Goal: Feedback & Contribution: Contribute content

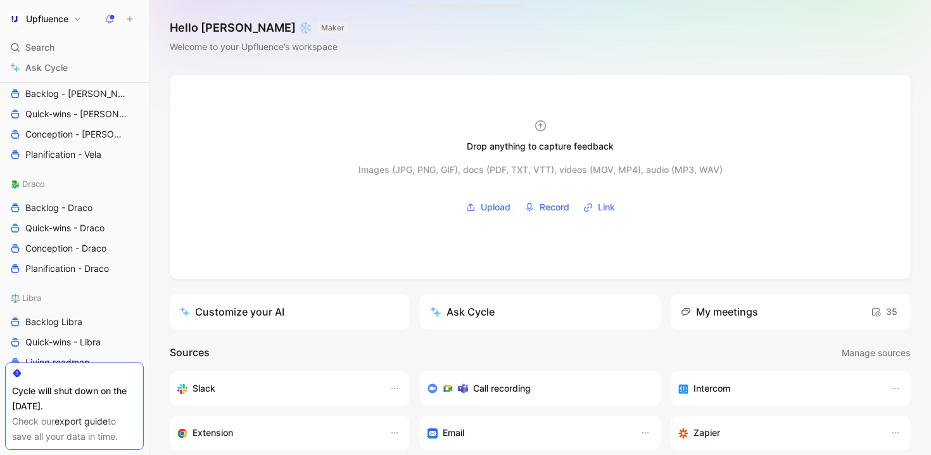
scroll to position [704, 0]
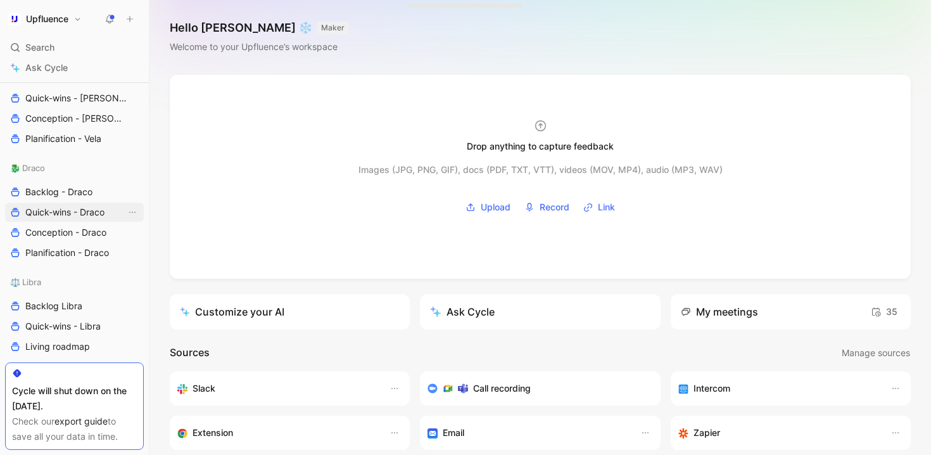
click at [68, 206] on span "Quick-wins - Draco" at bounding box center [64, 212] width 79 height 13
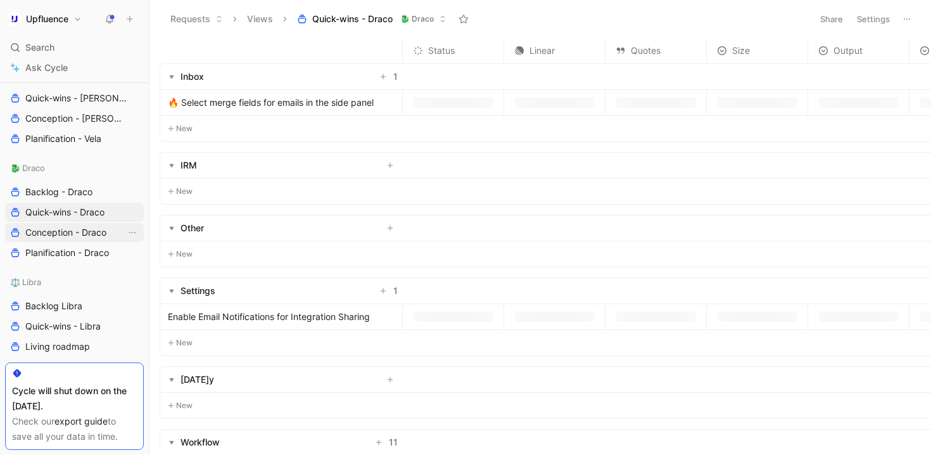
click at [86, 231] on span "Conception - Draco" at bounding box center [65, 232] width 81 height 13
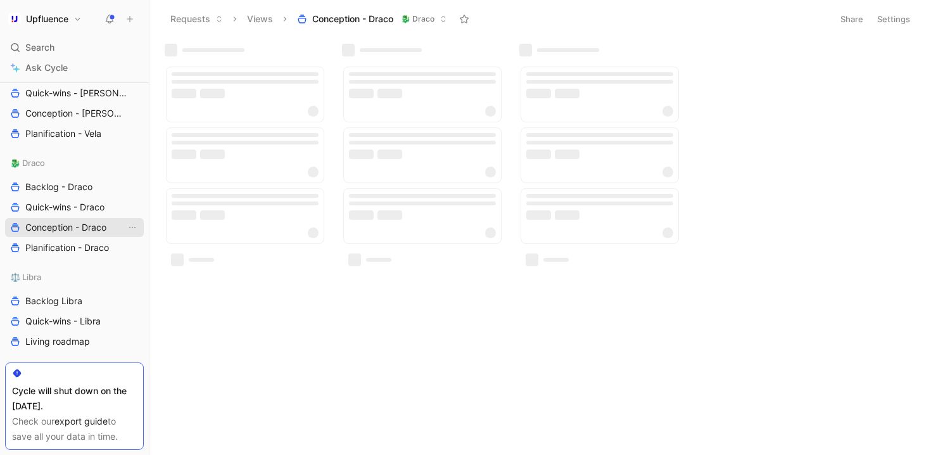
scroll to position [712, 0]
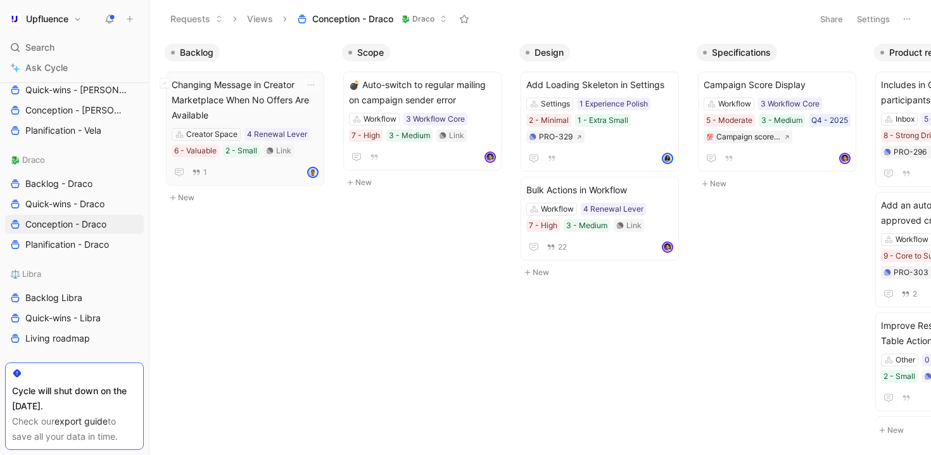
click at [276, 169] on div "1" at bounding box center [245, 172] width 147 height 15
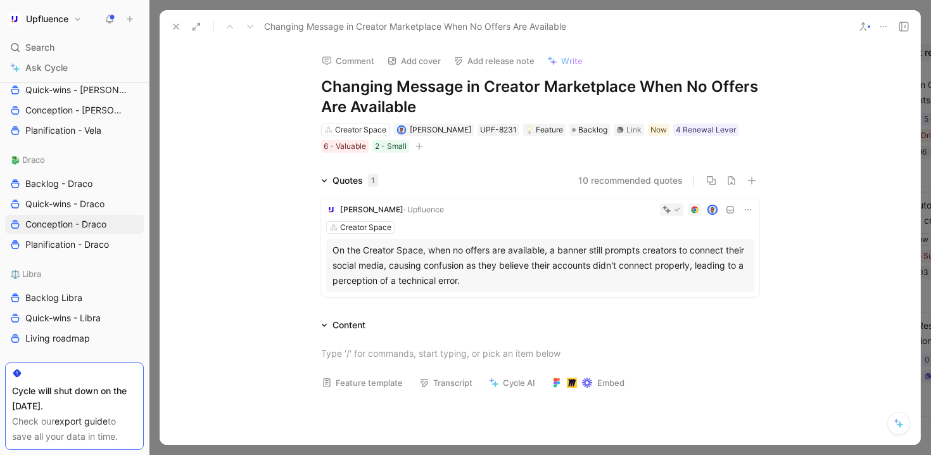
click at [173, 25] on icon at bounding box center [176, 27] width 10 height 10
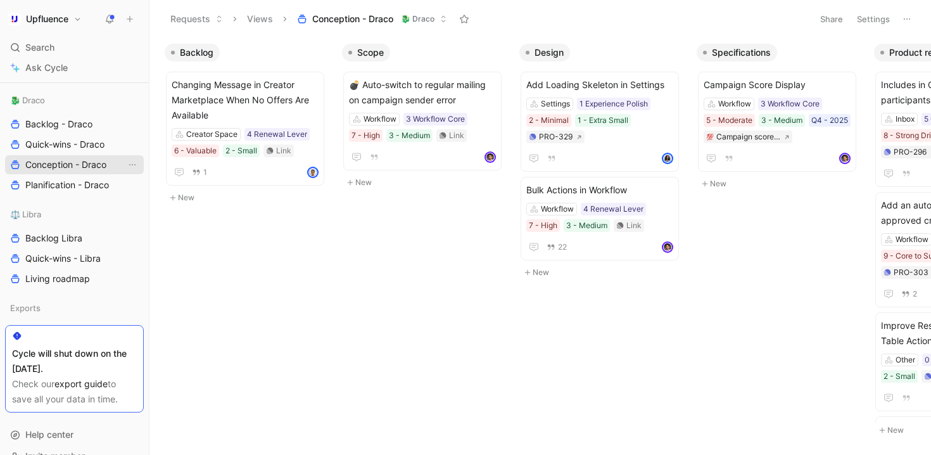
scroll to position [793, 0]
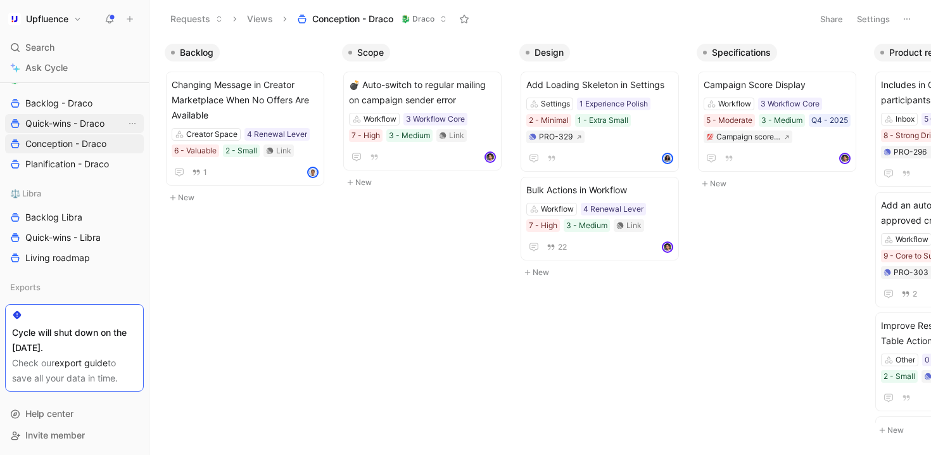
click at [77, 124] on span "Quick-wins - Draco" at bounding box center [64, 123] width 79 height 13
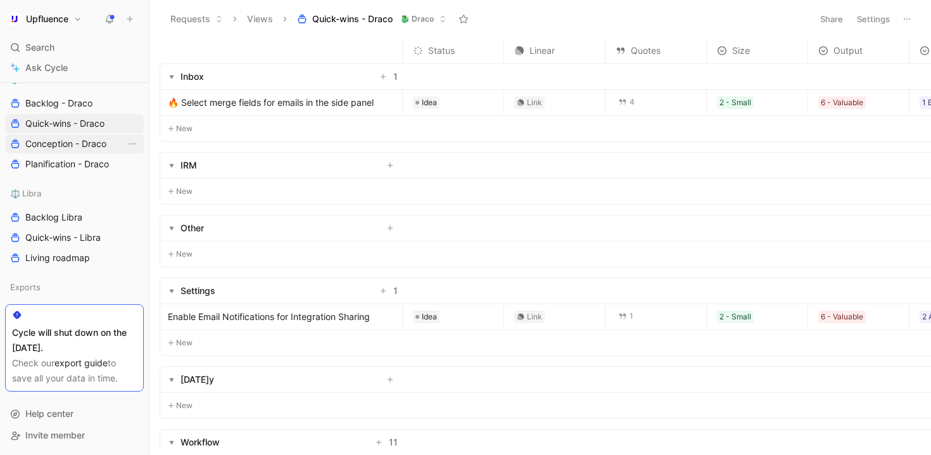
click at [72, 136] on link "Conception - Draco" at bounding box center [74, 143] width 139 height 19
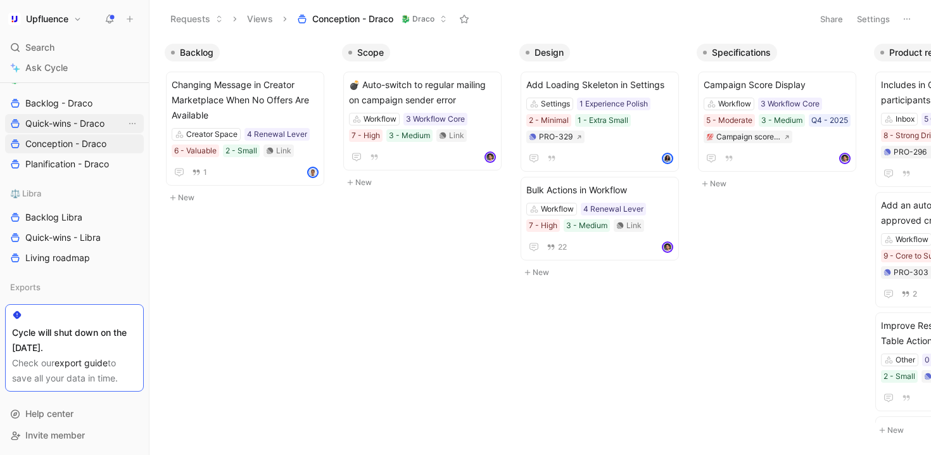
click at [83, 117] on span "Quick-wins - Draco" at bounding box center [64, 123] width 79 height 13
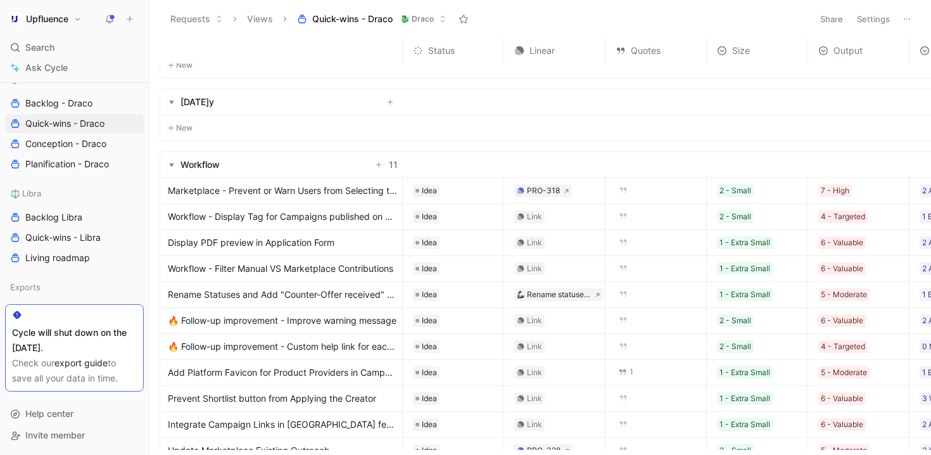
scroll to position [276, 0]
click at [353, 195] on span "Marketplace - Prevent or Warn Users from Selecting to Many Industry Topics" at bounding box center [282, 191] width 229 height 15
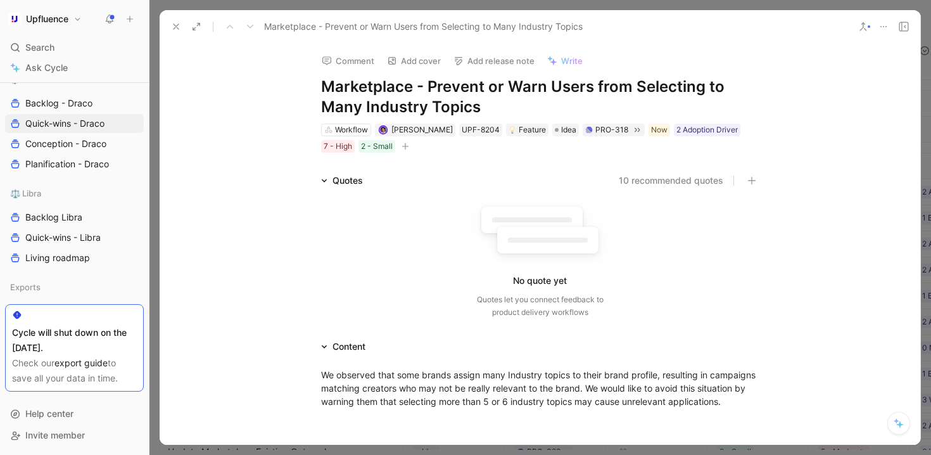
click at [172, 23] on icon at bounding box center [176, 27] width 10 height 10
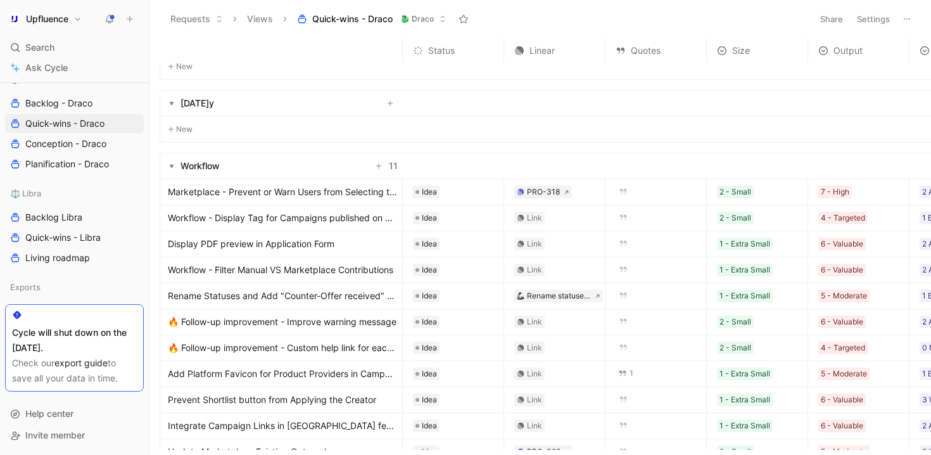
click at [282, 196] on span "Marketplace - Prevent or Warn Users from Selecting to Many Industry Topics" at bounding box center [282, 191] width 229 height 15
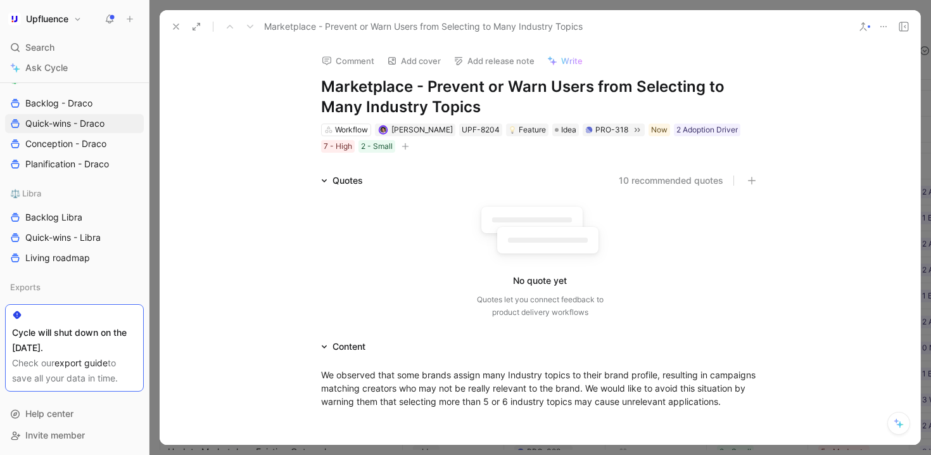
click at [177, 29] on icon at bounding box center [176, 27] width 10 height 10
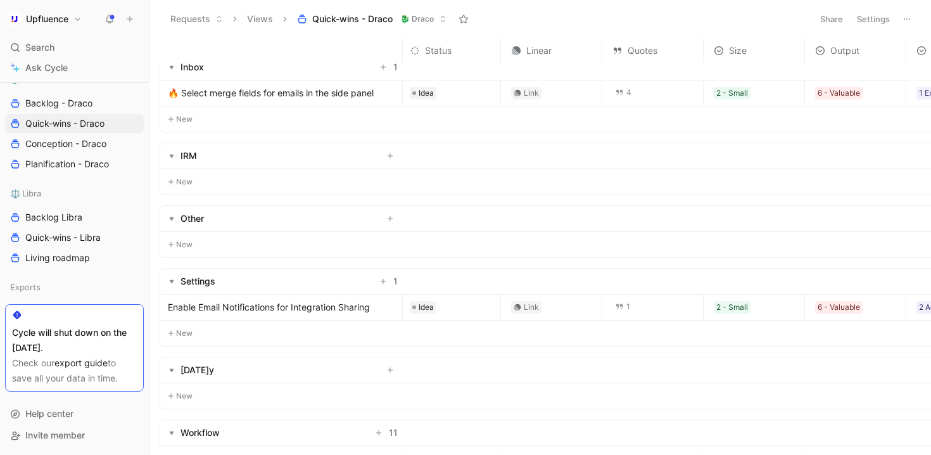
scroll to position [0, 3]
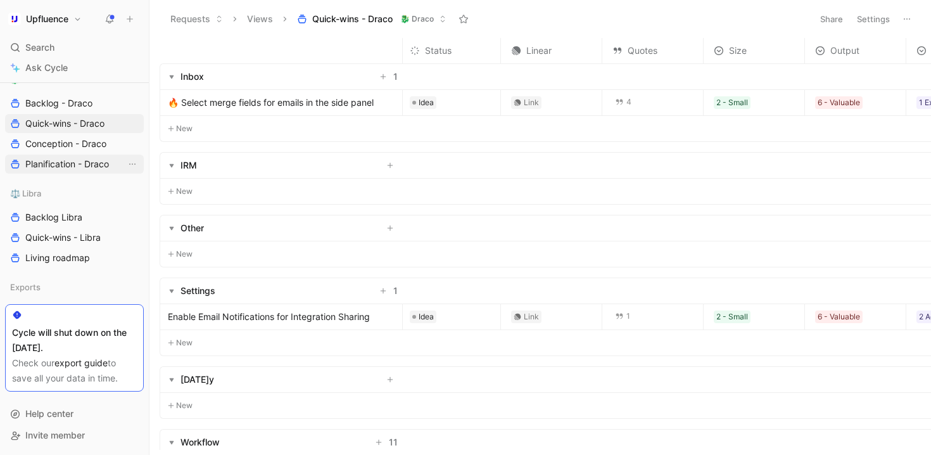
click at [77, 163] on span "Planification - Draco" at bounding box center [67, 164] width 84 height 13
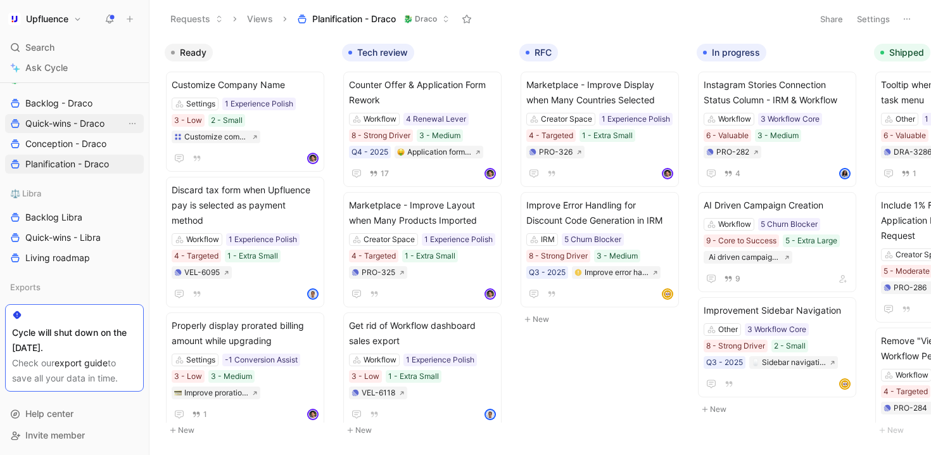
click at [93, 128] on span "Quick-wins - Draco" at bounding box center [64, 123] width 79 height 13
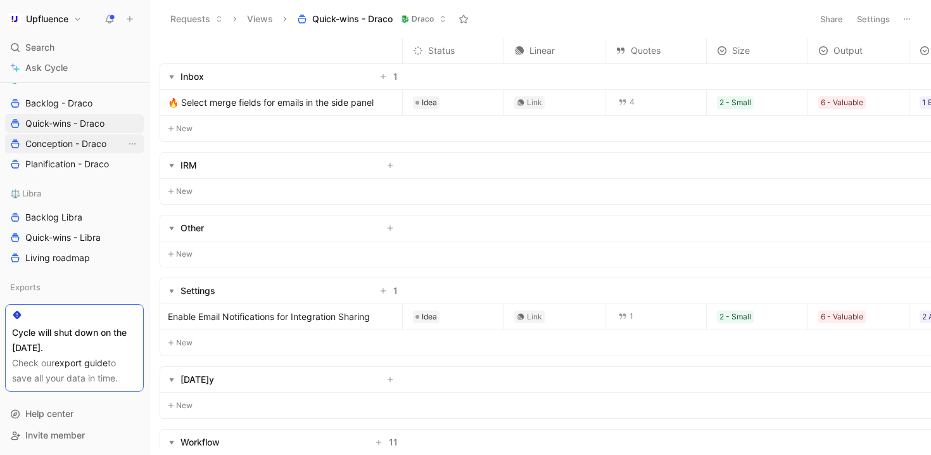
click at [87, 141] on span "Conception - Draco" at bounding box center [65, 143] width 81 height 13
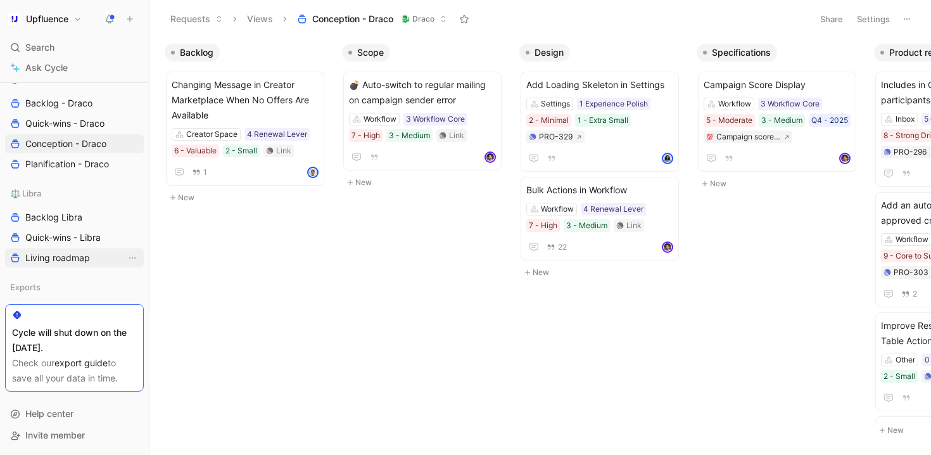
click at [86, 256] on span "Living roadmap" at bounding box center [57, 258] width 65 height 13
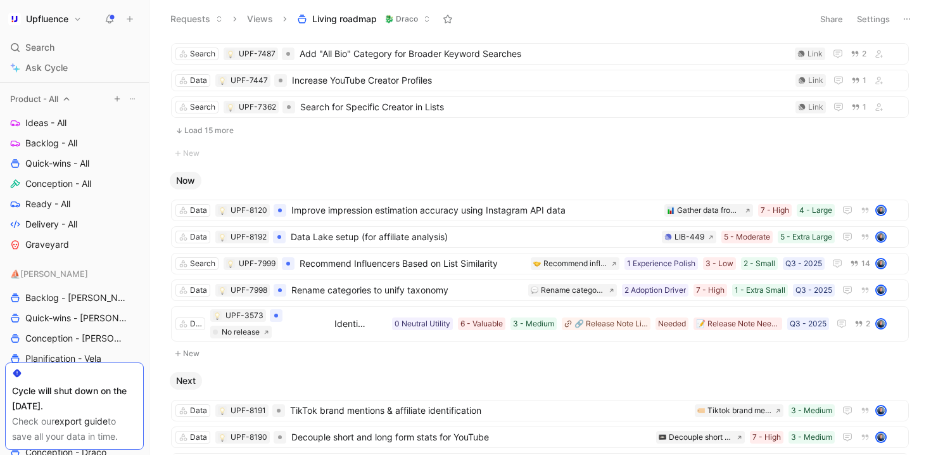
scroll to position [564, 0]
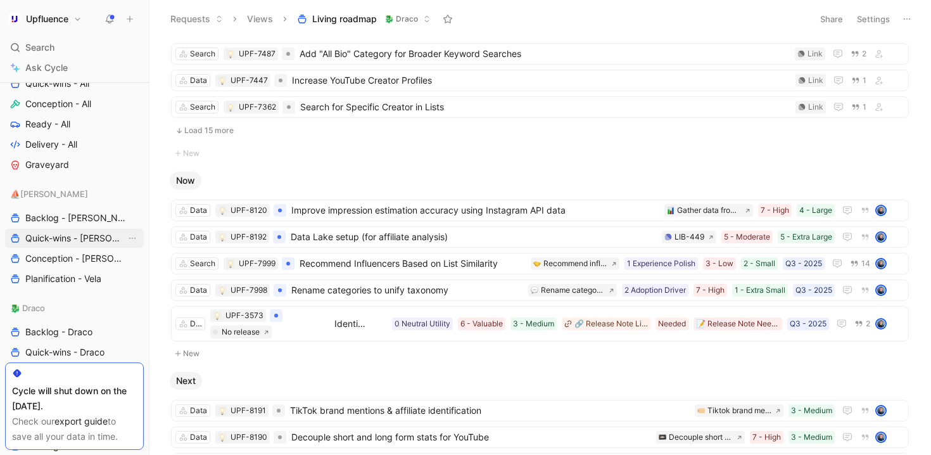
click at [75, 233] on span "Quick-wins - [PERSON_NAME]" at bounding box center [75, 238] width 101 height 13
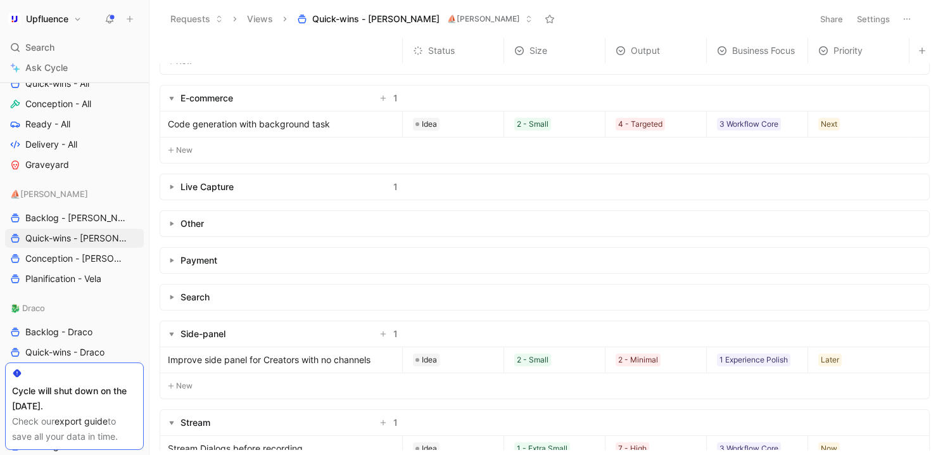
scroll to position [237, 0]
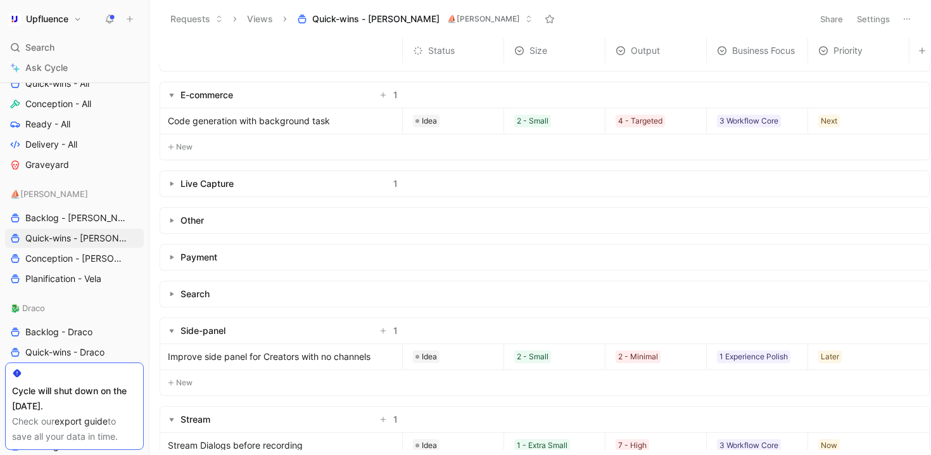
click at [173, 182] on icon "button" at bounding box center [171, 183] width 5 height 5
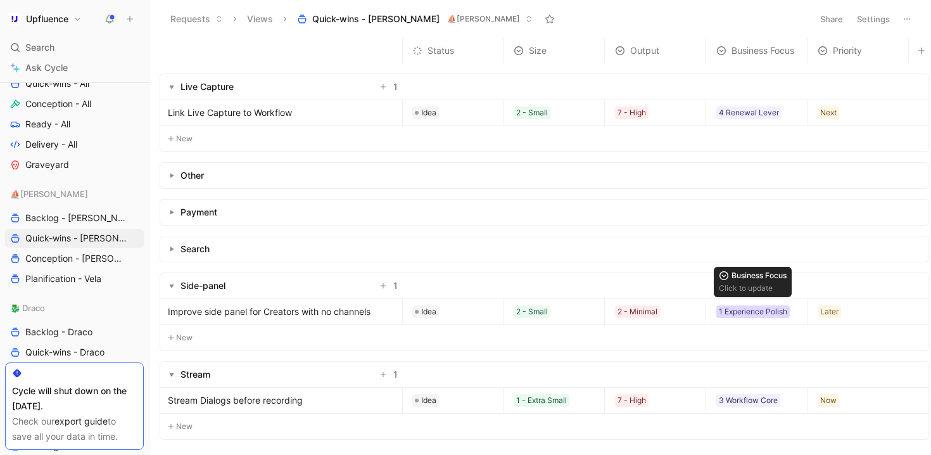
scroll to position [341, 1]
click at [316, 393] on link "Stream Dialogs before recording" at bounding box center [282, 400] width 229 height 15
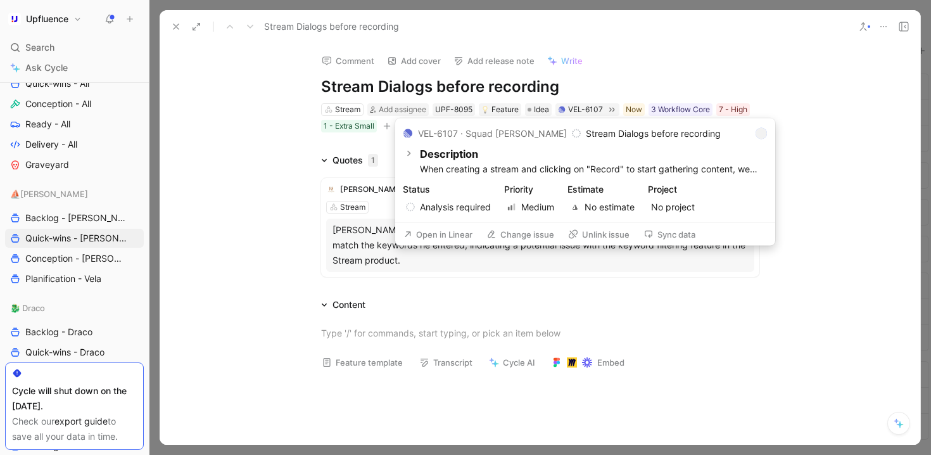
click at [428, 233] on button "Open in Linear" at bounding box center [438, 235] width 80 height 18
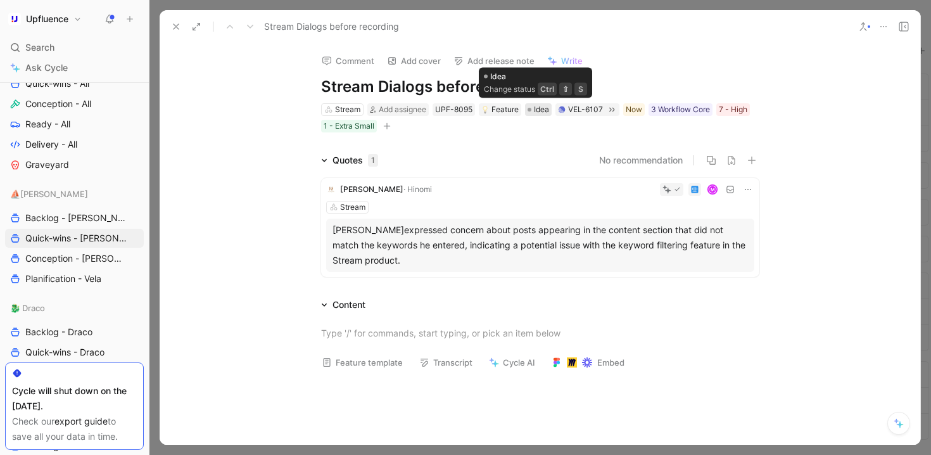
click at [537, 113] on span "Idea" at bounding box center [541, 109] width 15 height 13
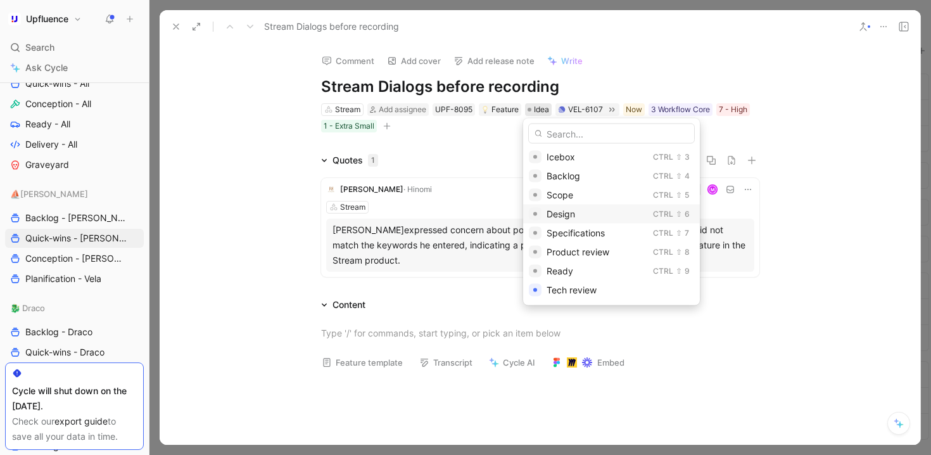
scroll to position [153, 0]
click at [580, 154] on div "Ready" at bounding box center [597, 157] width 101 height 15
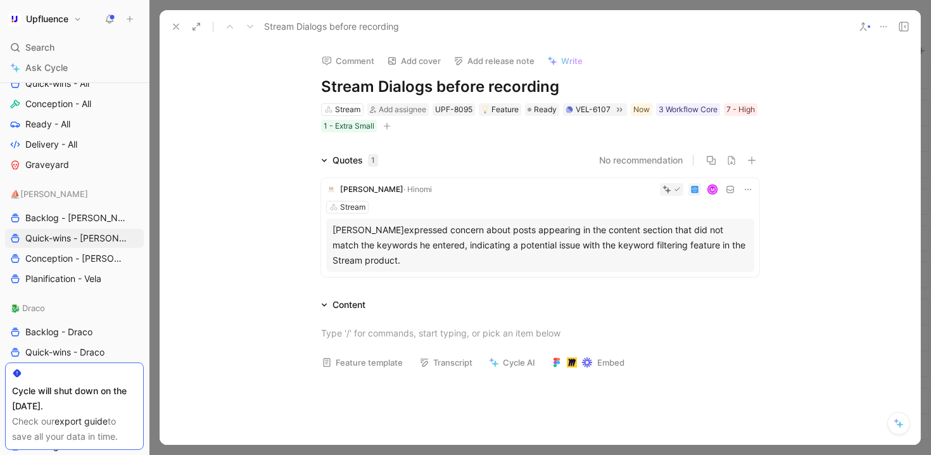
scroll to position [315, 1]
click at [179, 22] on icon at bounding box center [176, 27] width 10 height 10
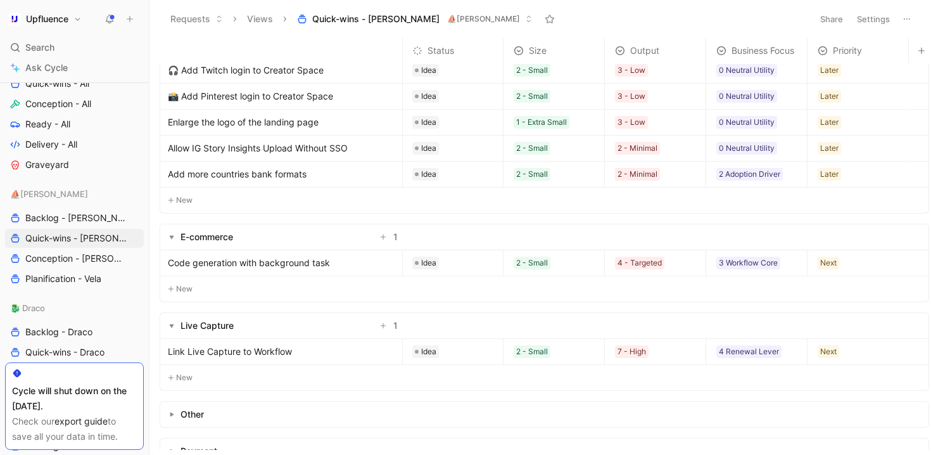
scroll to position [0, 1]
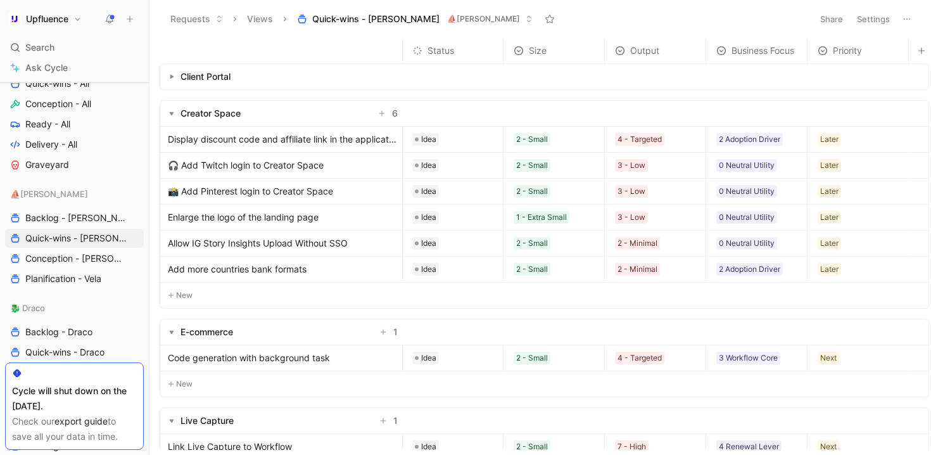
click at [338, 137] on span "Display discount code and affiliate link in the application form" at bounding box center [282, 139] width 229 height 15
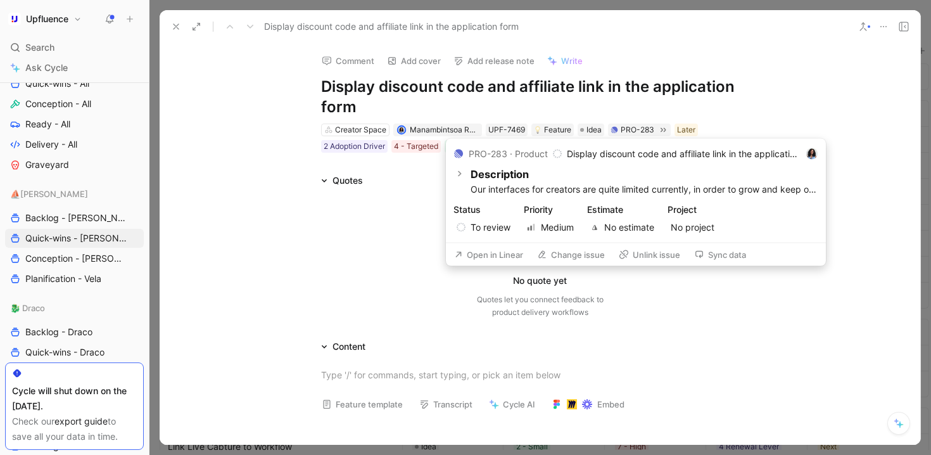
click at [476, 254] on button "Open in Linear" at bounding box center [489, 255] width 80 height 18
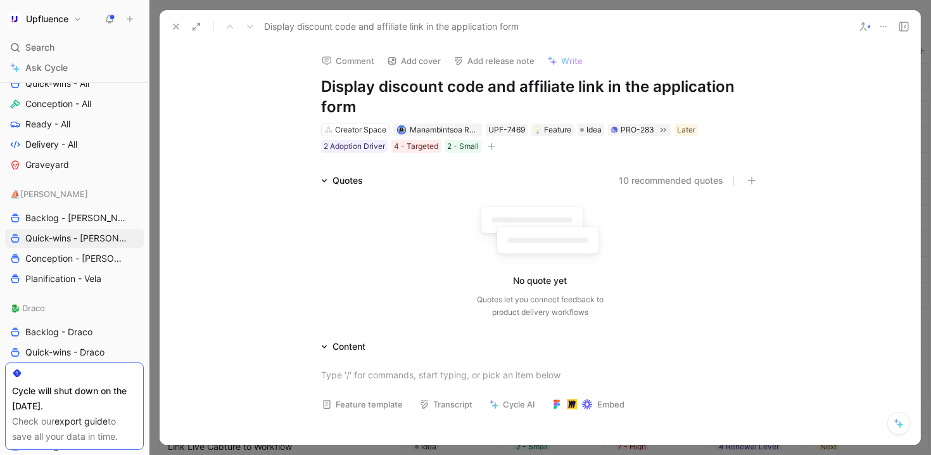
click at [175, 25] on icon at bounding box center [176, 27] width 10 height 10
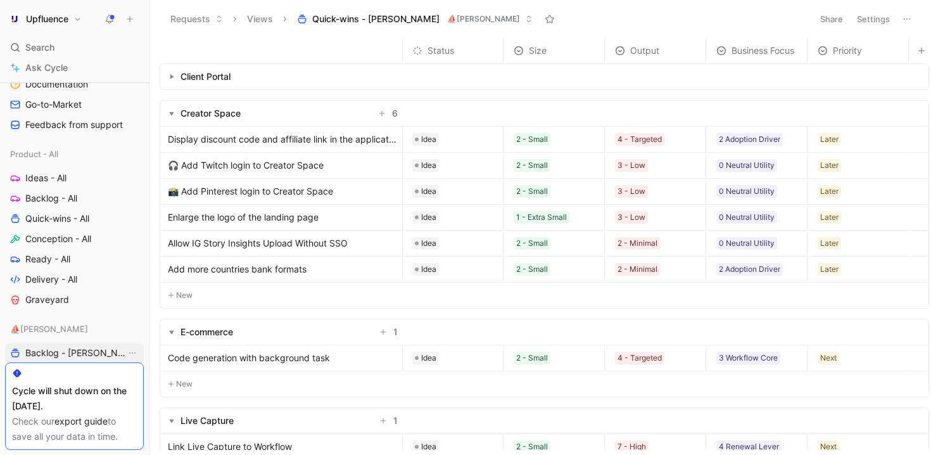
scroll to position [407, 0]
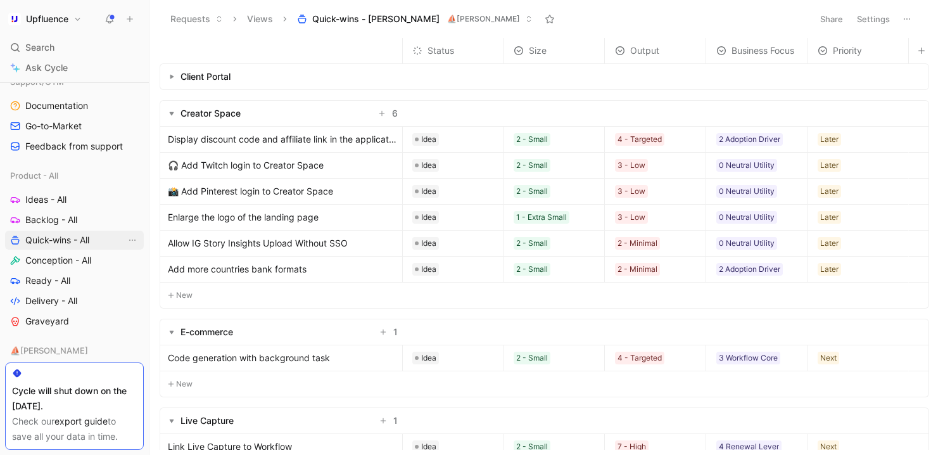
click at [51, 239] on span "Quick-wins - All" at bounding box center [57, 240] width 64 height 13
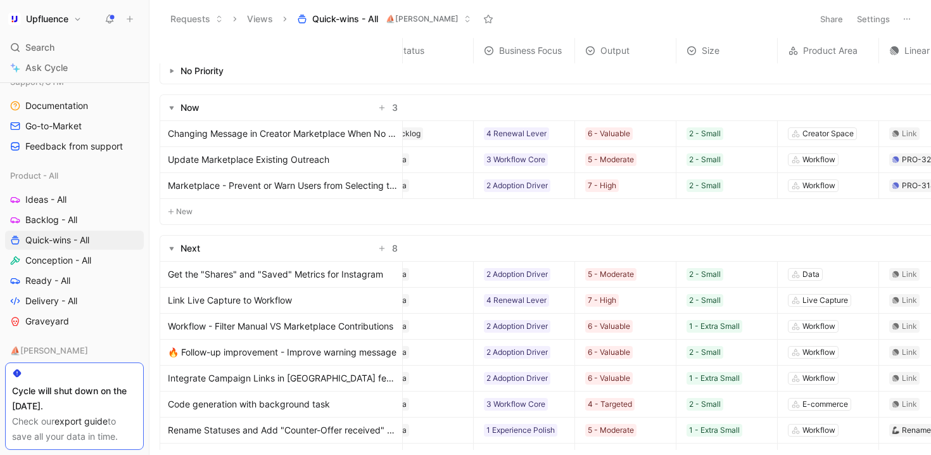
scroll to position [6, 0]
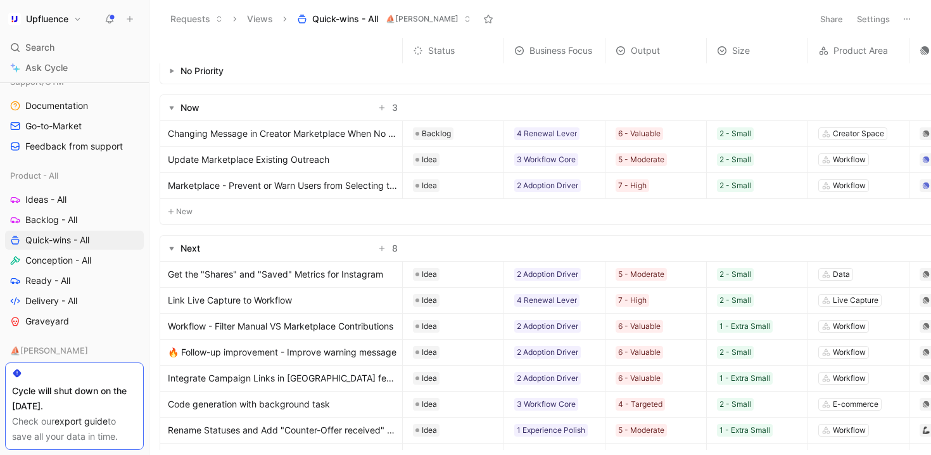
click at [170, 70] on use "button" at bounding box center [172, 71] width 4 height 4
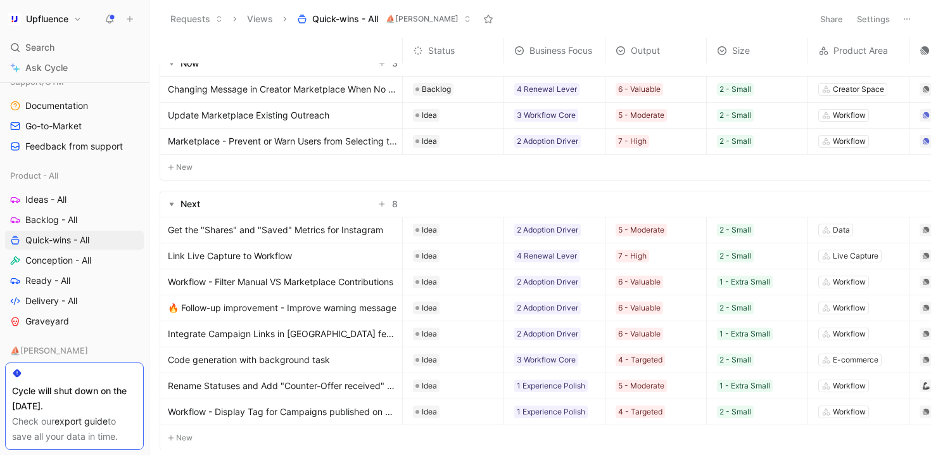
scroll to position [131, 0]
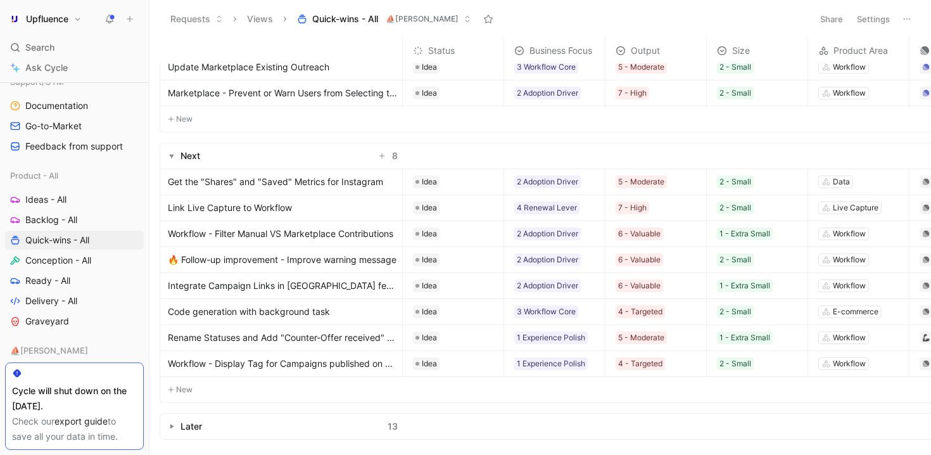
click at [168, 422] on button "button" at bounding box center [171, 426] width 13 height 13
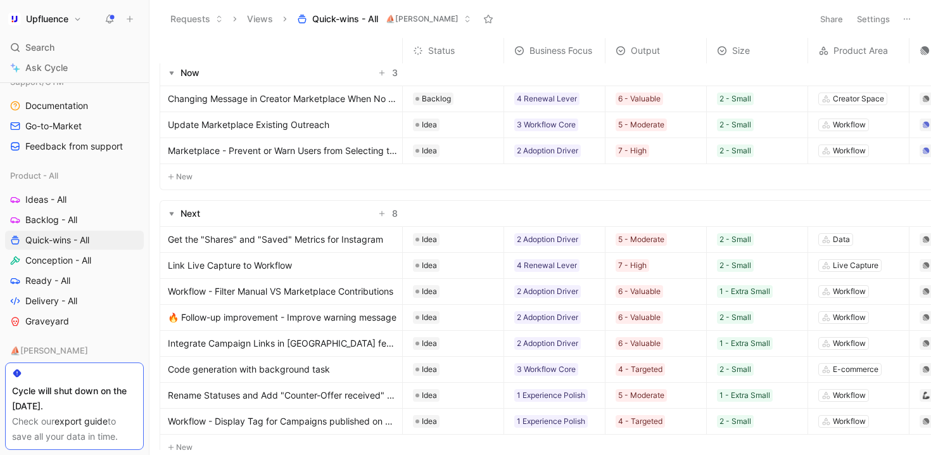
scroll to position [0, 0]
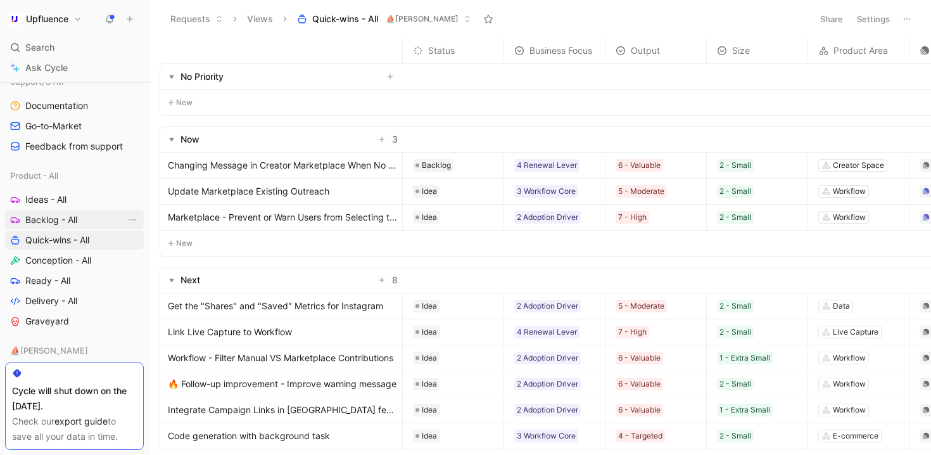
click at [79, 214] on link "Backlog - All" at bounding box center [74, 219] width 139 height 19
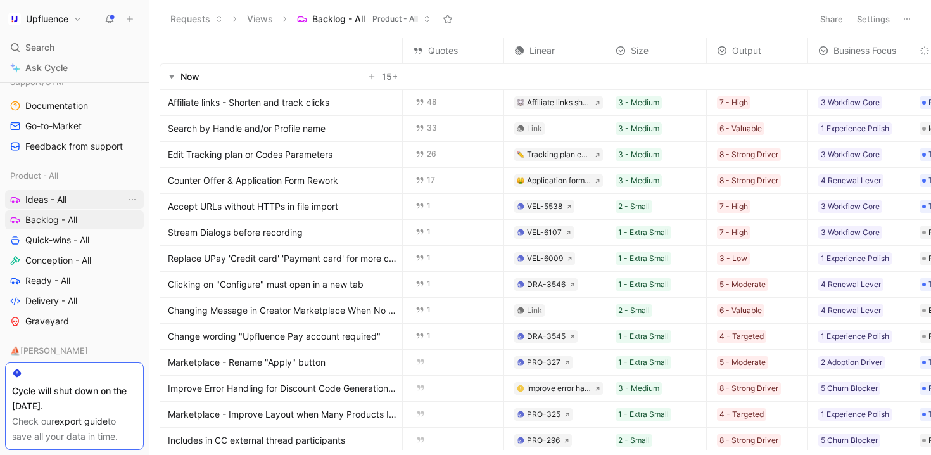
click at [42, 200] on span "Ideas - All" at bounding box center [45, 199] width 41 height 13
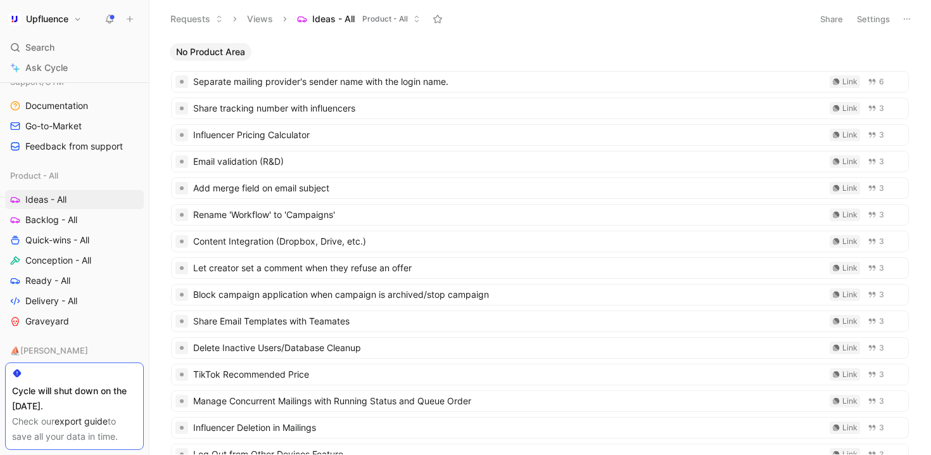
click at [862, 18] on button "Settings" at bounding box center [874, 19] width 44 height 18
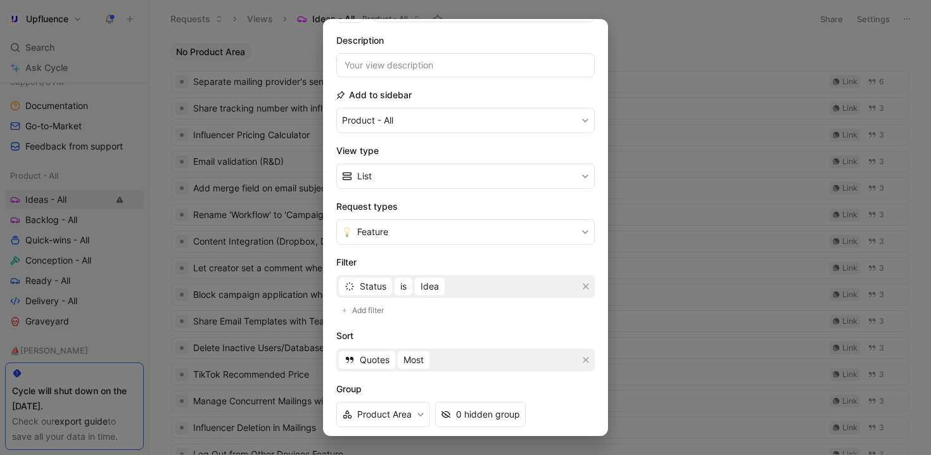
scroll to position [83, 0]
click at [369, 305] on span "Add filter" at bounding box center [368, 308] width 33 height 13
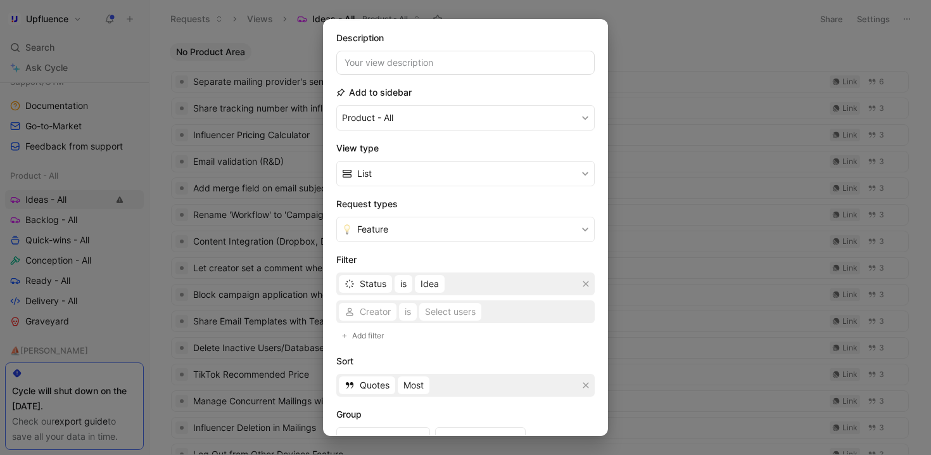
click at [383, 314] on div "Creator is Select users" at bounding box center [465, 311] width 258 height 23
click at [380, 314] on span "Creator" at bounding box center [375, 311] width 31 height 15
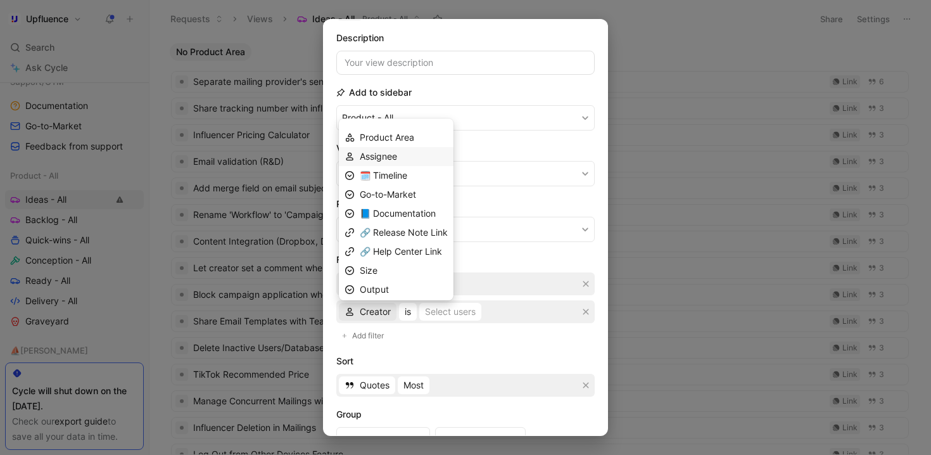
scroll to position [75, 0]
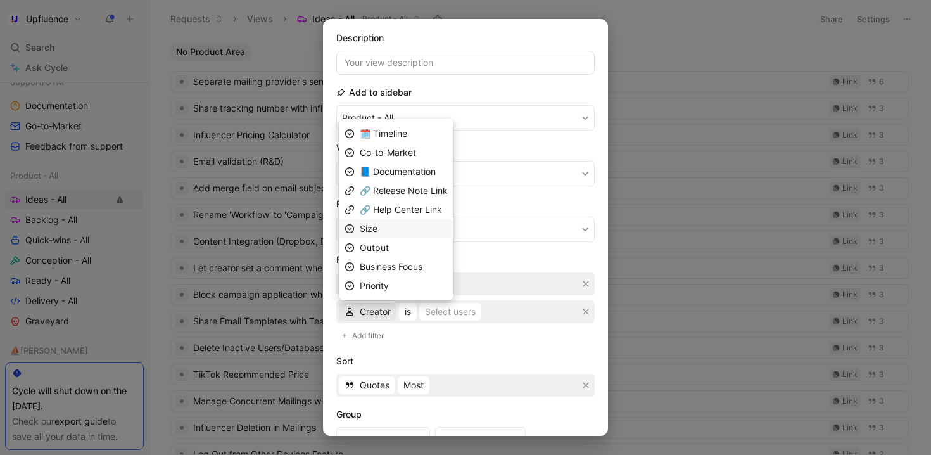
click at [390, 229] on div "Size" at bounding box center [404, 228] width 88 height 15
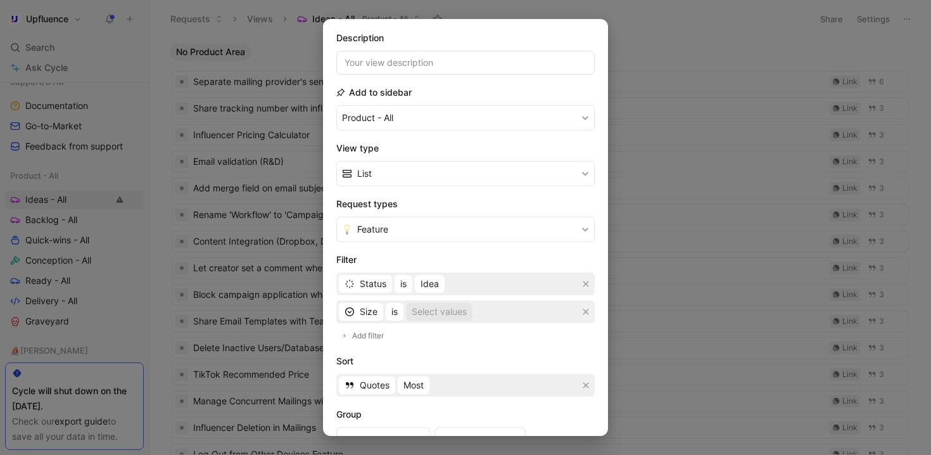
click at [467, 318] on div "Select values" at bounding box center [439, 311] width 55 height 15
click at [392, 314] on span "is" at bounding box center [395, 311] width 6 height 15
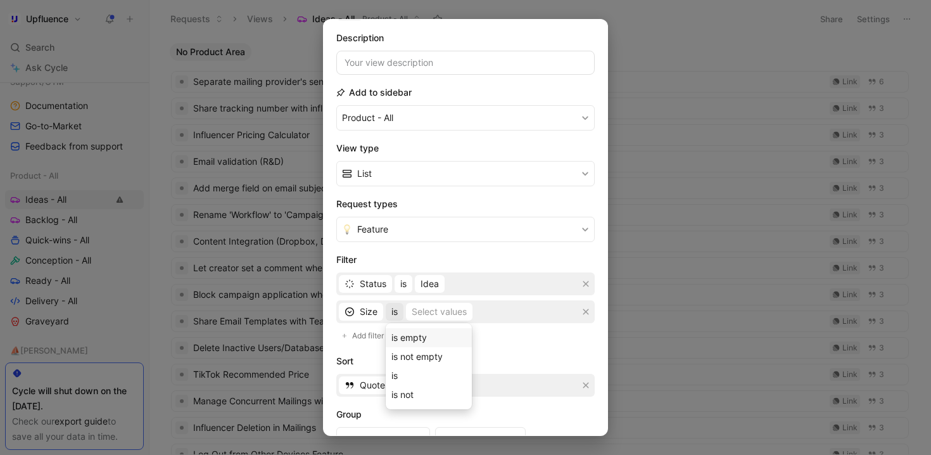
click at [436, 340] on div "is empty" at bounding box center [429, 337] width 75 height 15
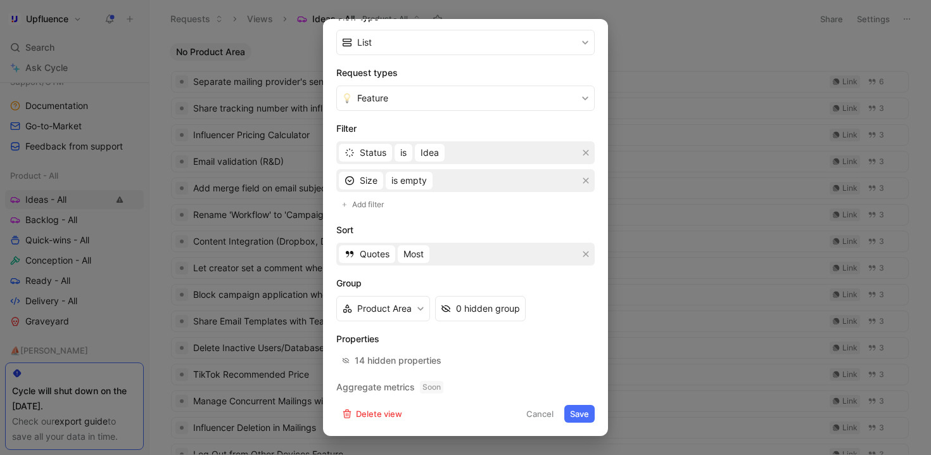
click at [575, 417] on button "Save" at bounding box center [580, 414] width 30 height 18
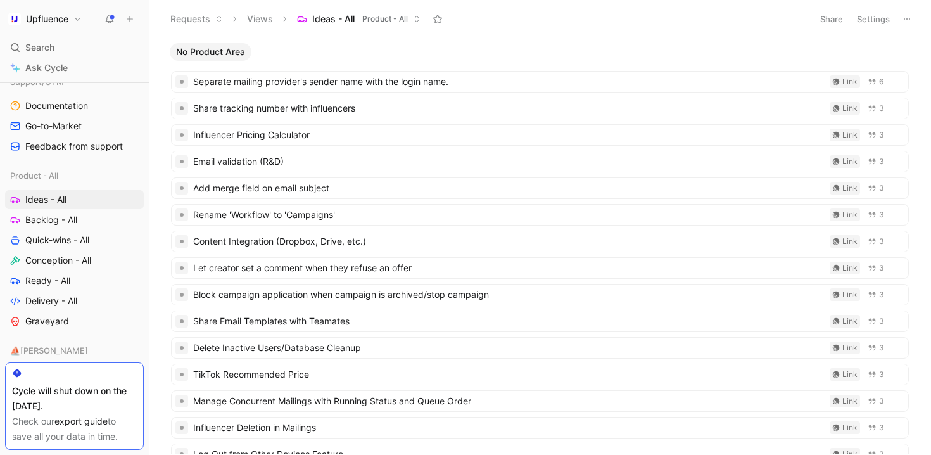
scroll to position [7, 0]
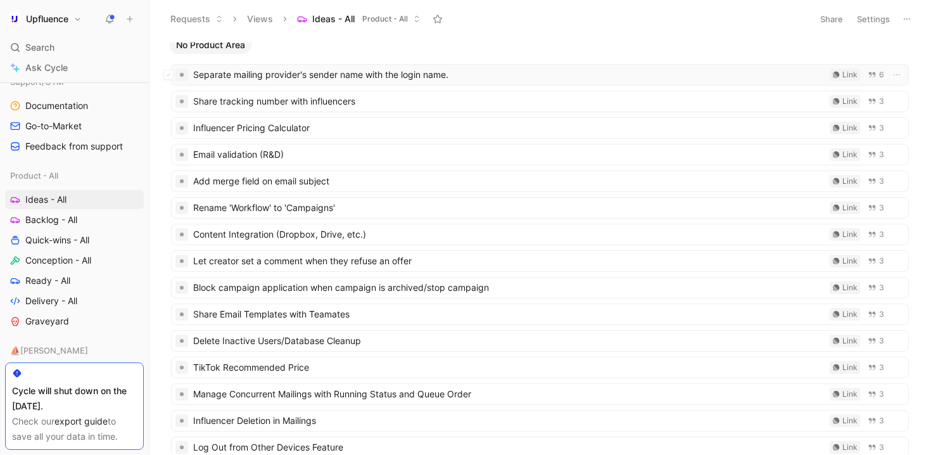
click at [516, 77] on span "Separate mailing provider's sender name with the login name." at bounding box center [509, 74] width 632 height 15
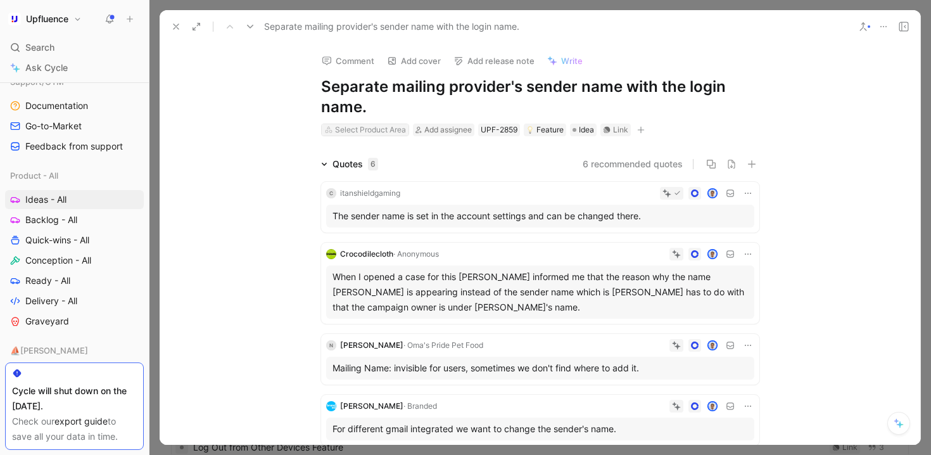
click at [380, 128] on div "Select Product Area" at bounding box center [370, 130] width 71 height 13
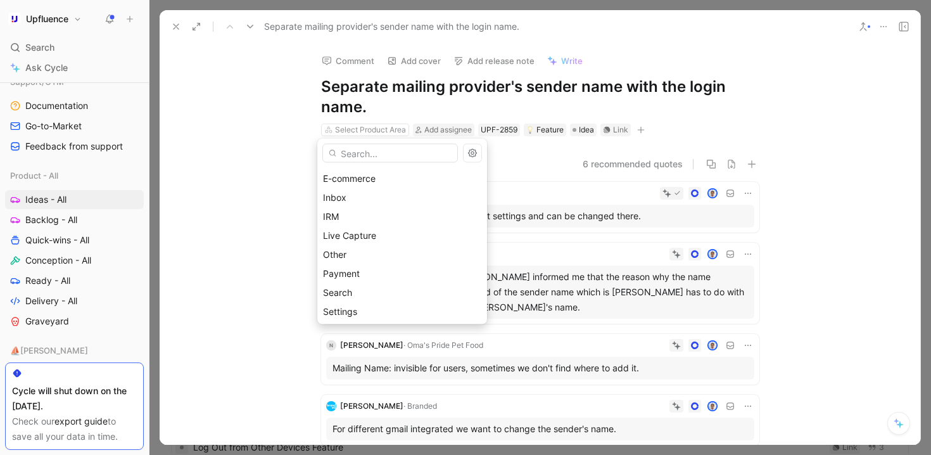
scroll to position [51, 0]
click at [372, 242] on div "Inbox" at bounding box center [402, 240] width 158 height 15
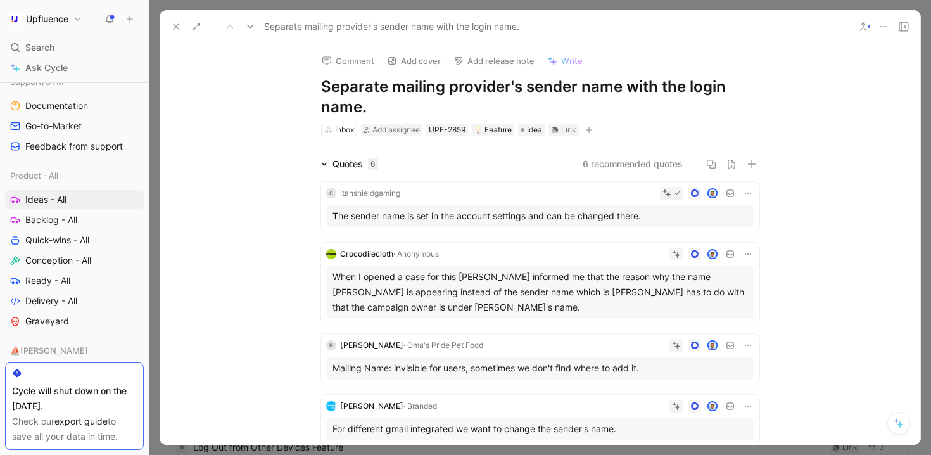
click at [589, 128] on icon "button" at bounding box center [589, 130] width 8 height 8
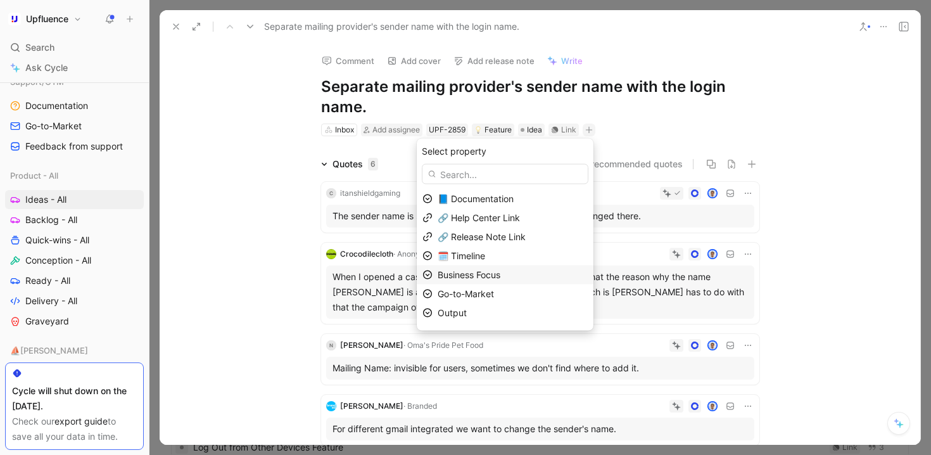
scroll to position [35, 0]
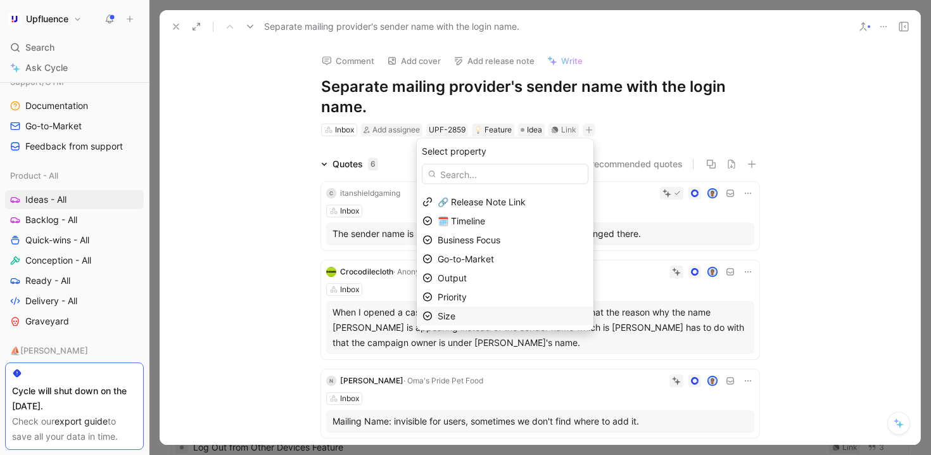
click at [504, 311] on div "Size" at bounding box center [513, 316] width 150 height 15
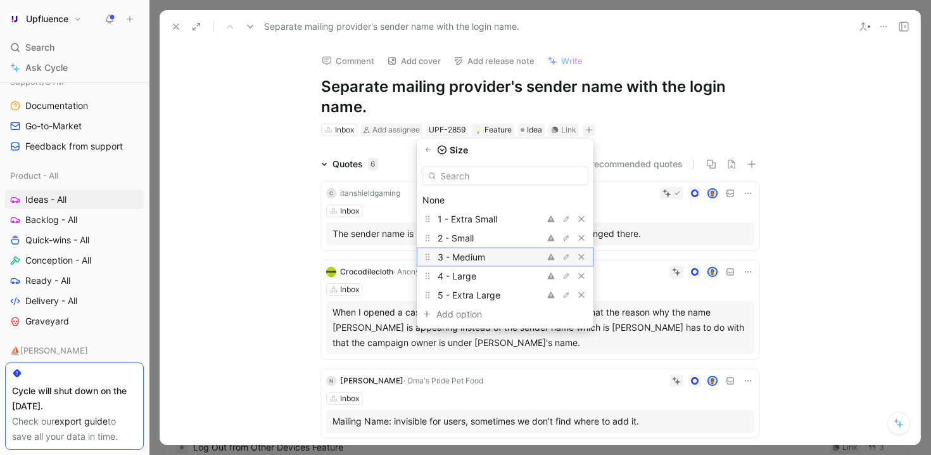
click at [499, 250] on div "3 - Medium" at bounding box center [485, 257] width 95 height 15
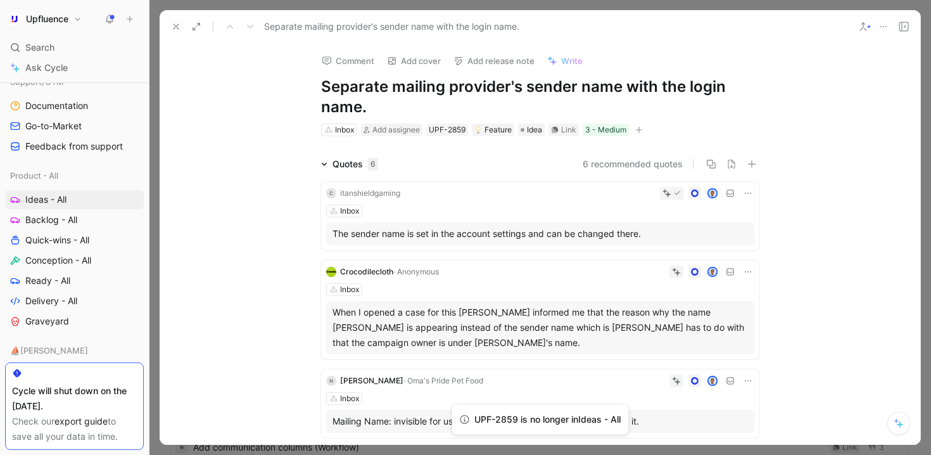
click at [182, 26] on button at bounding box center [176, 27] width 18 height 18
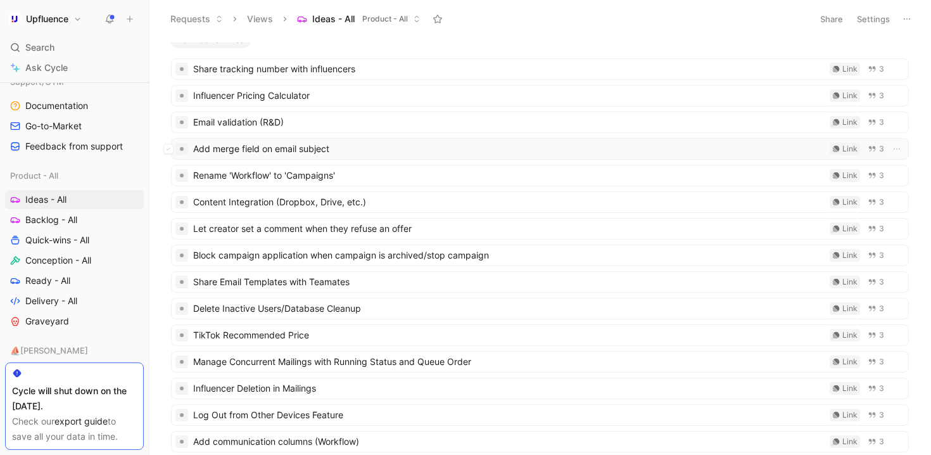
scroll to position [13, 0]
click at [428, 127] on span "Email validation (R&D)" at bounding box center [509, 121] width 632 height 15
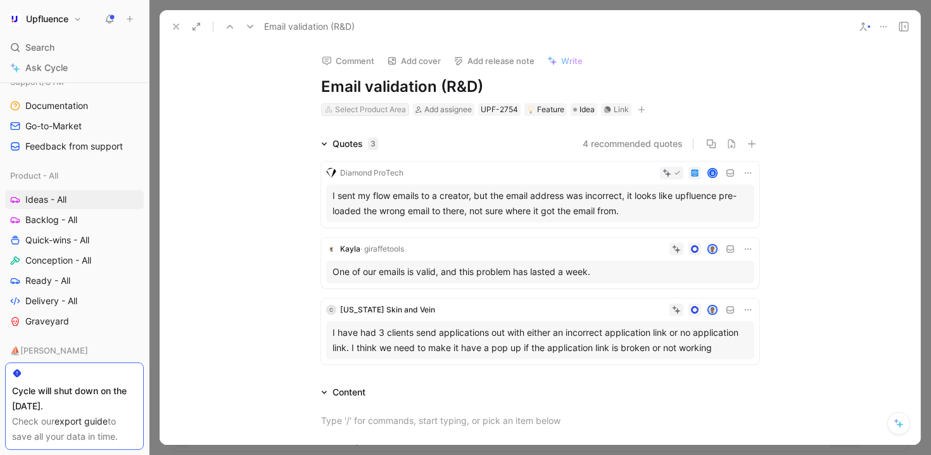
click at [374, 105] on div "Select Product Area" at bounding box center [370, 109] width 71 height 13
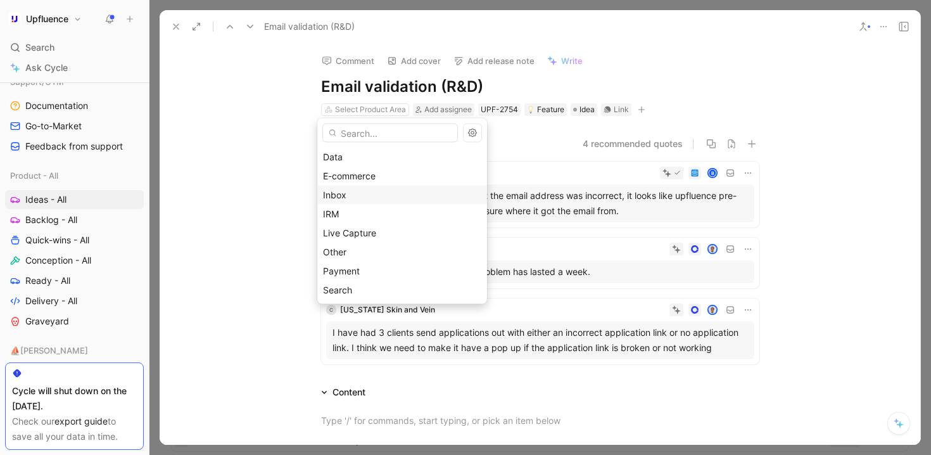
scroll to position [49, 0]
click at [378, 183] on div "Data" at bounding box center [402, 183] width 158 height 15
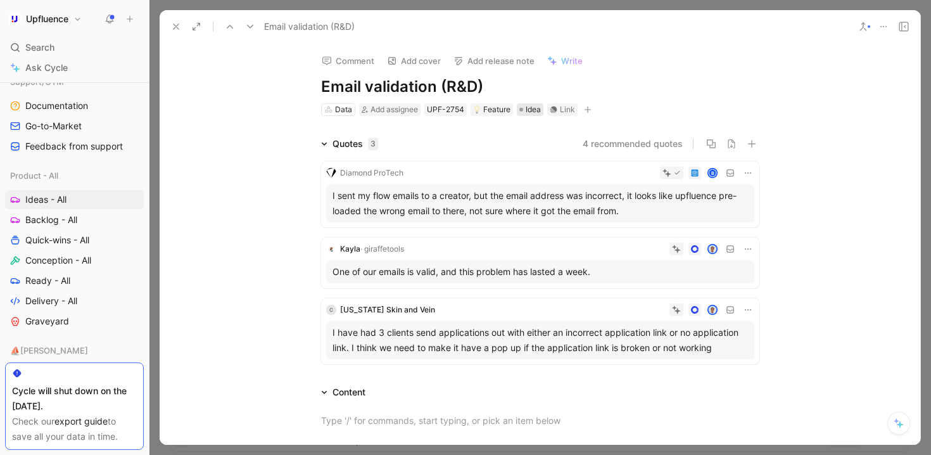
click at [530, 106] on span "Idea" at bounding box center [533, 109] width 15 height 13
click at [582, 105] on button "button" at bounding box center [588, 109] width 13 height 13
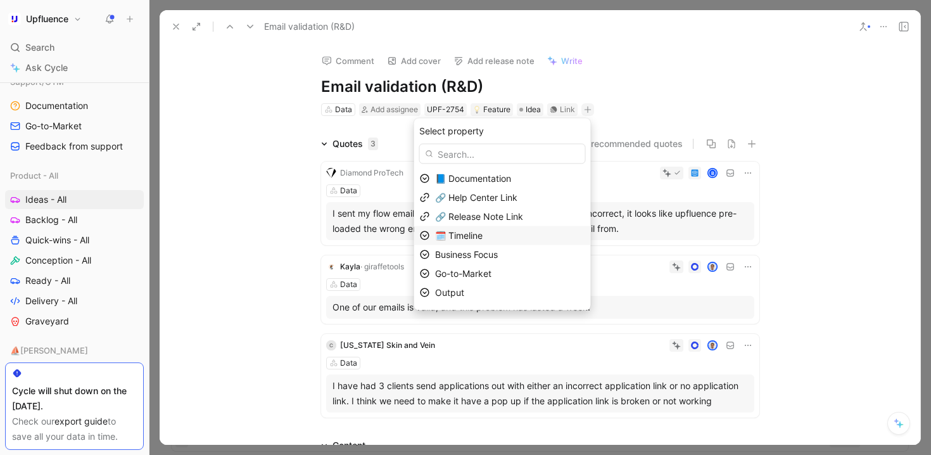
scroll to position [35, 0]
click at [489, 293] on div "Size" at bounding box center [510, 295] width 150 height 15
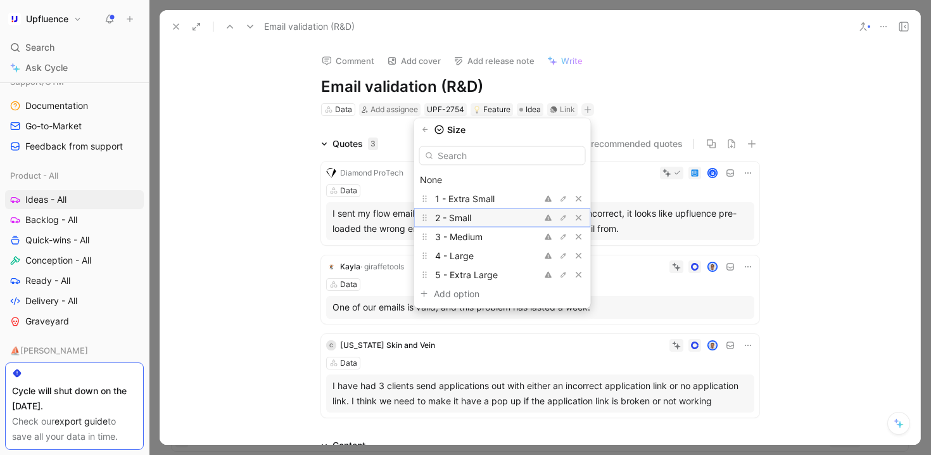
click at [502, 220] on div "2 - Small" at bounding box center [482, 217] width 95 height 15
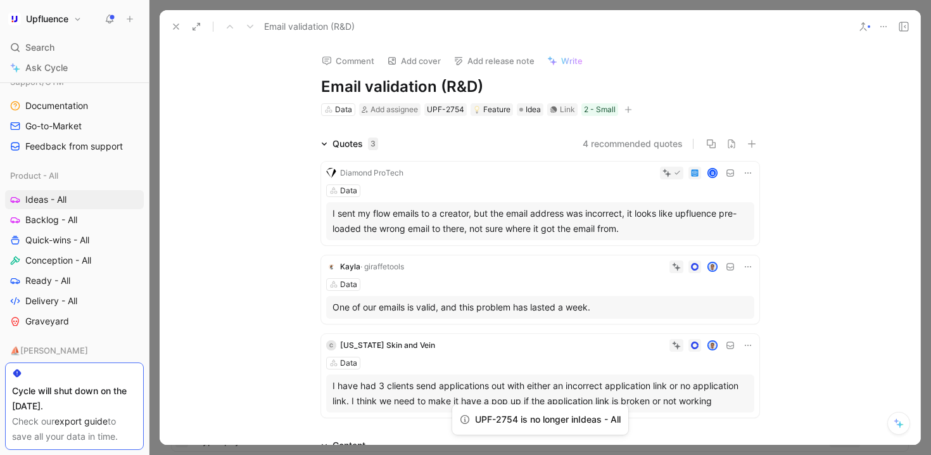
click at [178, 31] on icon at bounding box center [176, 27] width 10 height 10
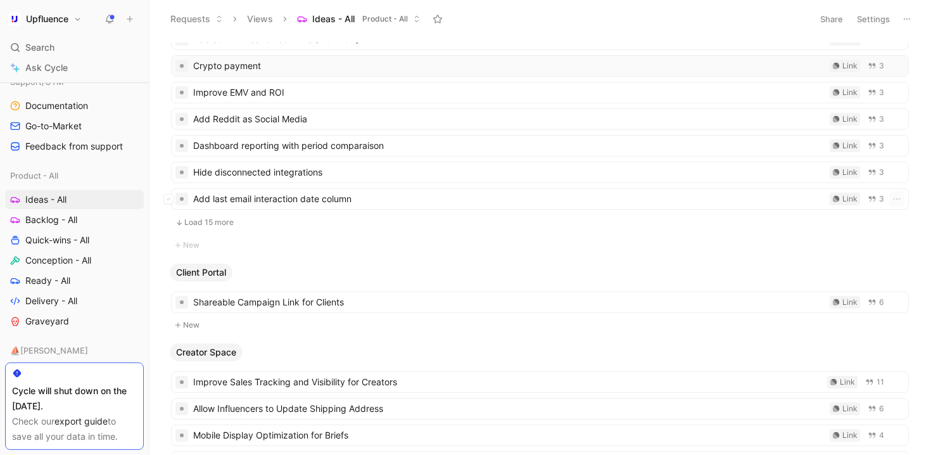
scroll to position [395, 0]
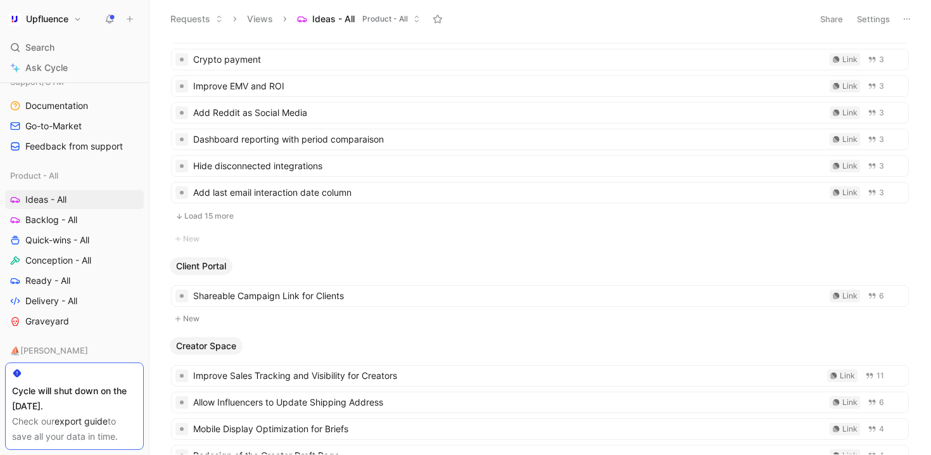
click at [338, 211] on button "Load 15 more" at bounding box center [540, 215] width 738 height 15
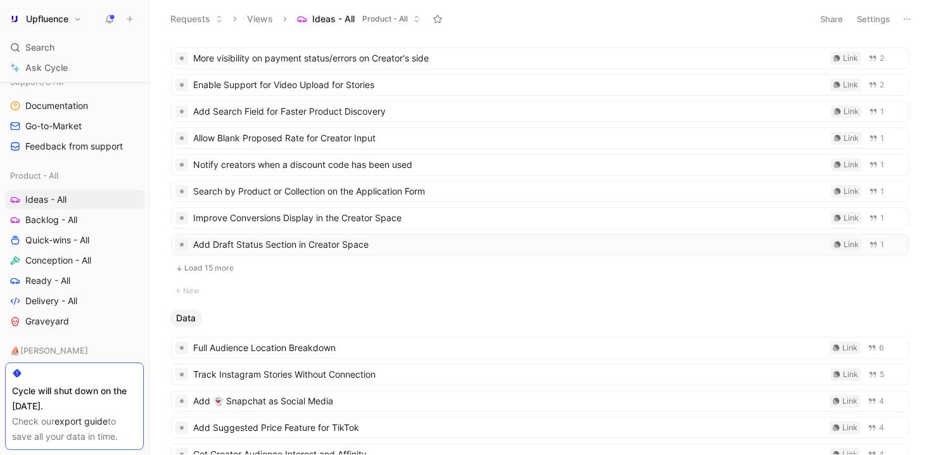
scroll to position [1173, 0]
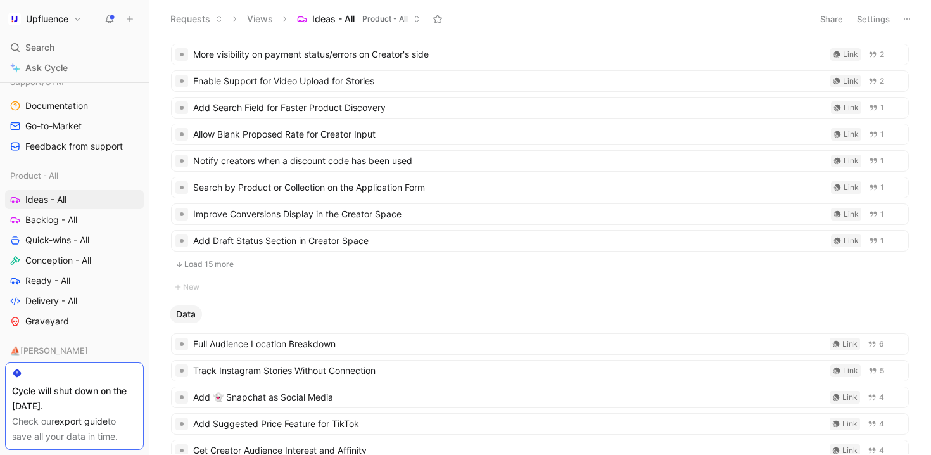
click at [447, 267] on button "Load 15 more" at bounding box center [540, 264] width 738 height 15
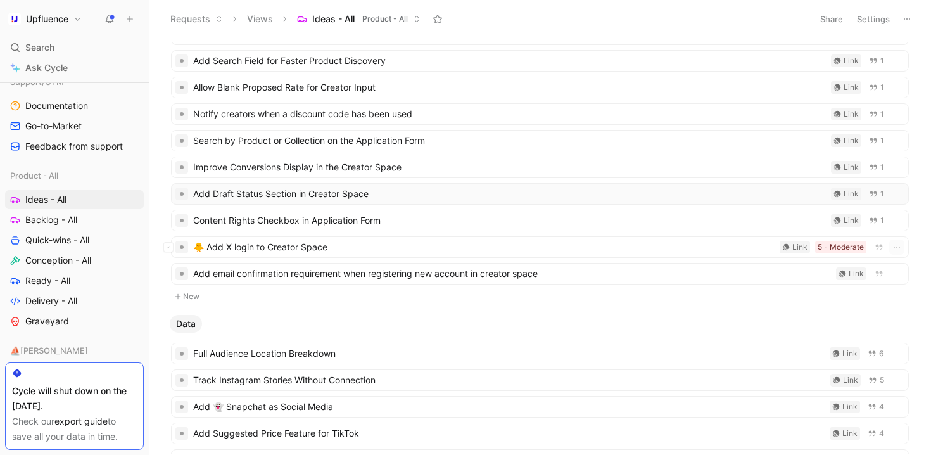
scroll to position [1228, 0]
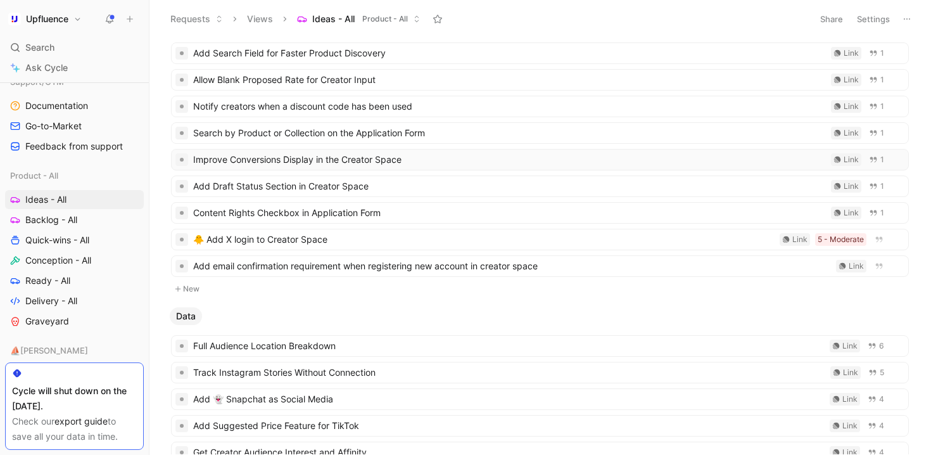
click at [449, 169] on div "Improve Conversions Display in the Creator Space Link 1" at bounding box center [540, 160] width 738 height 22
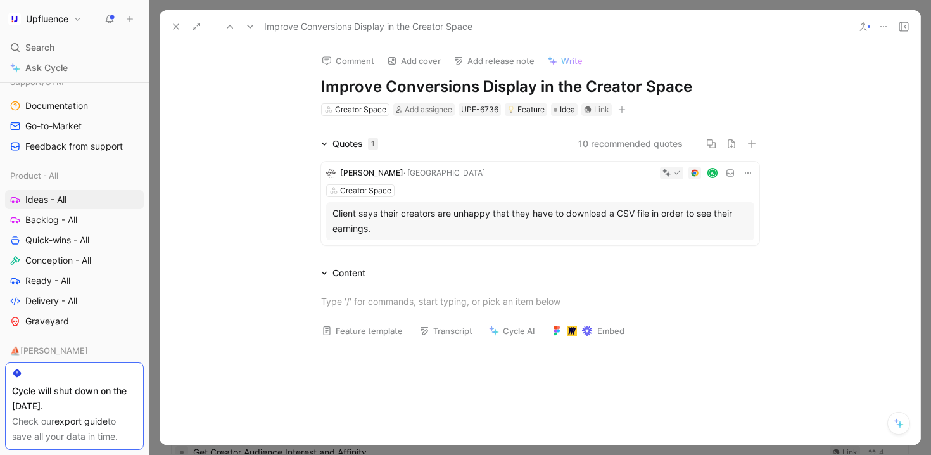
click at [618, 113] on icon "button" at bounding box center [622, 110] width 8 height 8
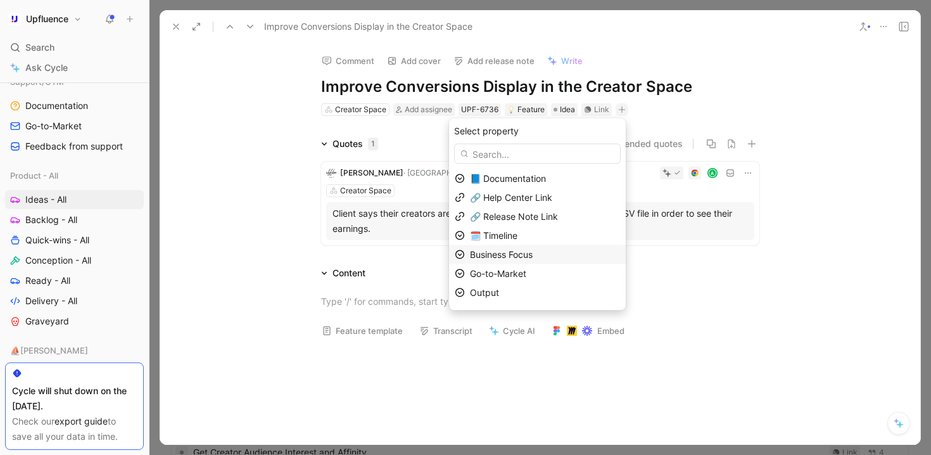
scroll to position [35, 0]
click at [520, 292] on div "Size" at bounding box center [545, 295] width 150 height 15
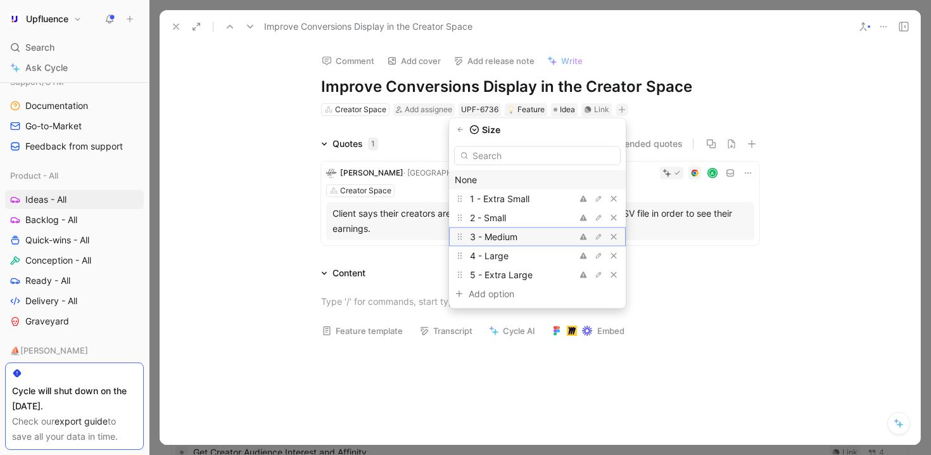
click at [516, 237] on span "3 - Medium" at bounding box center [494, 236] width 48 height 11
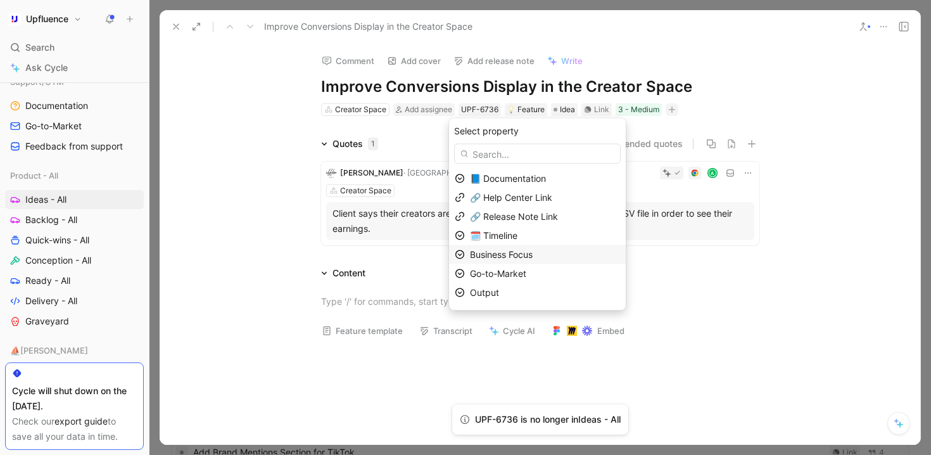
scroll to position [16, 0]
click at [516, 293] on div "Priority" at bounding box center [545, 295] width 150 height 15
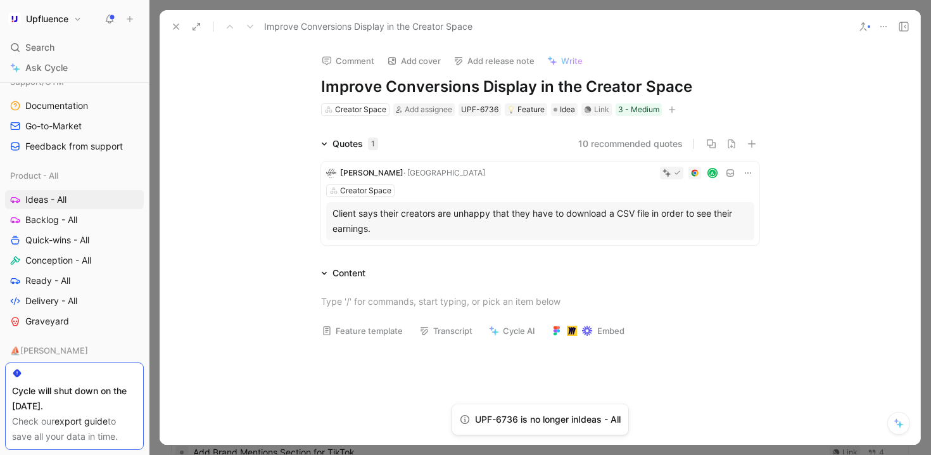
click at [176, 28] on icon at bounding box center [176, 27] width 10 height 10
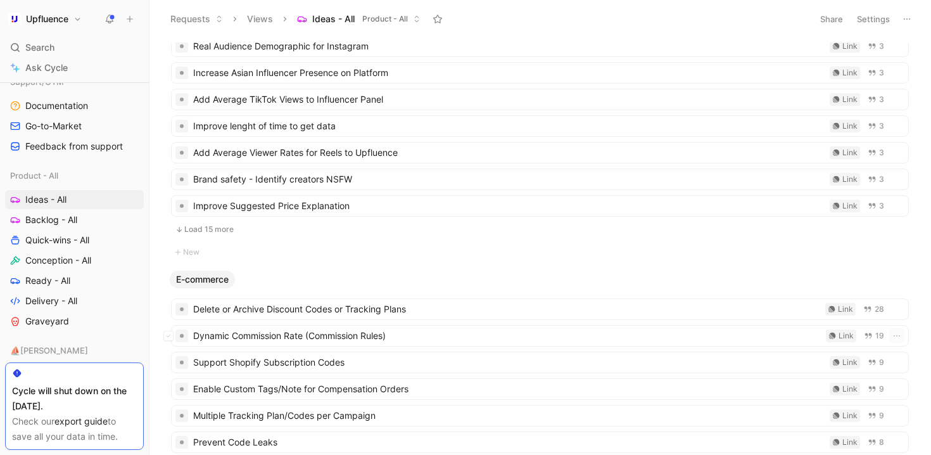
scroll to position [1784, 0]
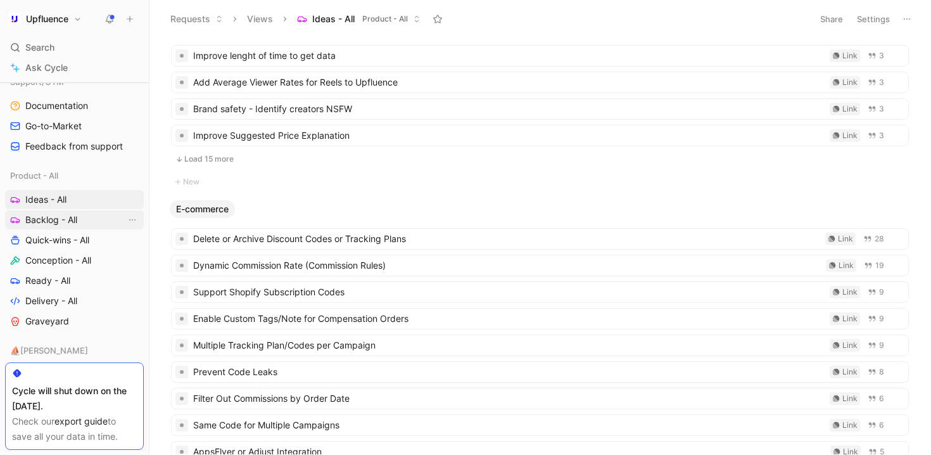
click at [54, 219] on span "Backlog - All" at bounding box center [51, 220] width 52 height 13
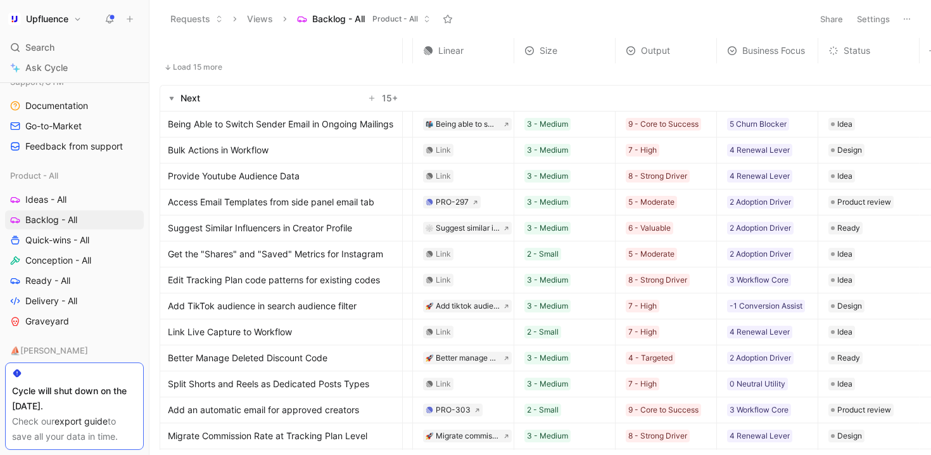
scroll to position [466, 91]
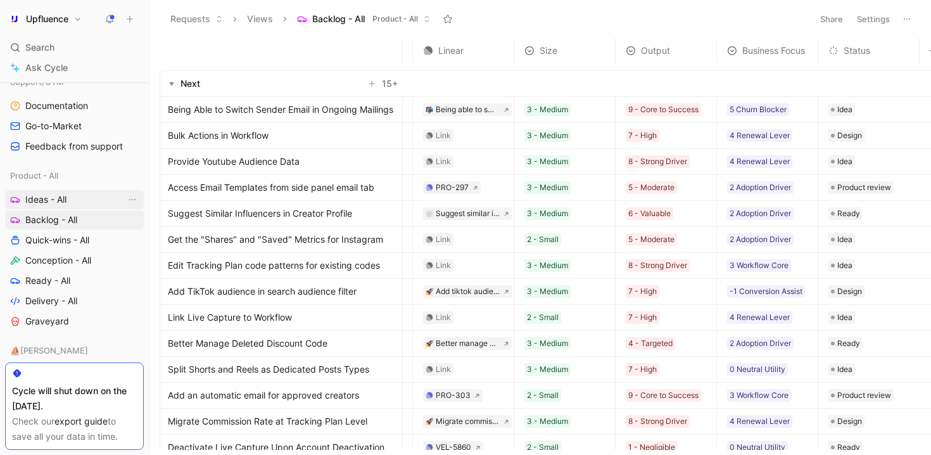
click at [48, 200] on span "Ideas - All" at bounding box center [45, 199] width 41 height 13
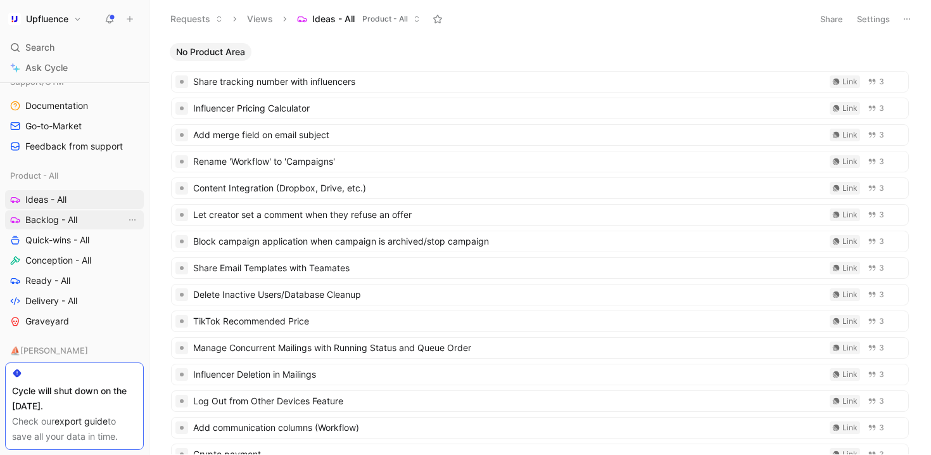
click at [57, 222] on span "Backlog - All" at bounding box center [51, 220] width 52 height 13
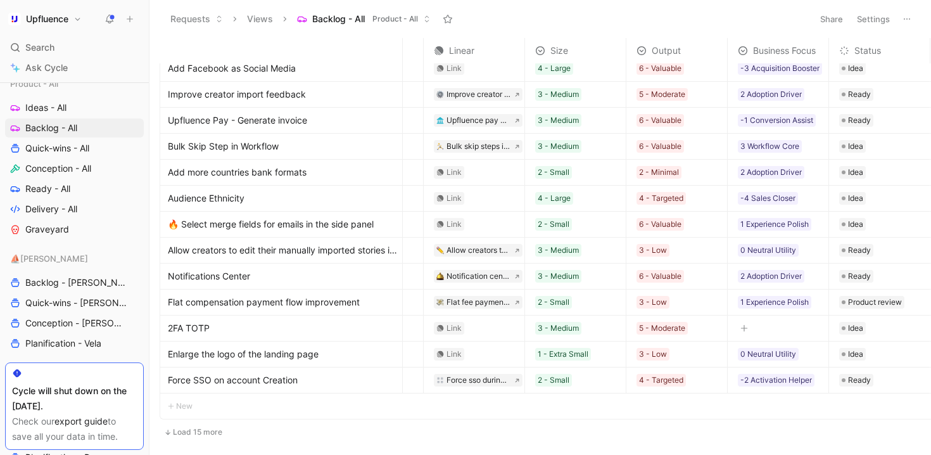
scroll to position [500, 0]
click at [53, 159] on link "Conception - All" at bounding box center [74, 167] width 139 height 19
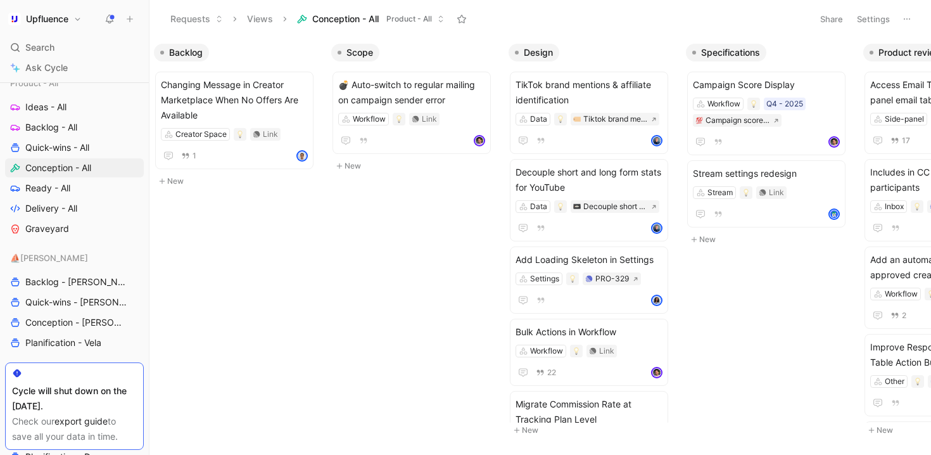
scroll to position [0, 12]
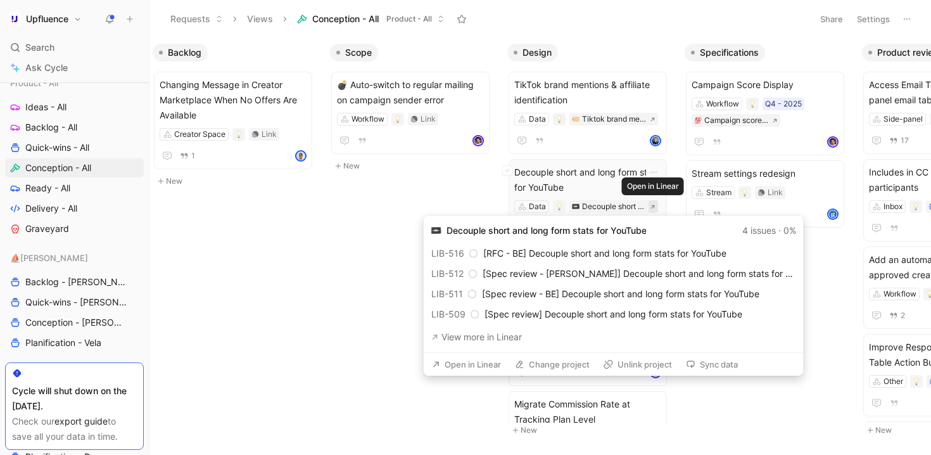
click at [654, 209] on icon at bounding box center [653, 207] width 6 height 6
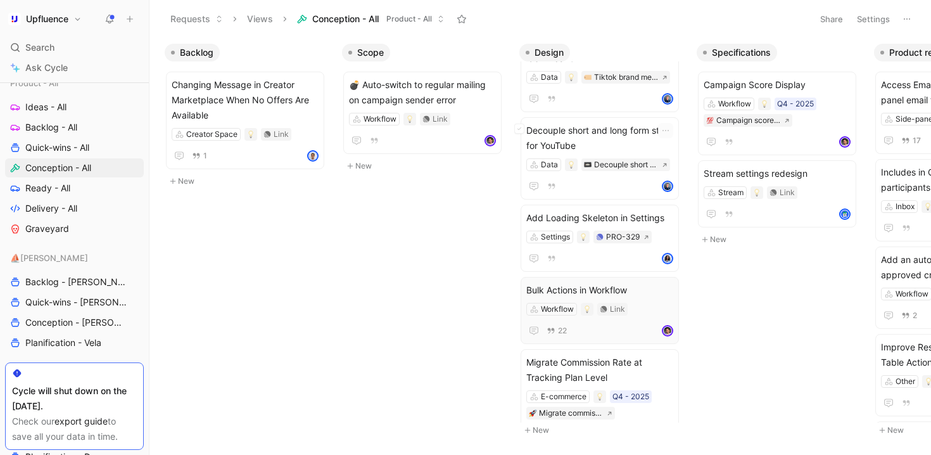
scroll to position [0, 0]
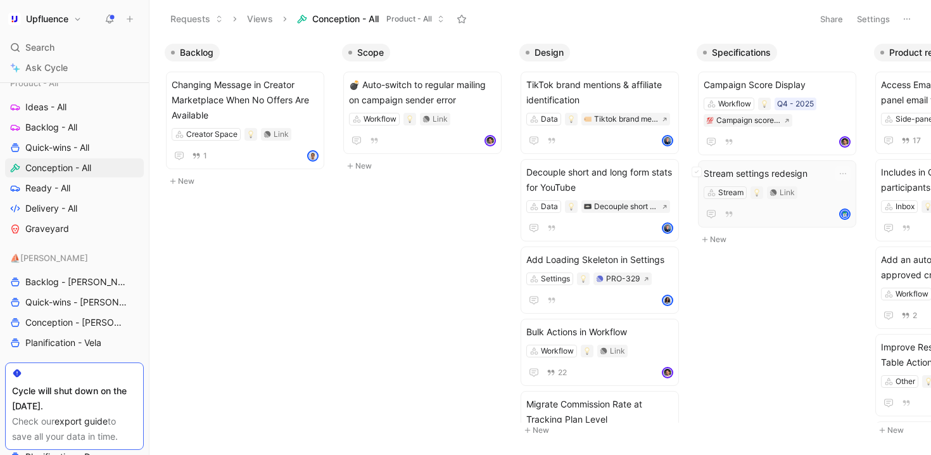
click at [806, 213] on div at bounding box center [777, 214] width 147 height 15
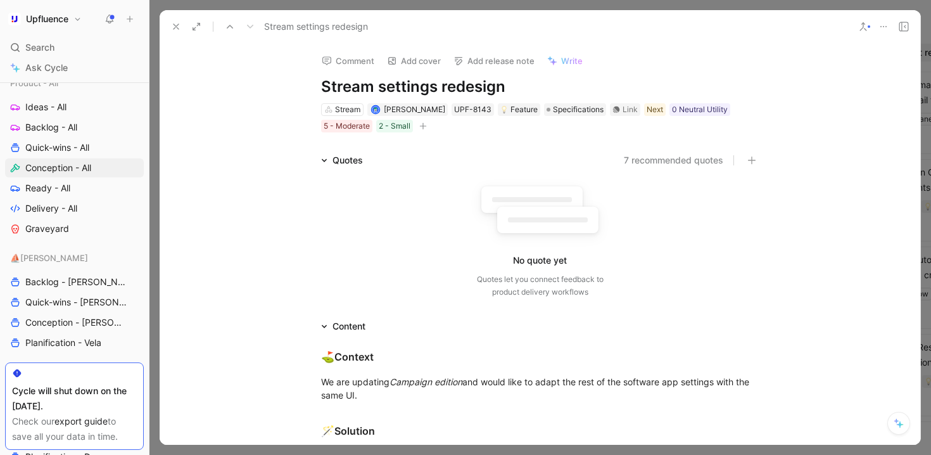
click at [172, 25] on icon at bounding box center [176, 27] width 10 height 10
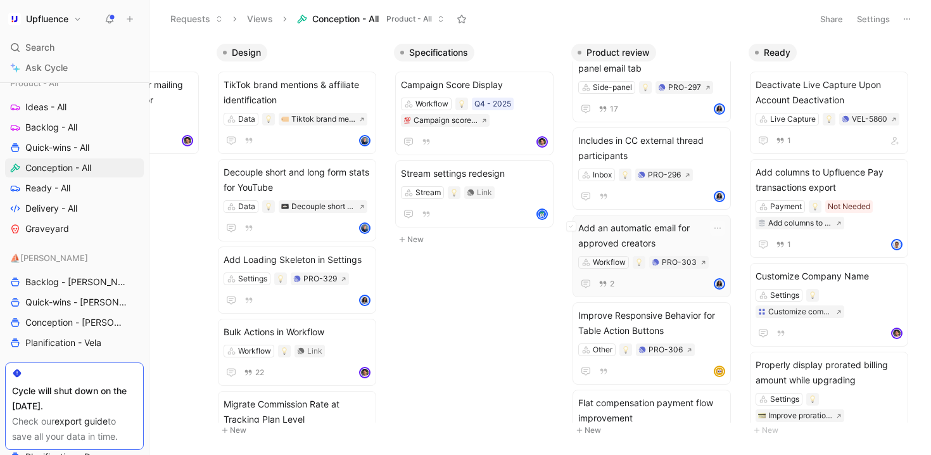
scroll to position [2, 0]
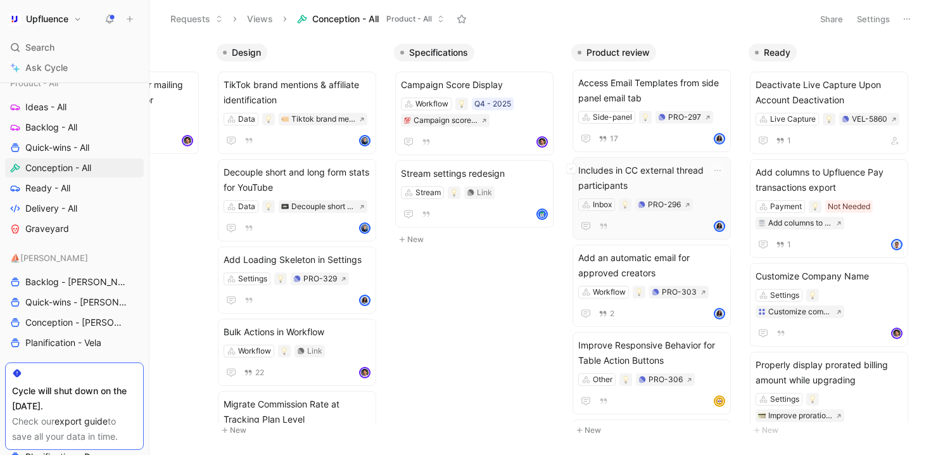
click at [694, 185] on span "Includes in CC external thread participants" at bounding box center [651, 178] width 147 height 30
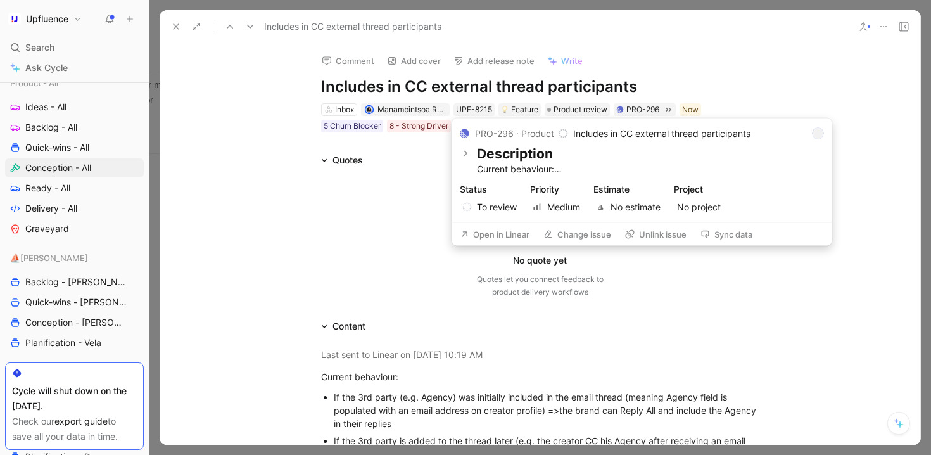
click at [499, 226] on button "Open in Linear" at bounding box center [495, 235] width 80 height 18
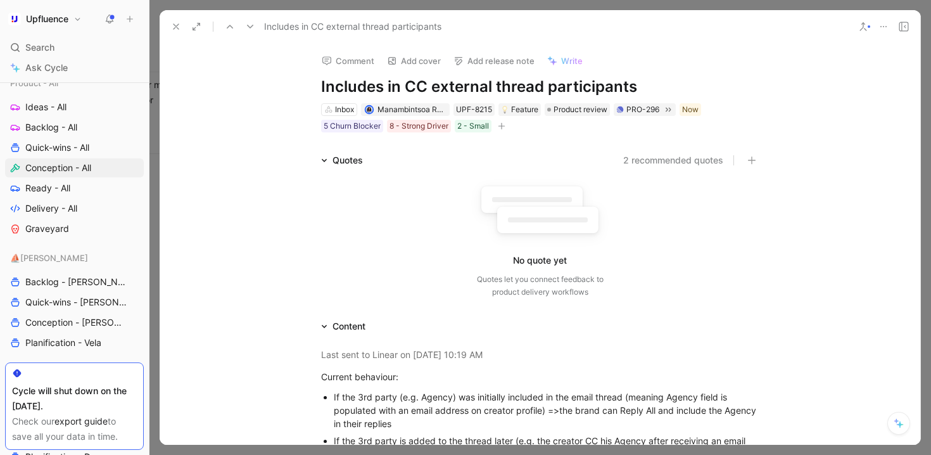
click at [171, 21] on button at bounding box center [176, 27] width 18 height 18
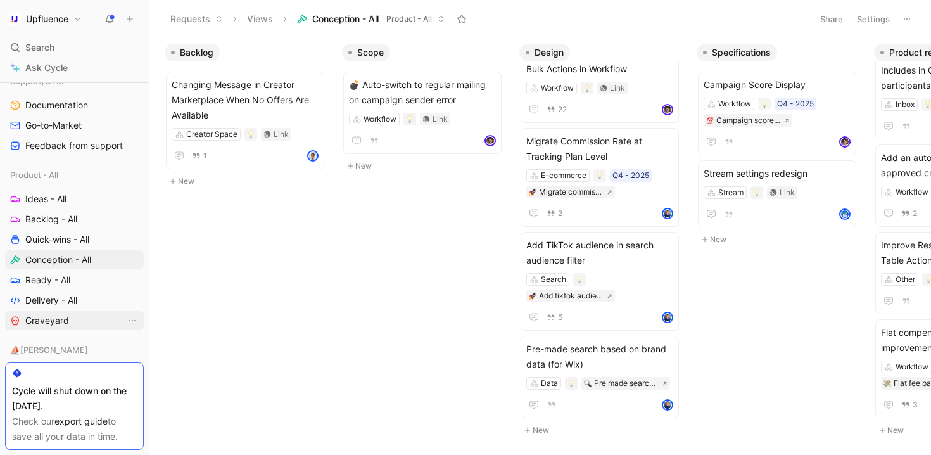
scroll to position [699, 0]
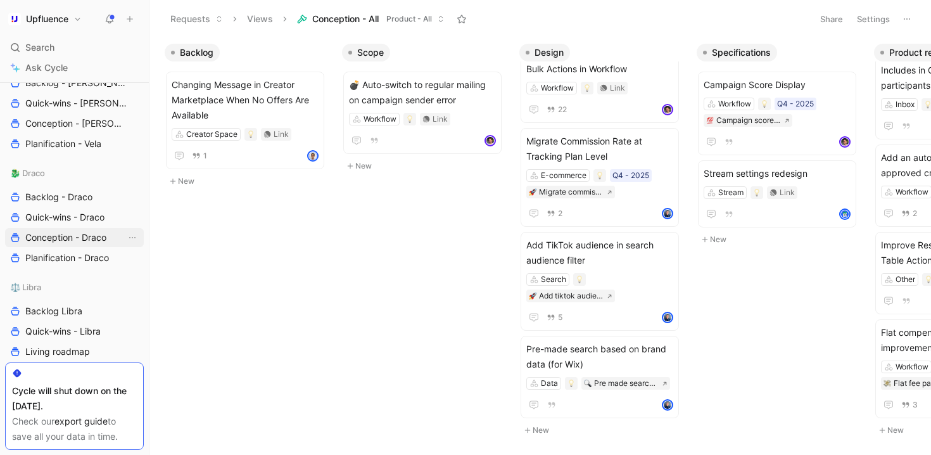
click at [64, 241] on span "Conception - Draco" at bounding box center [65, 237] width 81 height 13
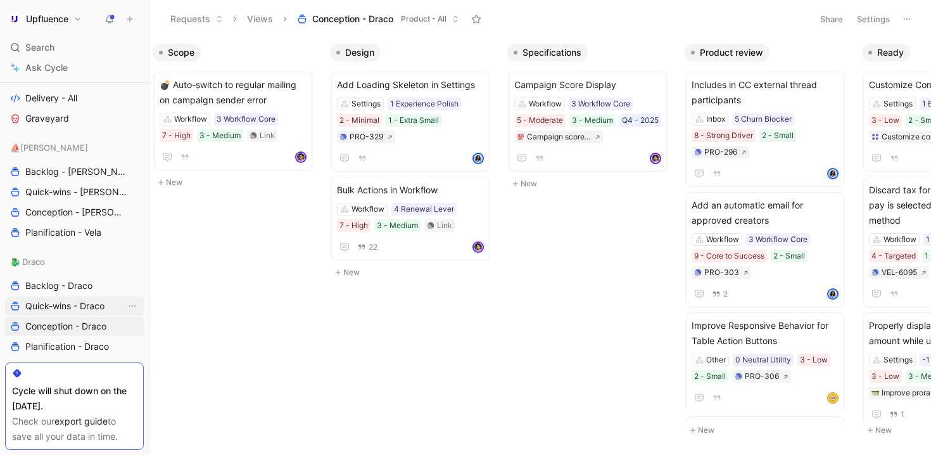
scroll to position [589, 0]
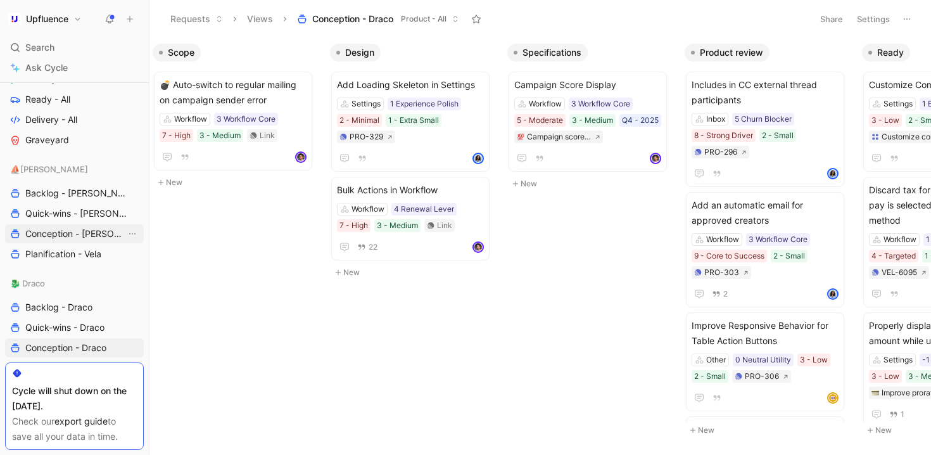
click at [77, 231] on span "Conception - [PERSON_NAME]" at bounding box center [75, 233] width 101 height 13
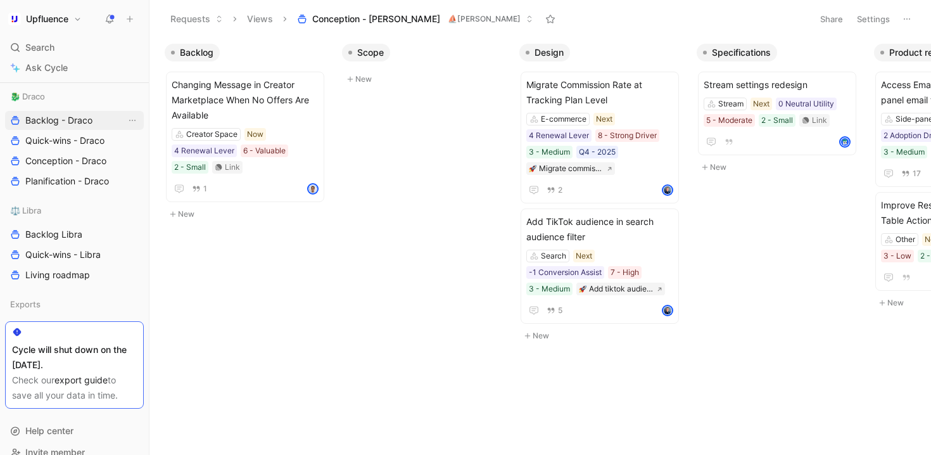
scroll to position [793, 0]
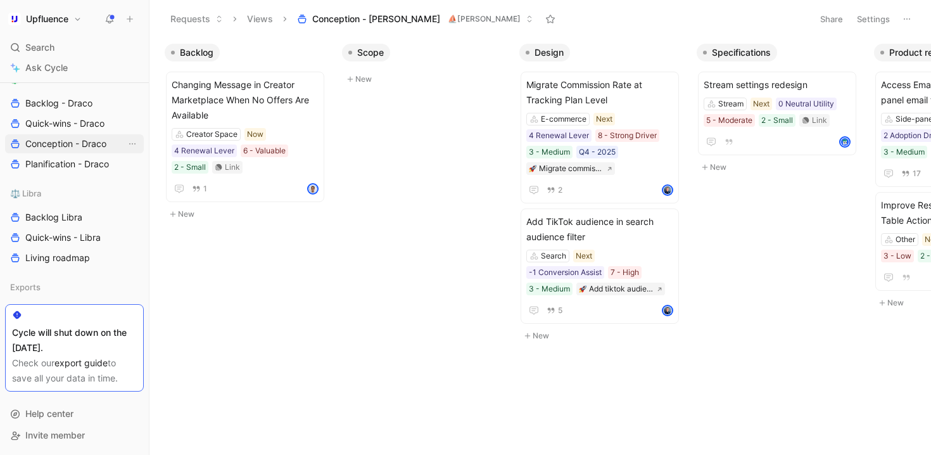
click at [76, 144] on span "Conception - Draco" at bounding box center [65, 143] width 81 height 13
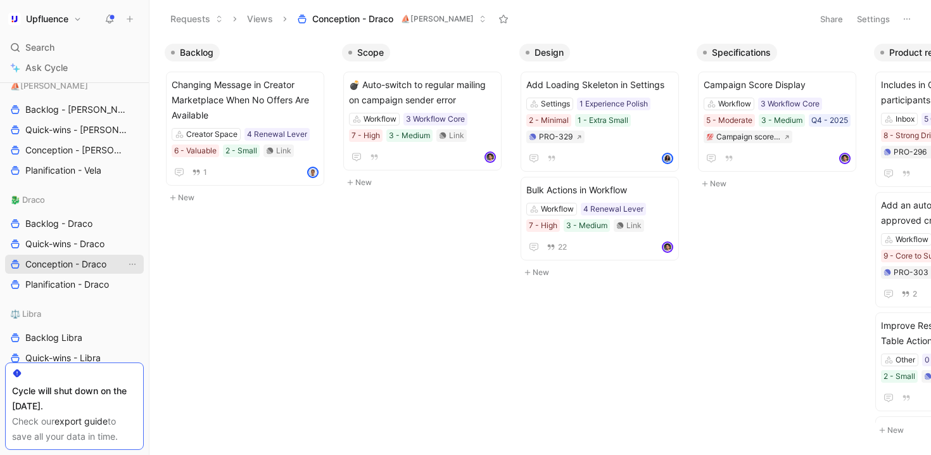
scroll to position [558, 0]
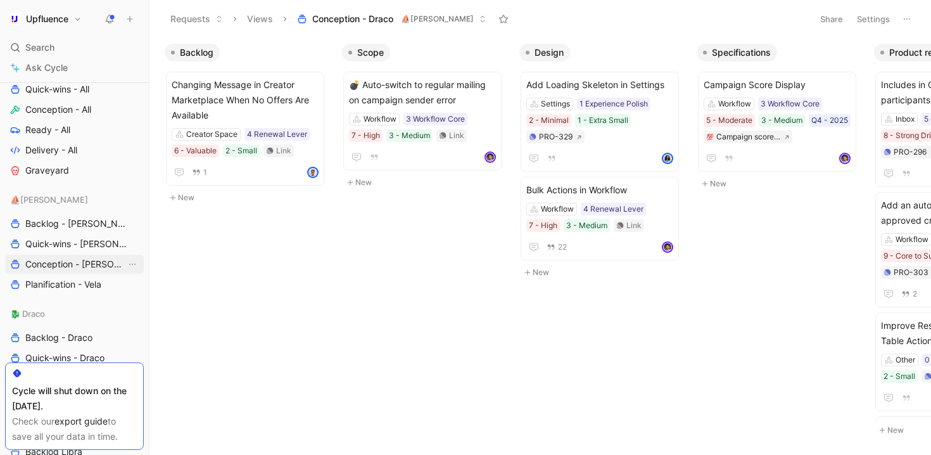
click at [58, 266] on span "Conception - [PERSON_NAME]" at bounding box center [75, 264] width 101 height 13
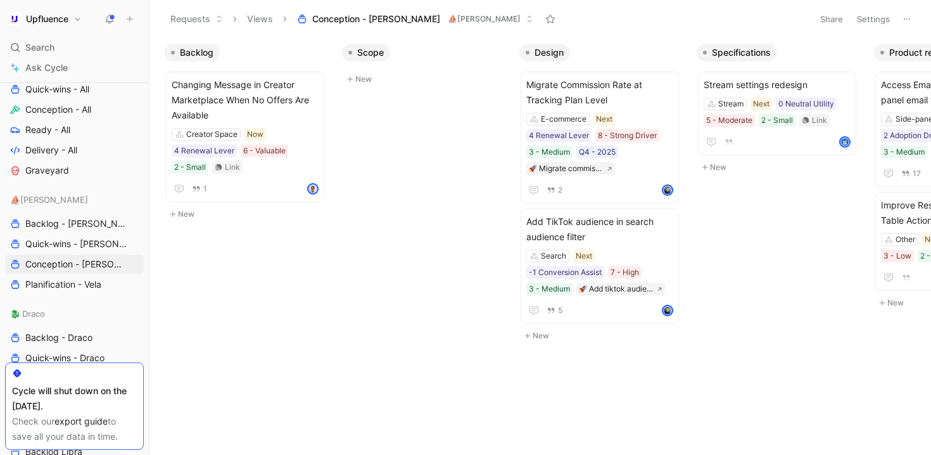
scroll to position [653, 0]
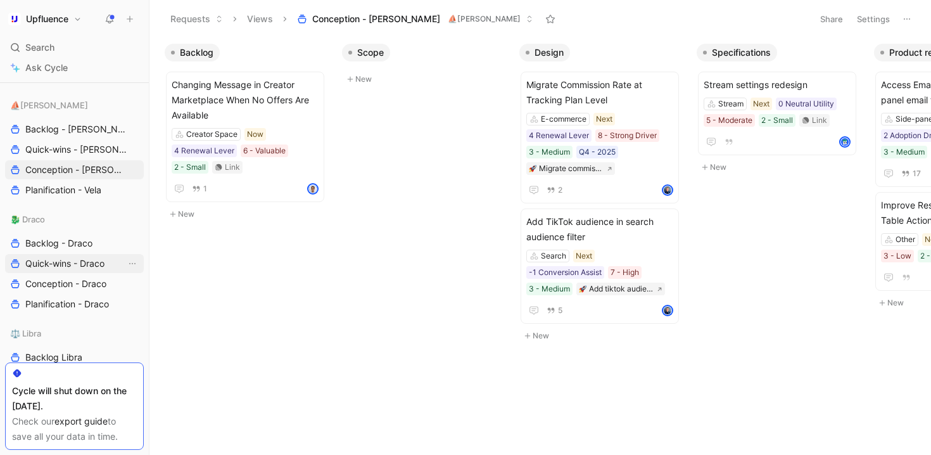
click at [65, 264] on span "Quick-wins - Draco" at bounding box center [64, 263] width 79 height 13
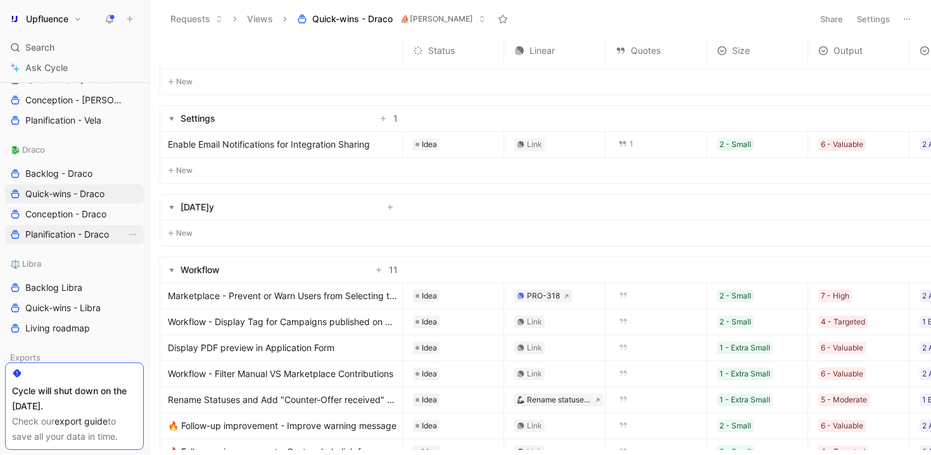
scroll to position [793, 0]
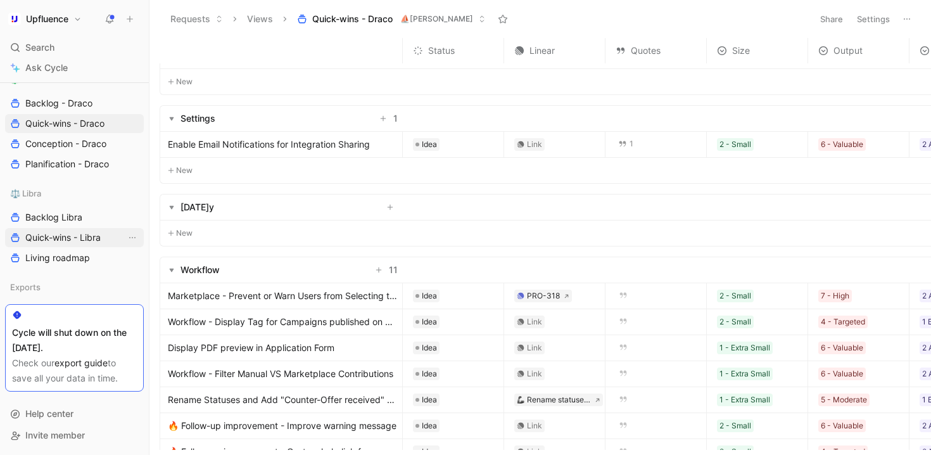
click at [64, 228] on link "Quick-wins - Libra" at bounding box center [74, 237] width 139 height 19
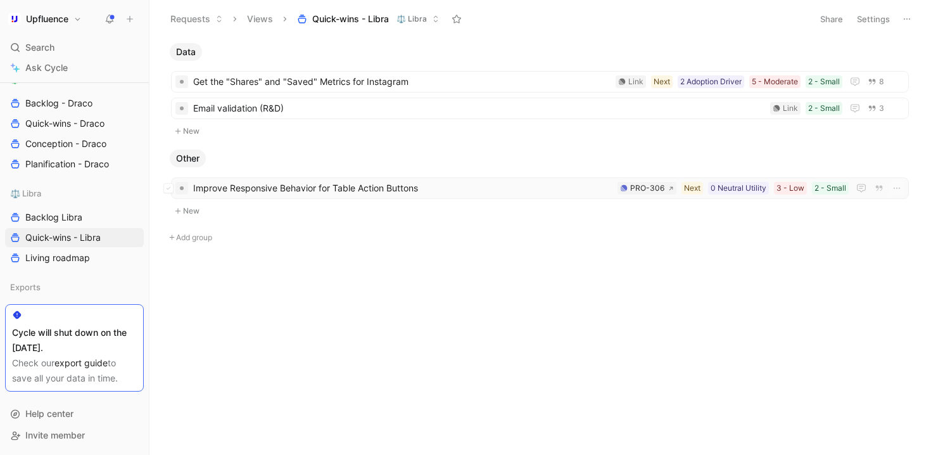
click at [319, 188] on span "Improve Responsive Behavior for Table Action Buttons" at bounding box center [402, 188] width 419 height 15
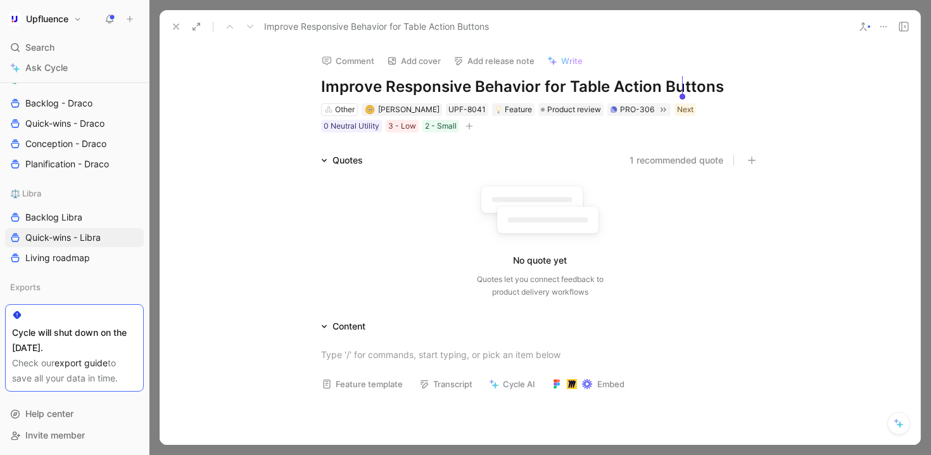
drag, startPoint x: 318, startPoint y: 82, endPoint x: 686, endPoint y: 84, distance: 368.1
click at [686, 84] on h1 "Improve Responsive Behavior for Table Action Buttons" at bounding box center [540, 87] width 438 height 20
click at [725, 82] on h1 "Improve Responsive Behavior for Table Action Buttons" at bounding box center [540, 87] width 438 height 20
drag, startPoint x: 729, startPoint y: 83, endPoint x: 343, endPoint y: 89, distance: 385.9
click at [343, 89] on h1 "Improve Responsive Behavior for Table Action Buttons" at bounding box center [540, 87] width 438 height 20
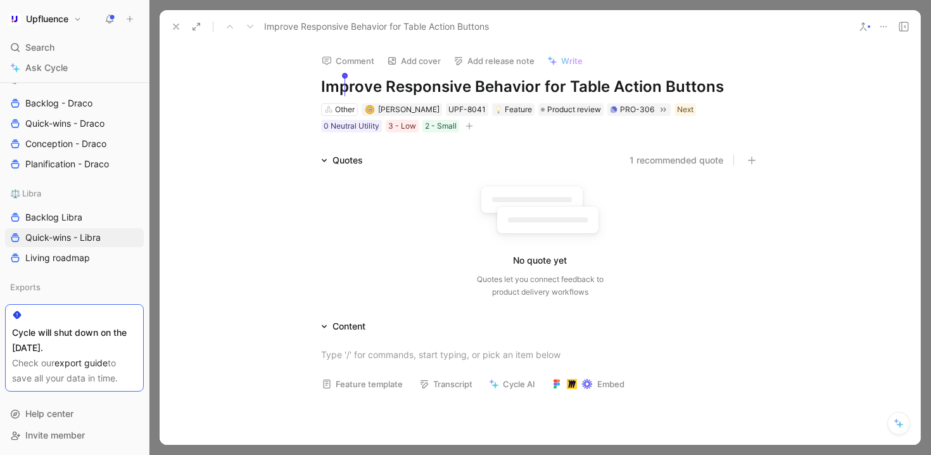
click at [265, 89] on div "Comment Add cover Add release note Write Improve Responsive Behavior for Table …" at bounding box center [540, 244] width 761 height 402
click at [174, 23] on icon at bounding box center [176, 27] width 10 height 10
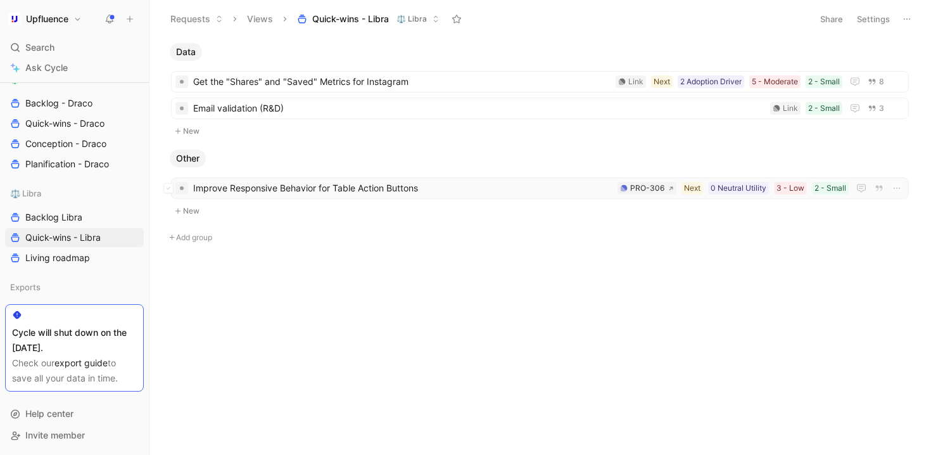
click at [321, 195] on span "Improve Responsive Behavior for Table Action Buttons" at bounding box center [402, 188] width 419 height 15
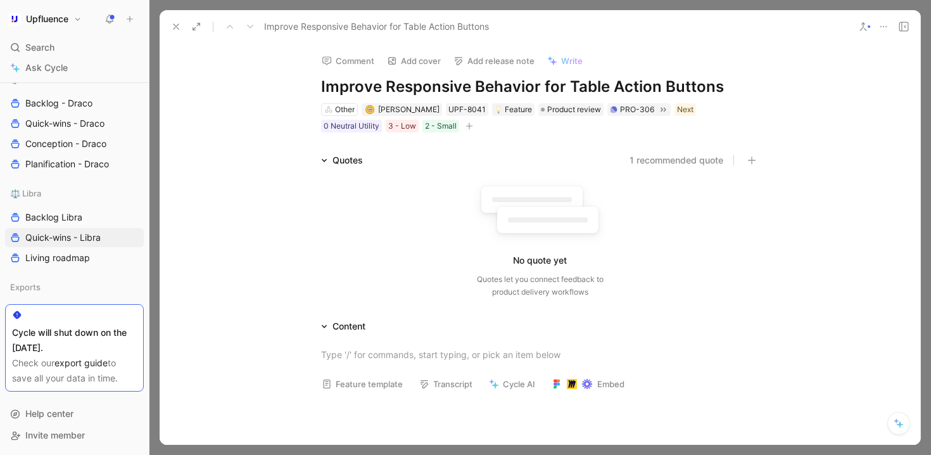
click at [169, 29] on button at bounding box center [176, 27] width 18 height 18
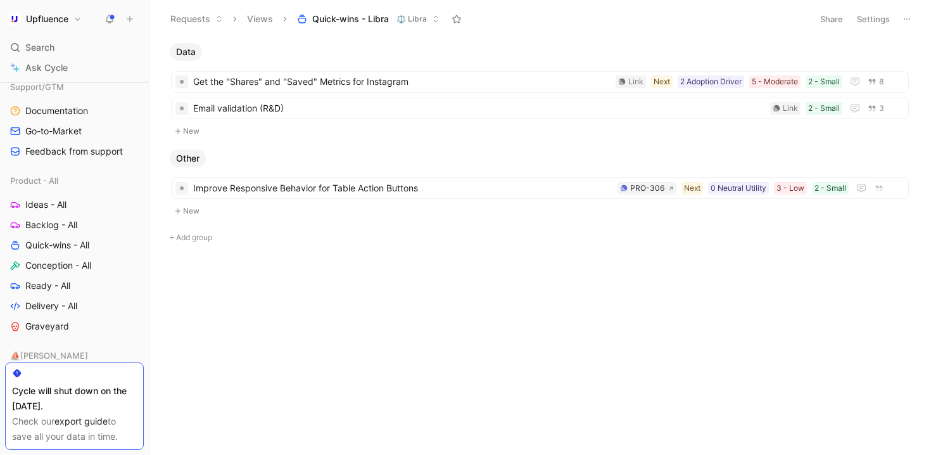
scroll to position [395, 0]
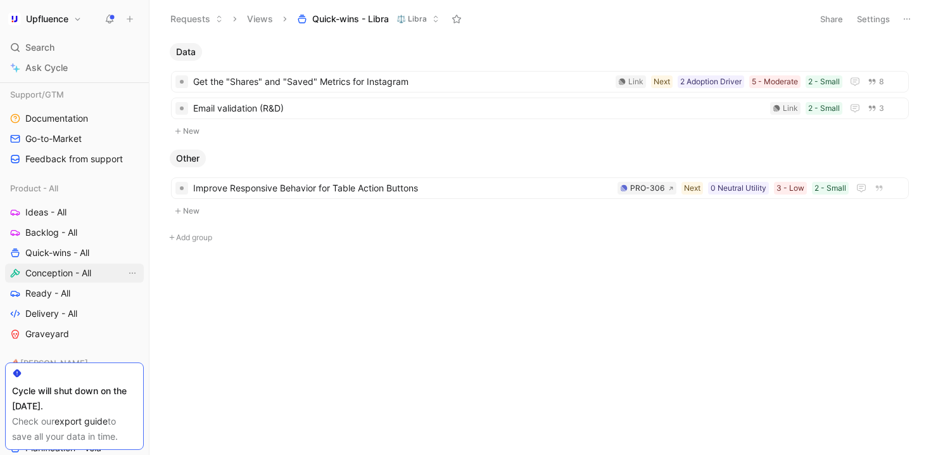
click at [52, 267] on span "Conception - All" at bounding box center [58, 273] width 66 height 13
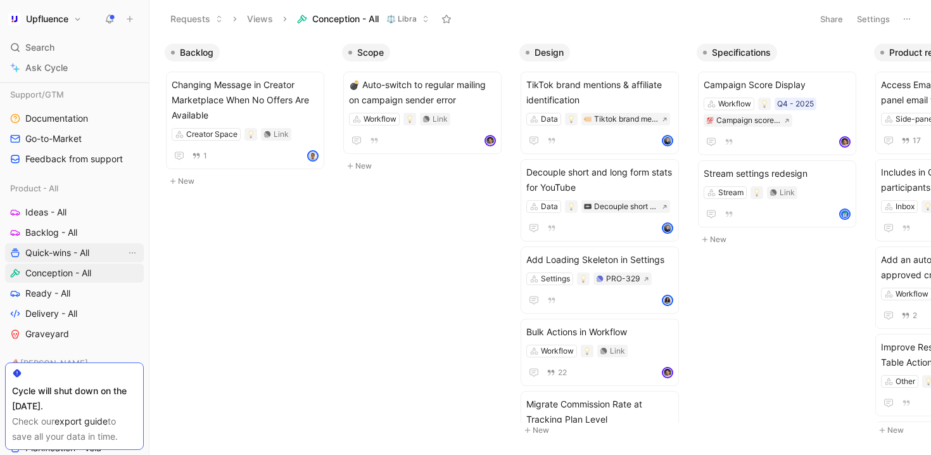
click at [58, 253] on span "Quick-wins - All" at bounding box center [57, 252] width 64 height 13
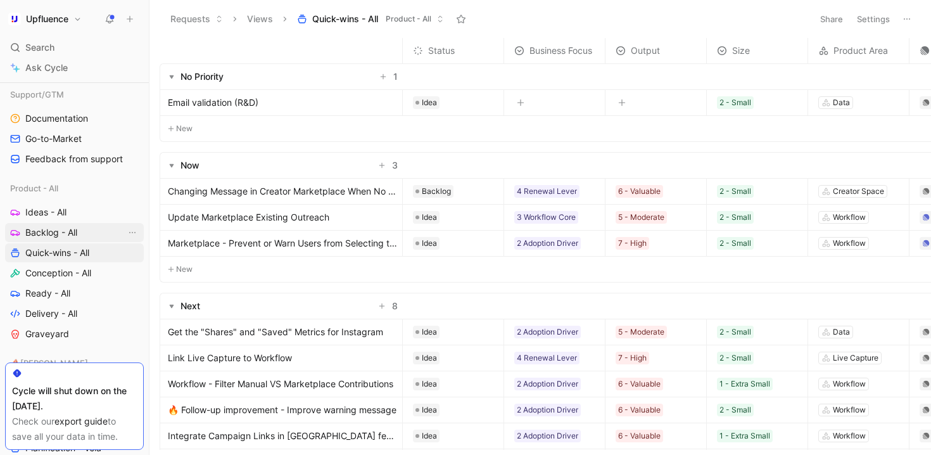
click at [45, 229] on span "Backlog - All" at bounding box center [51, 232] width 52 height 13
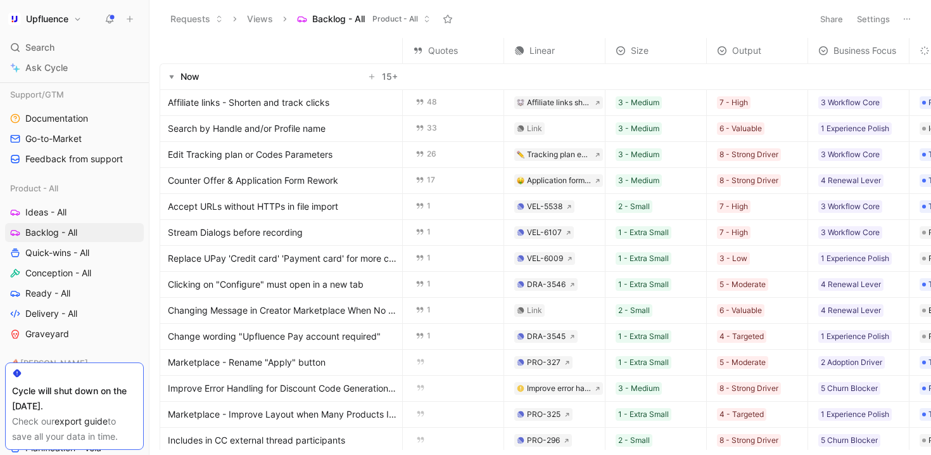
click at [872, 24] on button "Settings" at bounding box center [874, 19] width 44 height 18
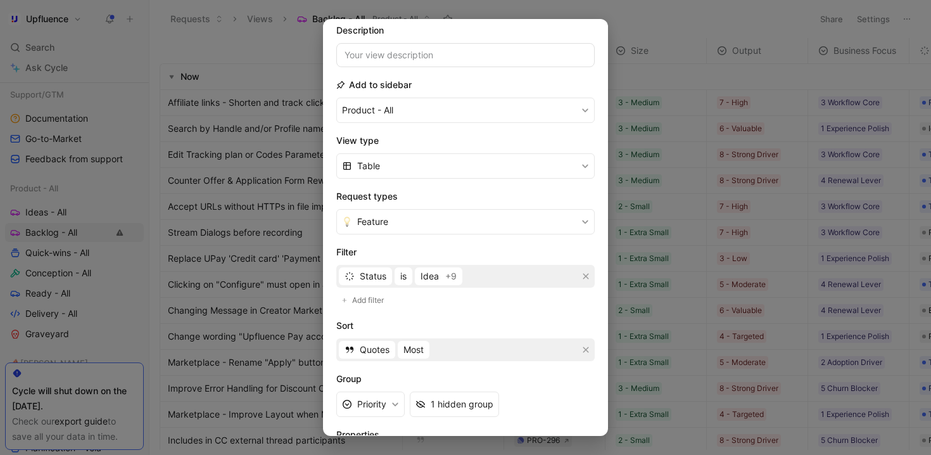
scroll to position [91, 0]
click at [438, 280] on span "Idea" at bounding box center [430, 275] width 18 height 15
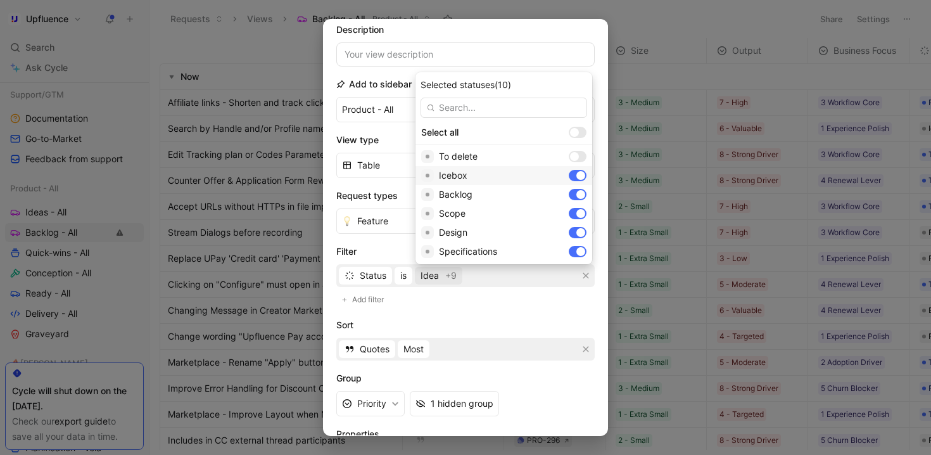
scroll to position [27, 0]
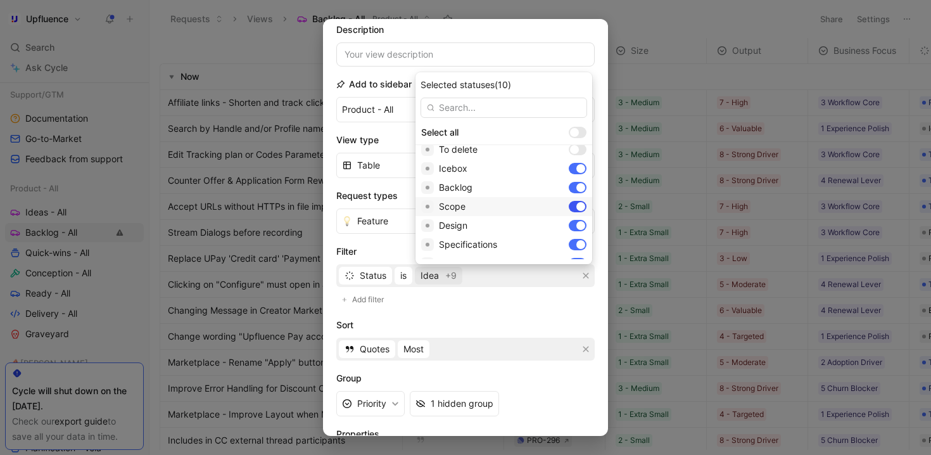
click at [577, 207] on div at bounding box center [581, 206] width 9 height 9
click at [569, 220] on div at bounding box center [578, 225] width 18 height 11
click at [577, 221] on div at bounding box center [581, 225] width 9 height 9
click at [570, 191] on div at bounding box center [574, 189] width 9 height 9
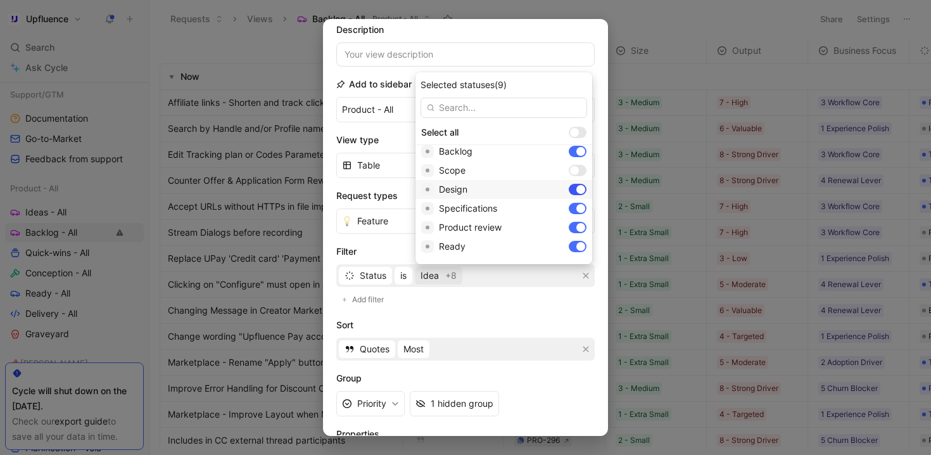
click at [569, 192] on div at bounding box center [578, 189] width 18 height 11
click at [577, 208] on div at bounding box center [581, 208] width 9 height 9
click at [569, 223] on div at bounding box center [578, 227] width 18 height 11
click at [569, 249] on div at bounding box center [578, 246] width 18 height 11
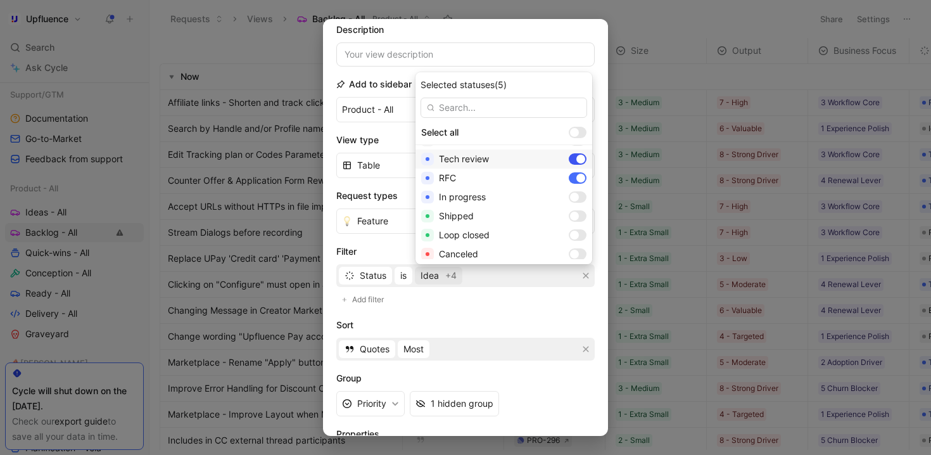
click at [569, 162] on div at bounding box center [578, 158] width 18 height 11
click at [569, 174] on div at bounding box center [578, 177] width 18 height 11
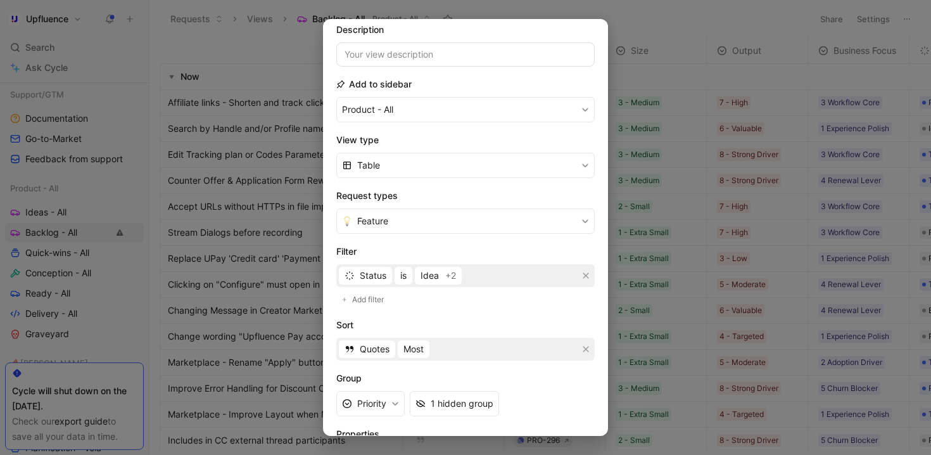
scroll to position [186, 0]
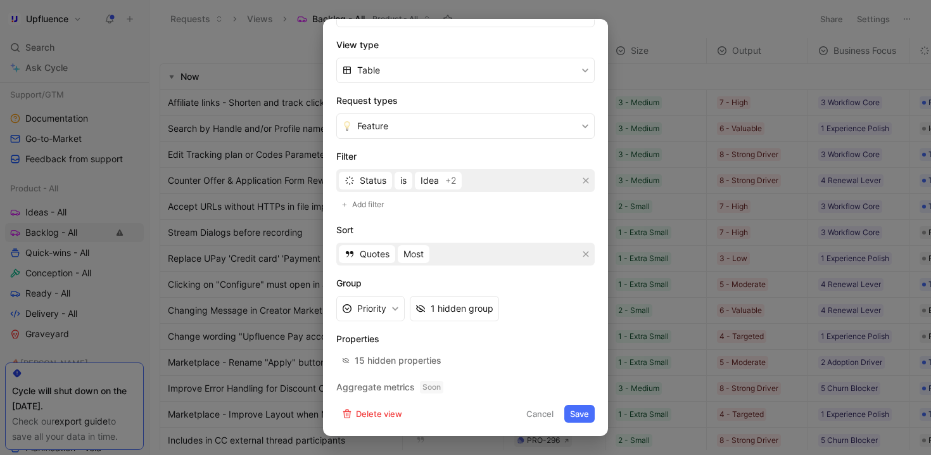
click at [577, 414] on button "Save" at bounding box center [580, 414] width 30 height 18
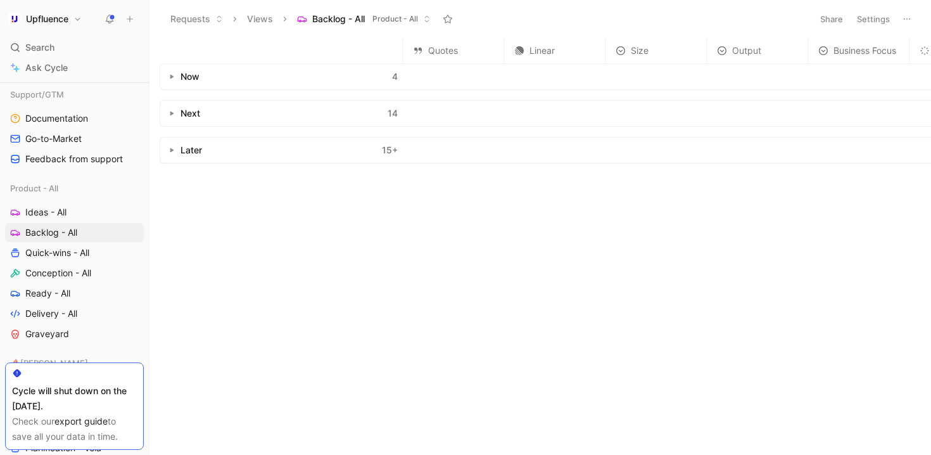
scroll to position [0, 110]
click at [173, 117] on button "button" at bounding box center [171, 113] width 13 height 13
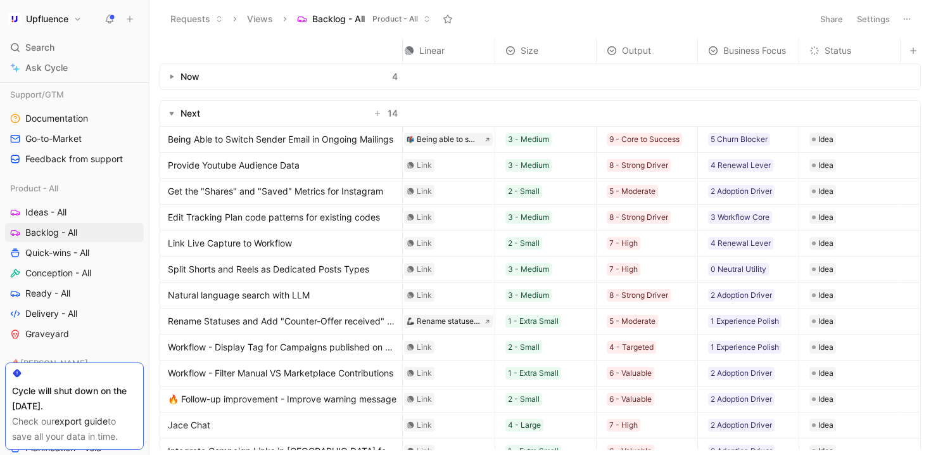
click at [174, 79] on icon "button" at bounding box center [171, 76] width 5 height 5
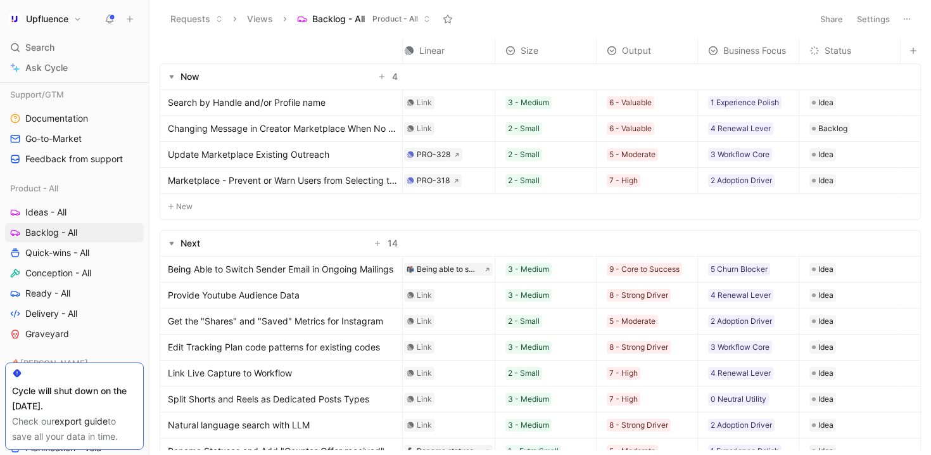
click at [884, 23] on button "Settings" at bounding box center [874, 19] width 44 height 18
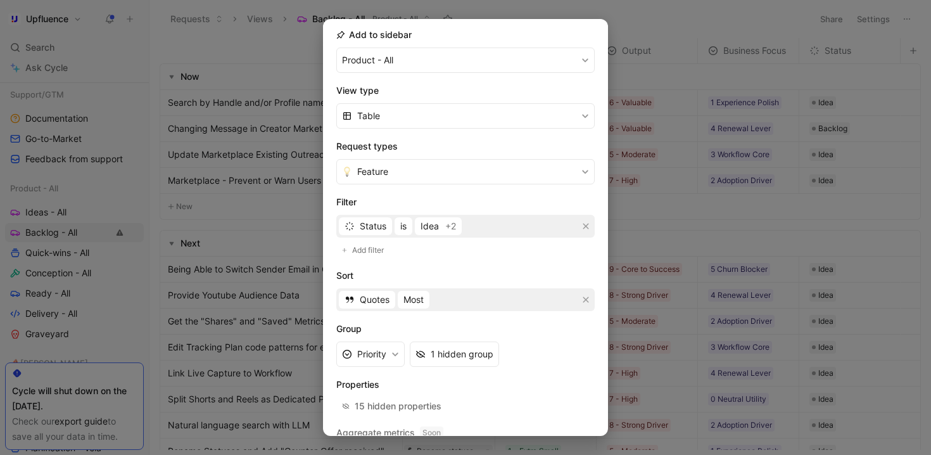
scroll to position [186, 0]
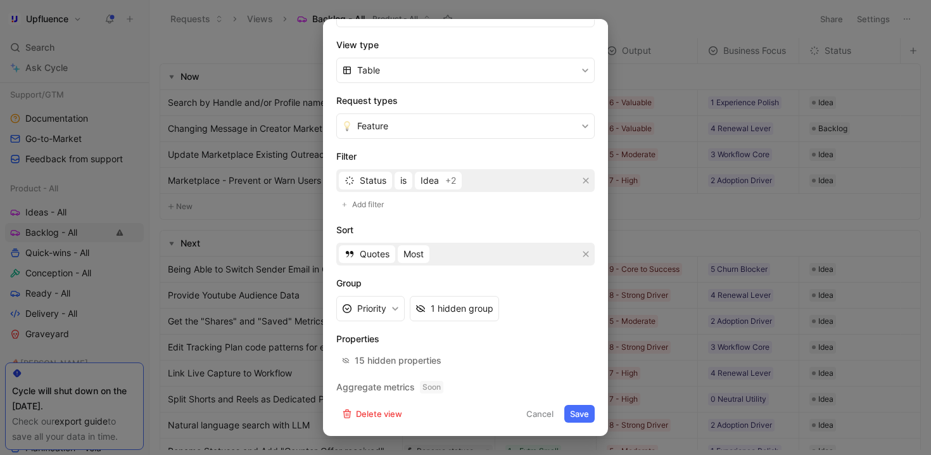
click at [573, 414] on button "Save" at bounding box center [580, 414] width 30 height 18
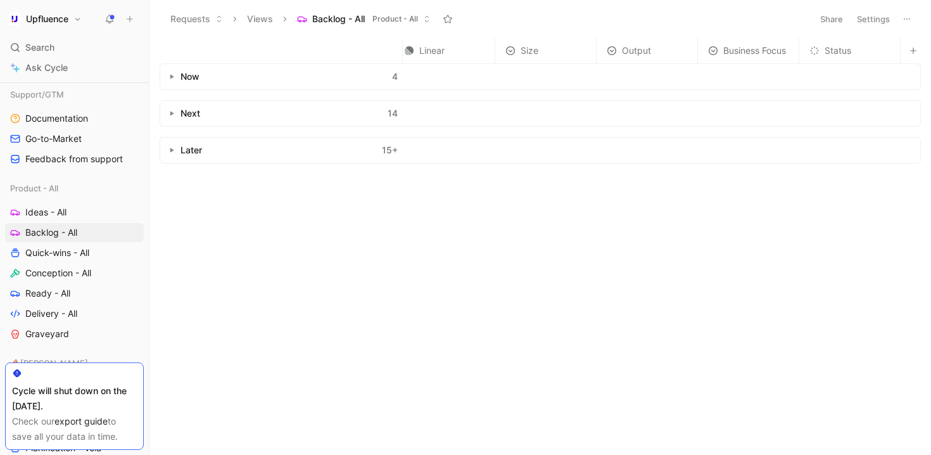
click at [173, 80] on button "button" at bounding box center [171, 76] width 13 height 13
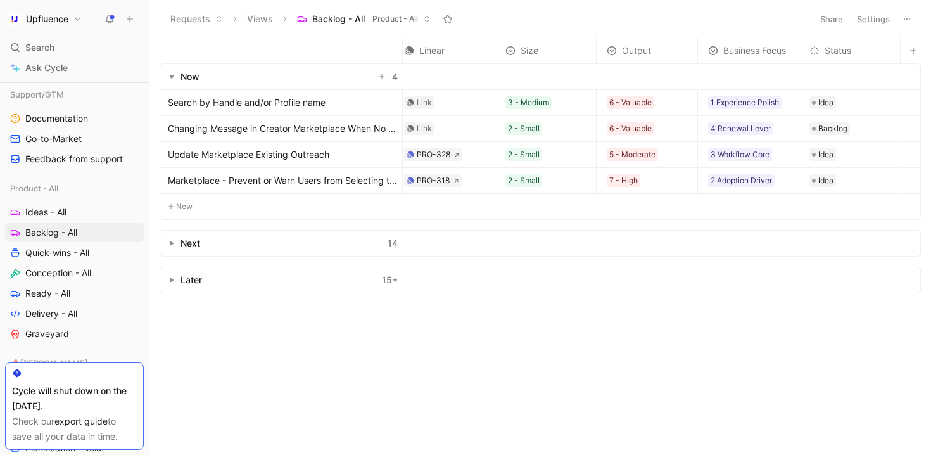
click at [169, 238] on button "button" at bounding box center [171, 243] width 13 height 13
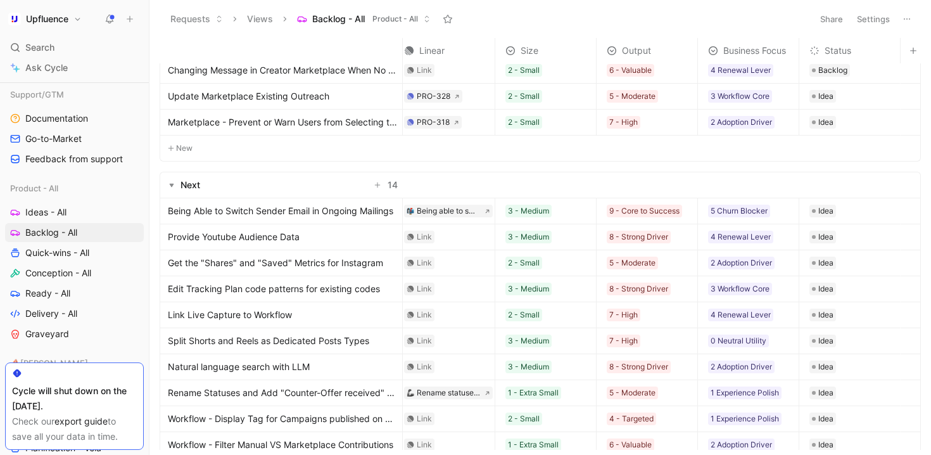
scroll to position [0, 110]
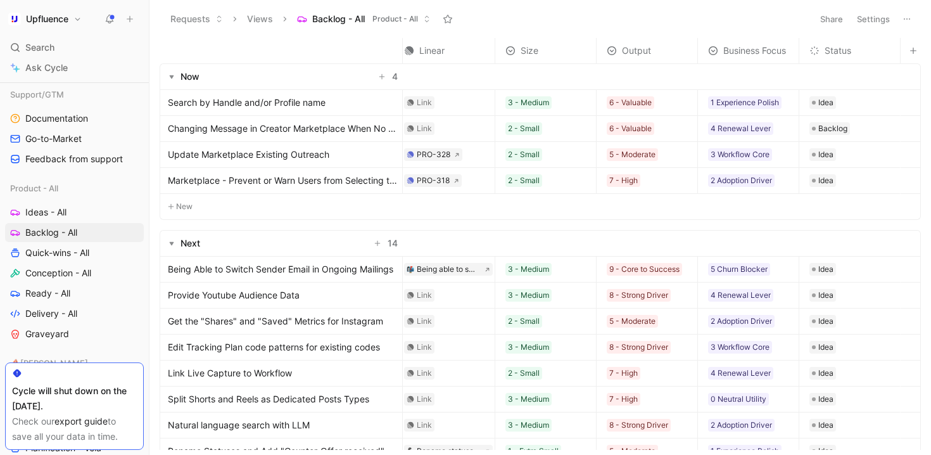
click at [340, 155] on link "Update Marketplace Existing Outreach" at bounding box center [282, 154] width 229 height 15
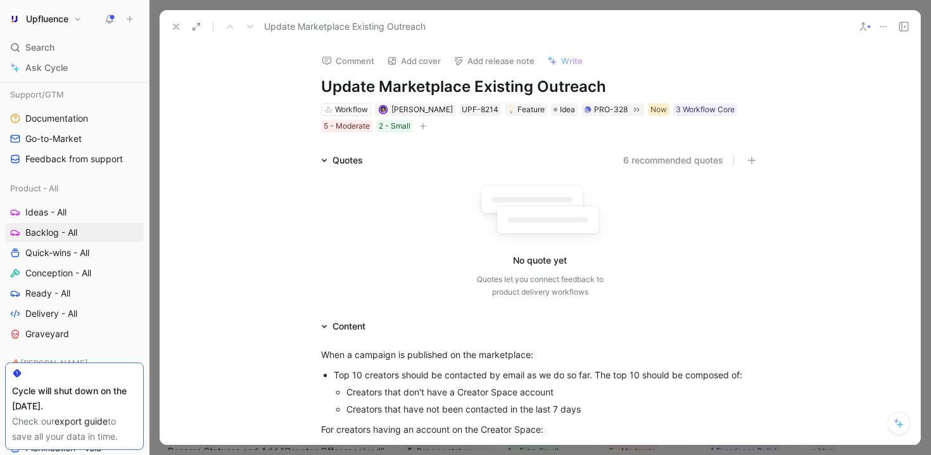
click at [651, 103] on div "Now" at bounding box center [659, 109] width 16 height 13
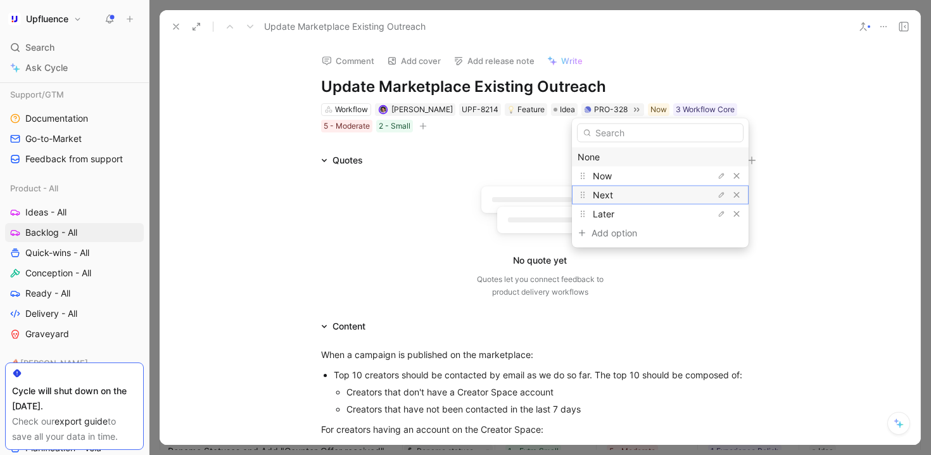
click at [644, 191] on div "Next" at bounding box center [640, 195] width 95 height 15
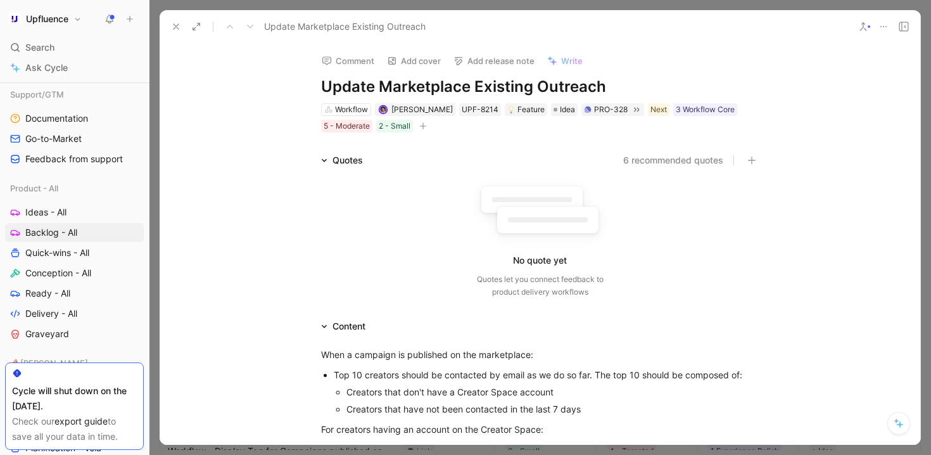
click at [173, 28] on icon at bounding box center [176, 27] width 10 height 10
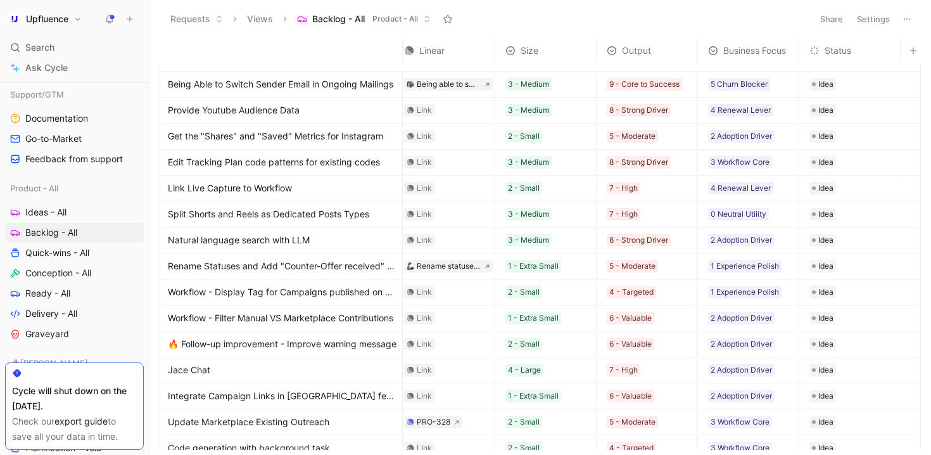
scroll to position [250, 110]
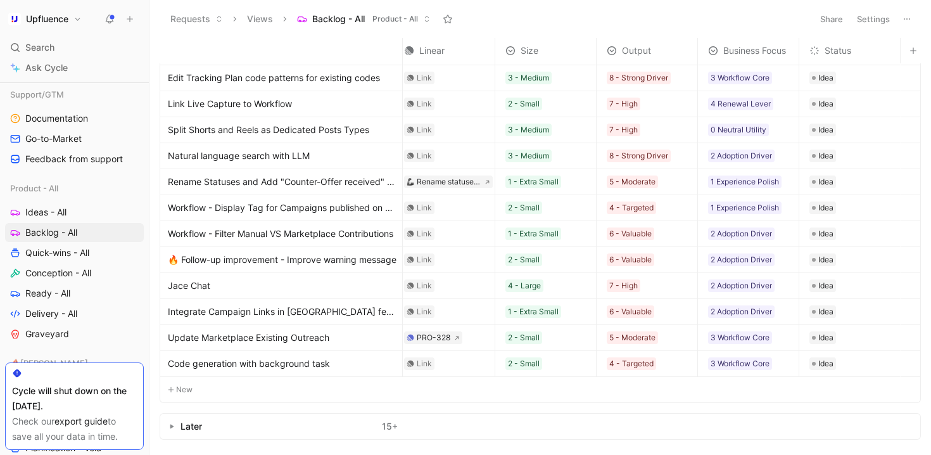
click at [175, 420] on button "button" at bounding box center [171, 426] width 13 height 13
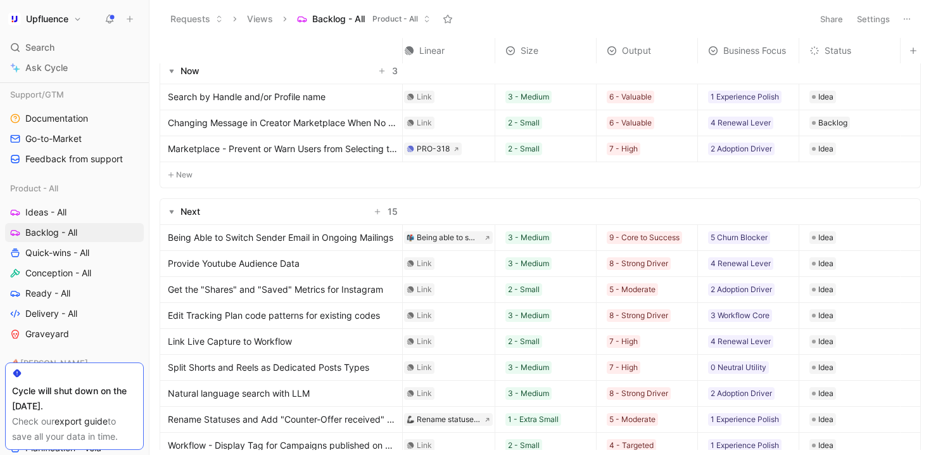
scroll to position [6, 58]
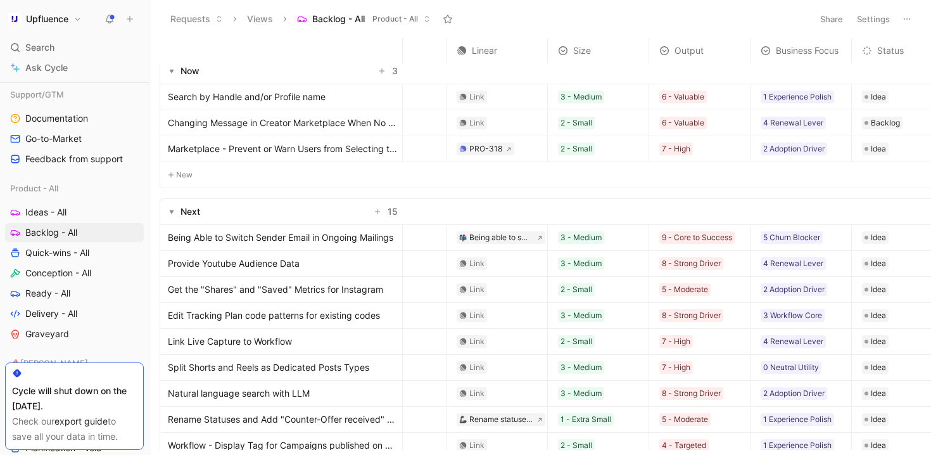
click at [340, 124] on span "Changing Message in Creator Marketplace When No Offers Are Available" at bounding box center [282, 122] width 229 height 15
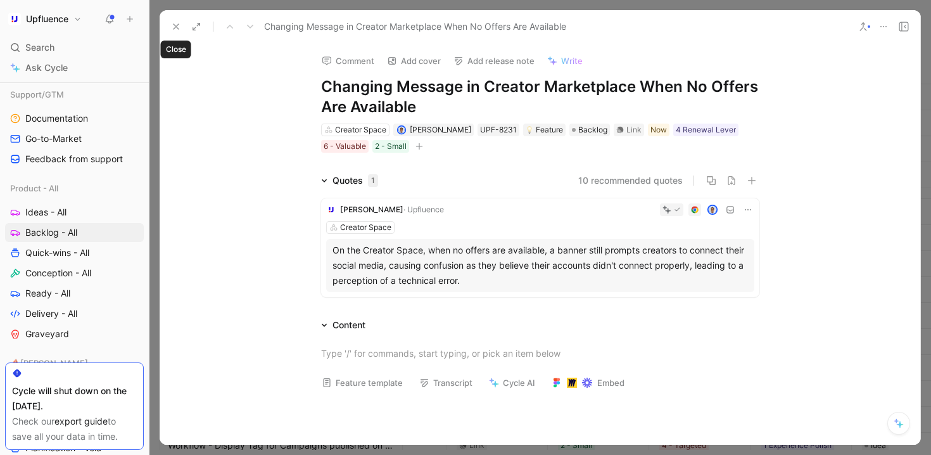
click at [178, 27] on icon at bounding box center [176, 27] width 10 height 10
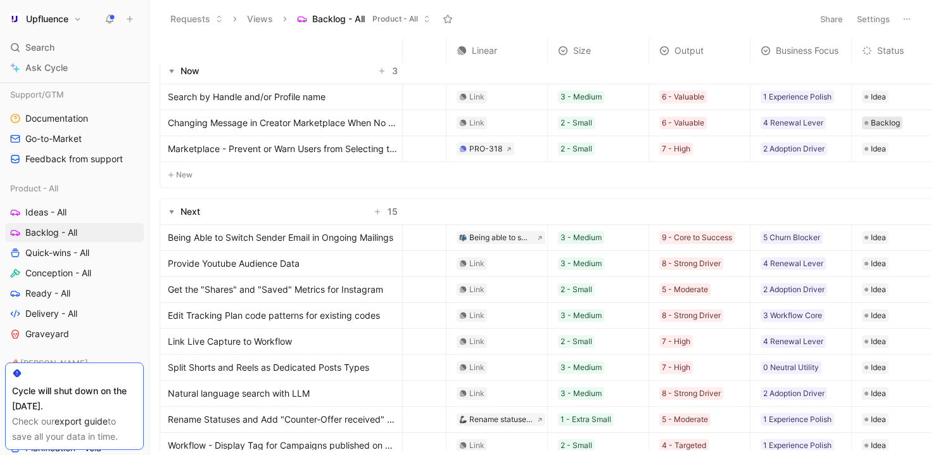
click at [893, 125] on span "Backlog" at bounding box center [885, 123] width 29 height 13
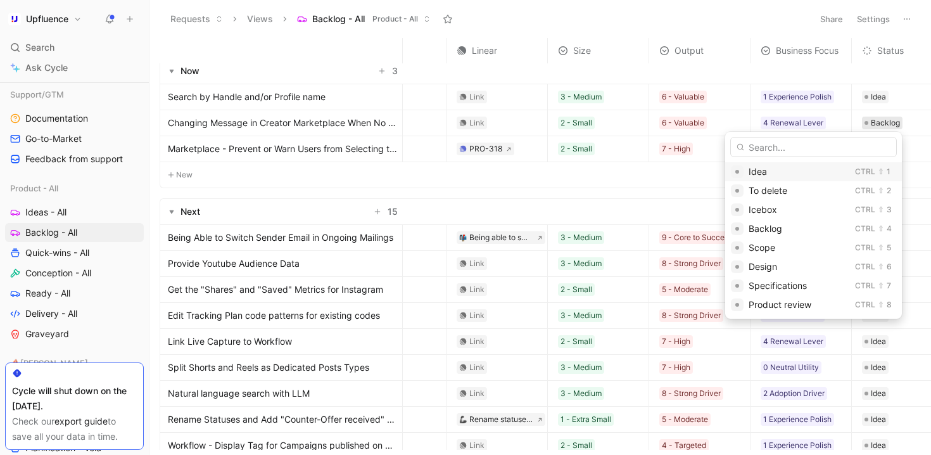
click at [808, 176] on div "Idea" at bounding box center [799, 171] width 101 height 15
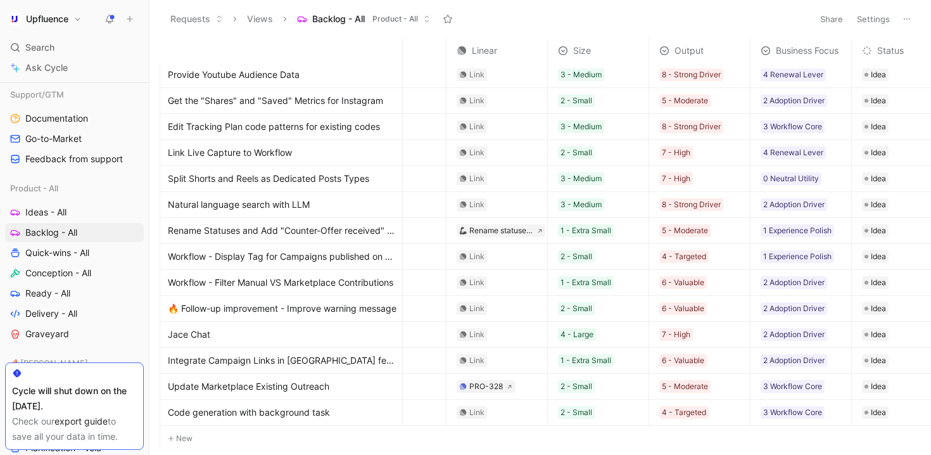
scroll to position [0, 58]
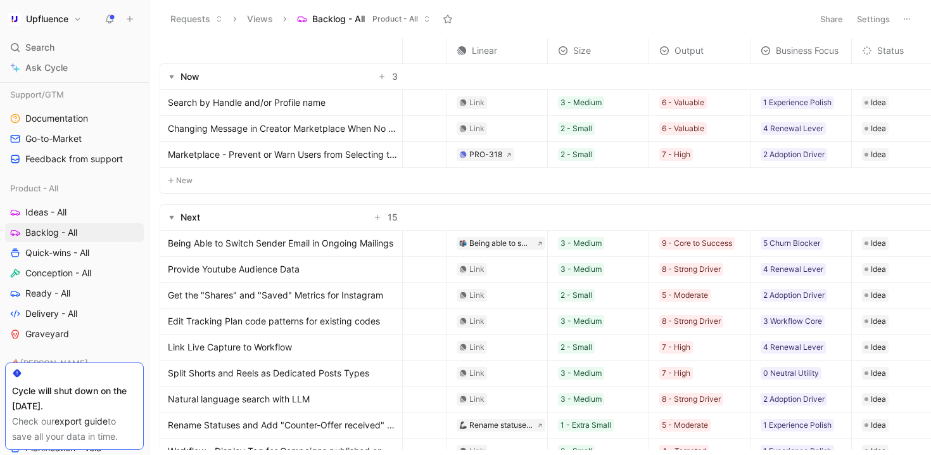
click at [878, 29] on header "Requests Views Backlog - All Product - All Share Settings" at bounding box center [541, 19] width 782 height 38
click at [874, 22] on button "Settings" at bounding box center [874, 19] width 44 height 18
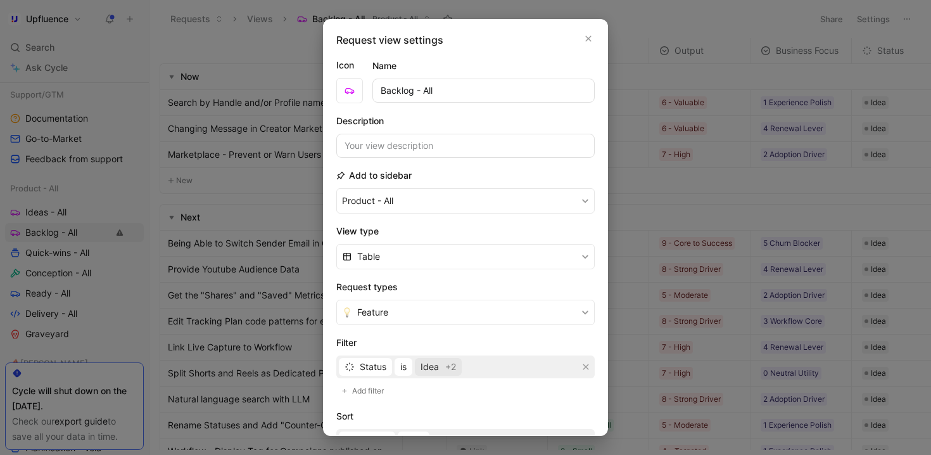
click at [438, 372] on span "Idea" at bounding box center [430, 366] width 18 height 15
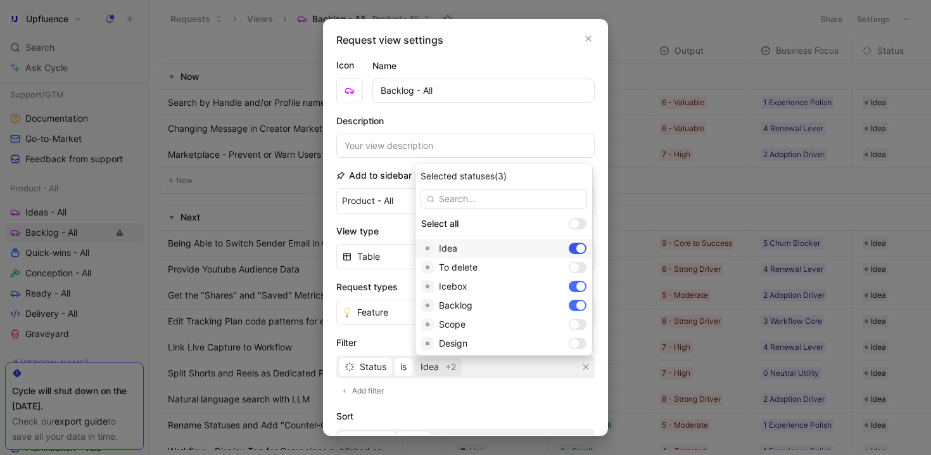
click at [577, 246] on div at bounding box center [581, 248] width 9 height 9
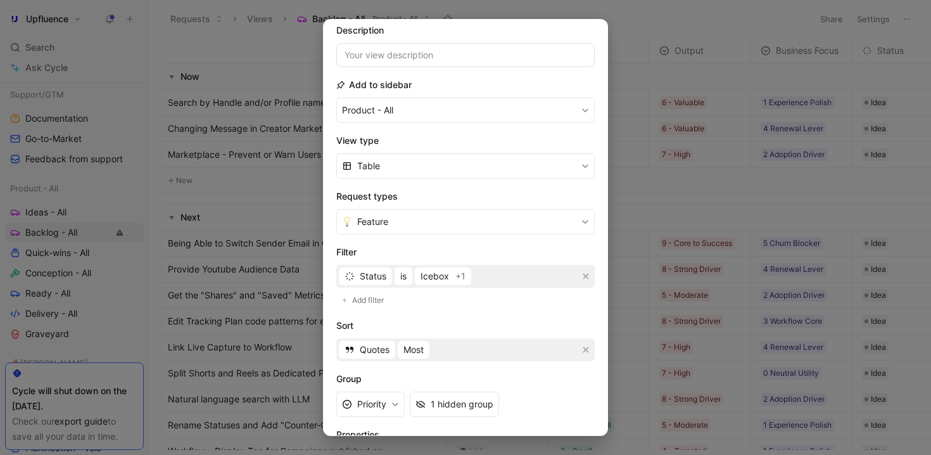
scroll to position [186, 0]
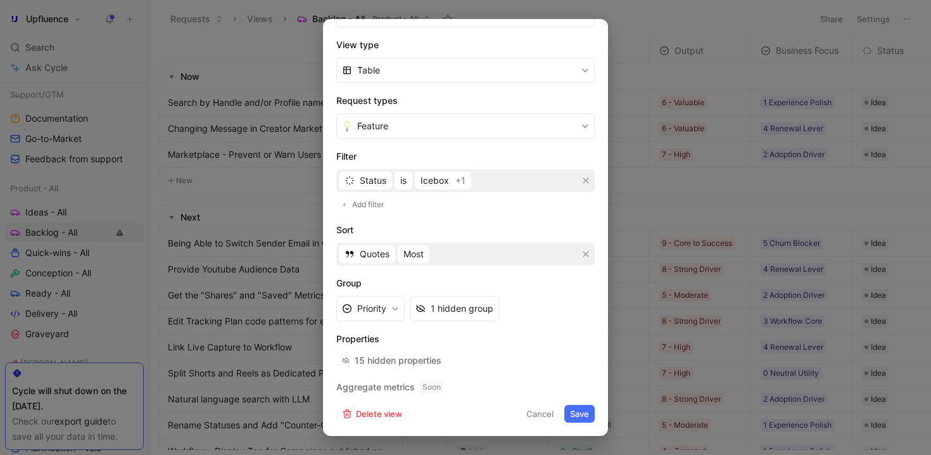
click at [573, 415] on button "Save" at bounding box center [580, 414] width 30 height 18
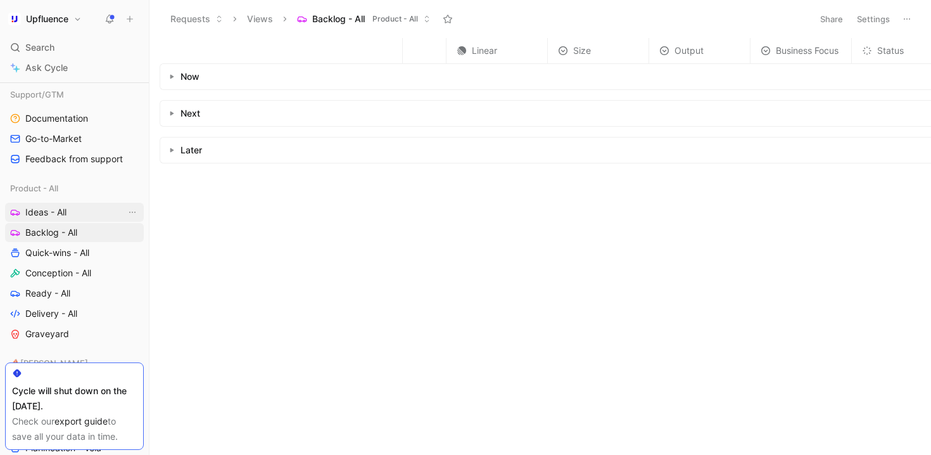
click at [69, 213] on link "Ideas - All" at bounding box center [74, 212] width 139 height 19
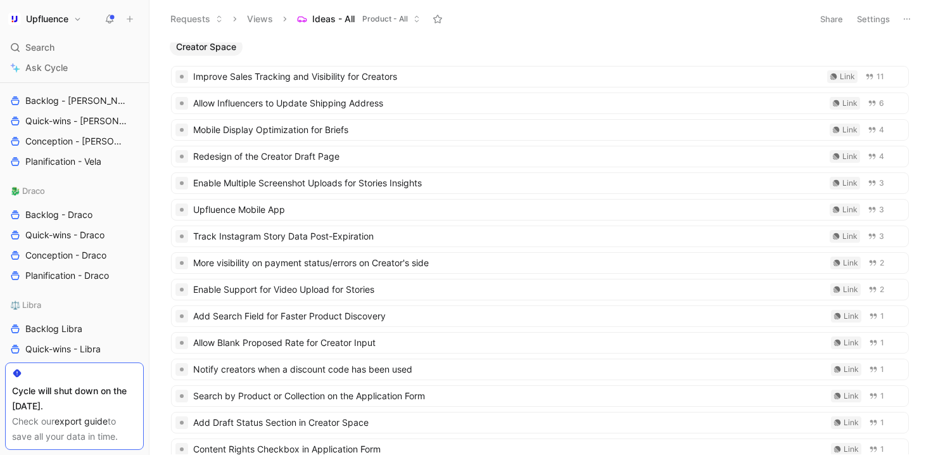
scroll to position [684, 0]
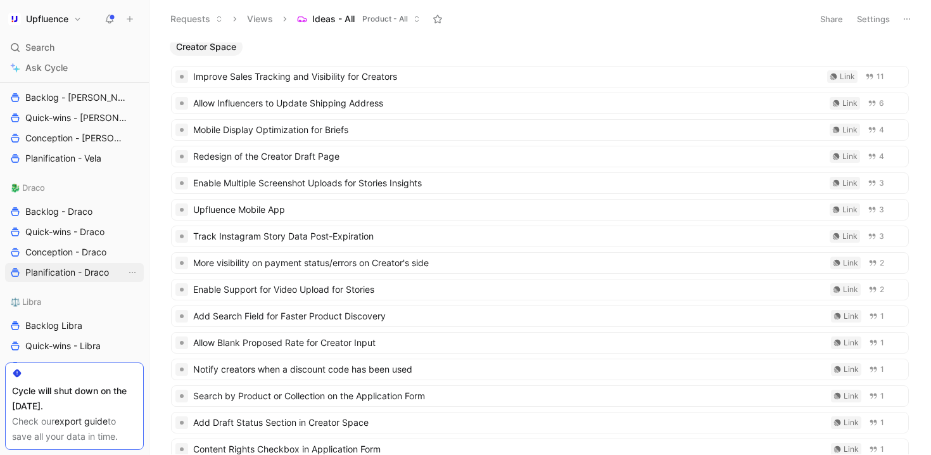
click at [69, 265] on link "Planification - Draco" at bounding box center [74, 272] width 139 height 19
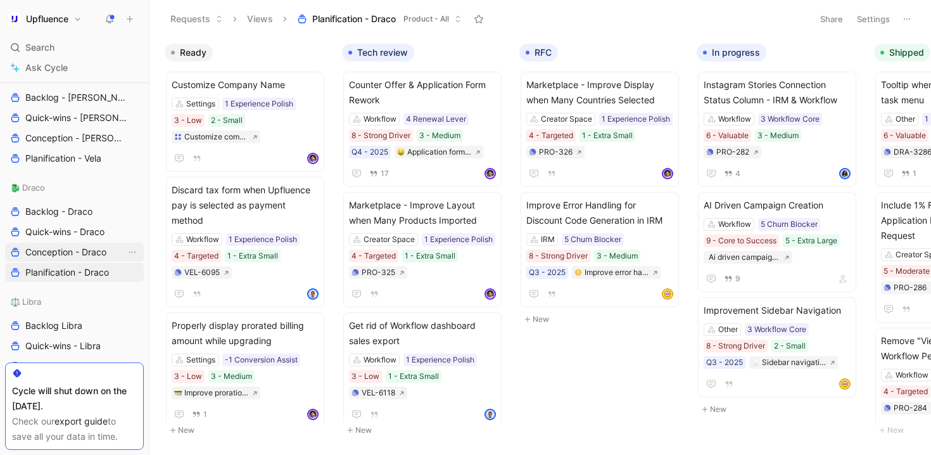
click at [85, 246] on span "Conception - Draco" at bounding box center [65, 252] width 81 height 13
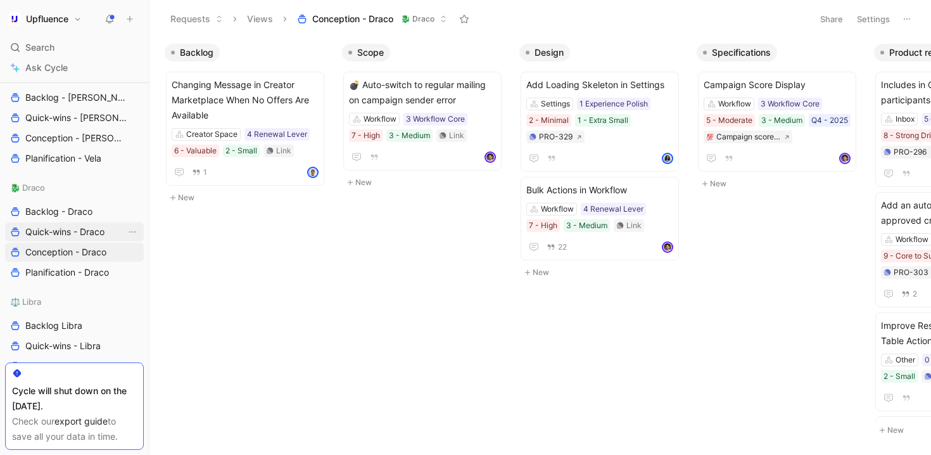
click at [85, 234] on span "Quick-wins - Draco" at bounding box center [64, 232] width 79 height 13
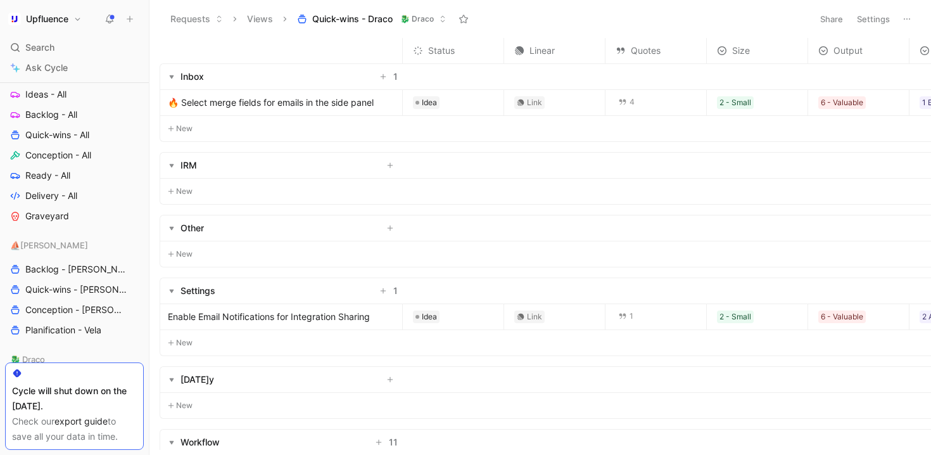
scroll to position [438, 0]
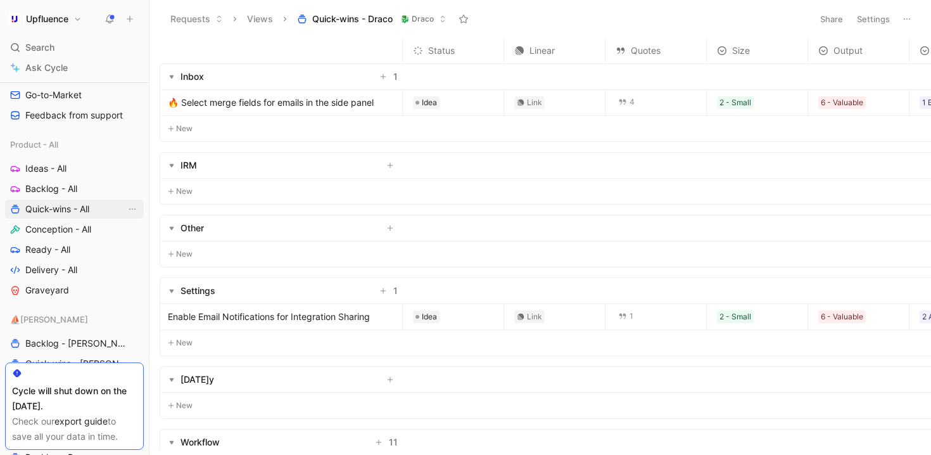
click at [73, 210] on span "Quick-wins - All" at bounding box center [57, 209] width 64 height 13
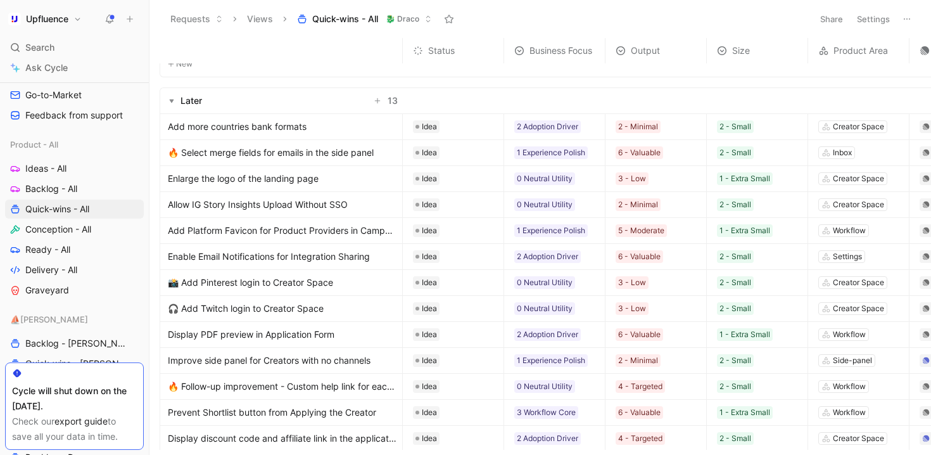
scroll to position [521, 0]
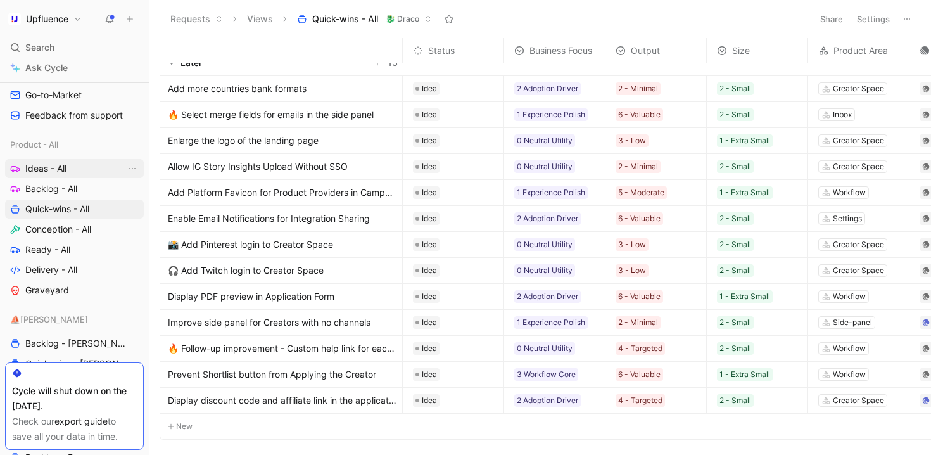
click at [48, 167] on span "Ideas - All" at bounding box center [45, 168] width 41 height 13
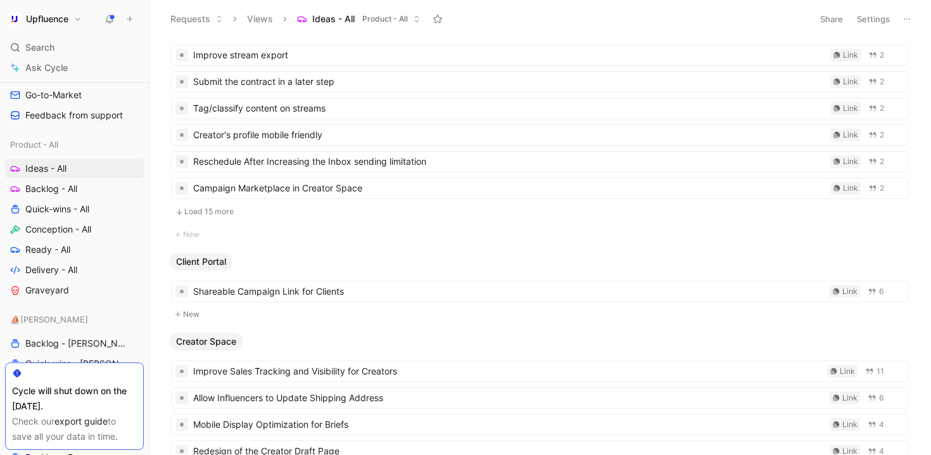
scroll to position [679, 0]
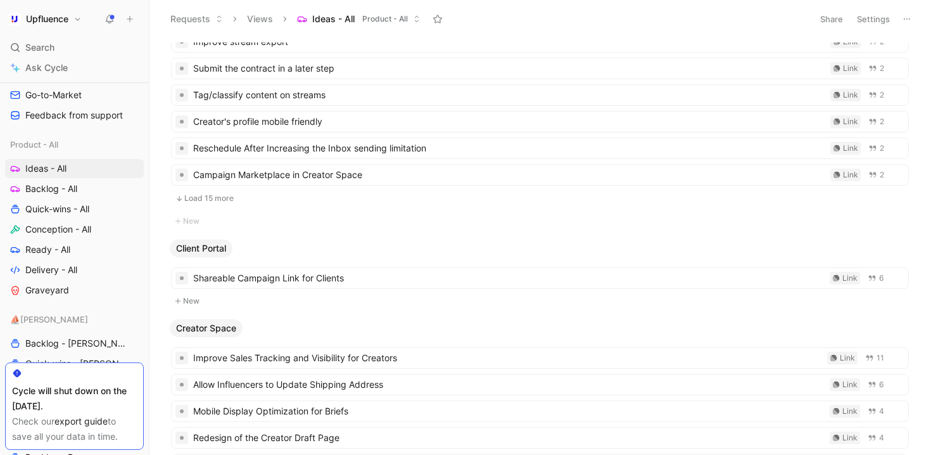
click at [274, 194] on button "Load 15 more" at bounding box center [540, 198] width 738 height 15
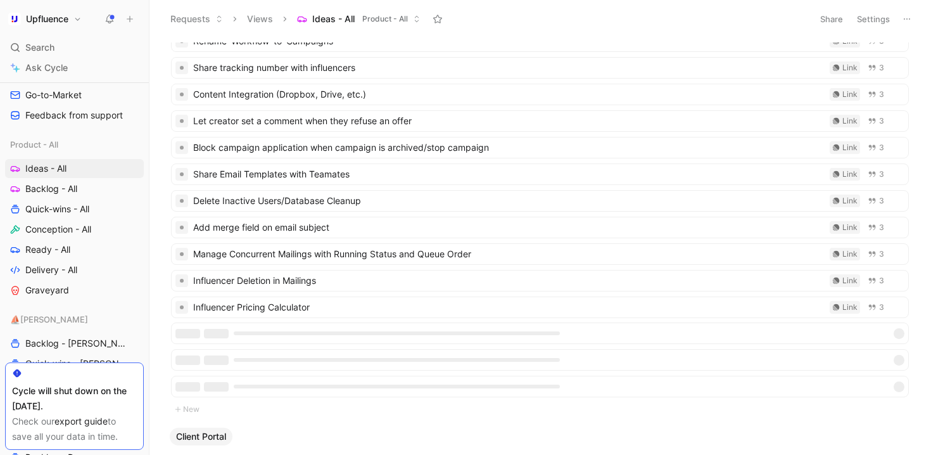
scroll to position [0, 0]
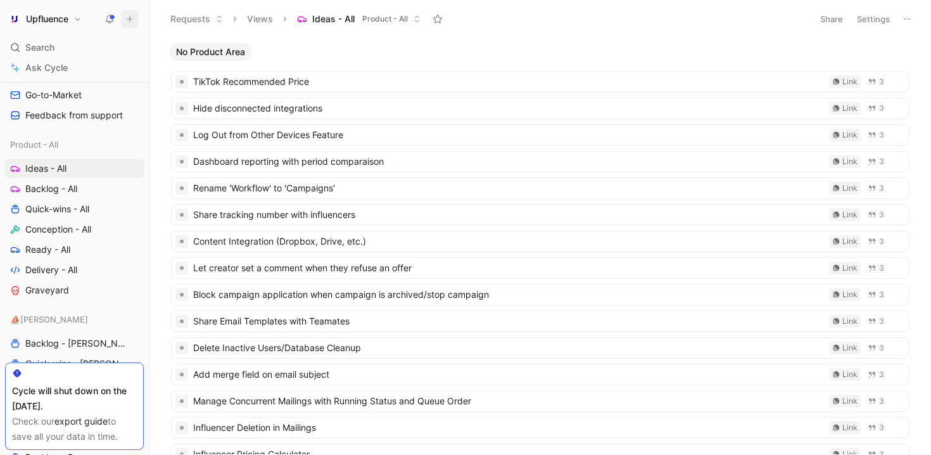
click at [131, 19] on icon at bounding box center [129, 19] width 9 height 9
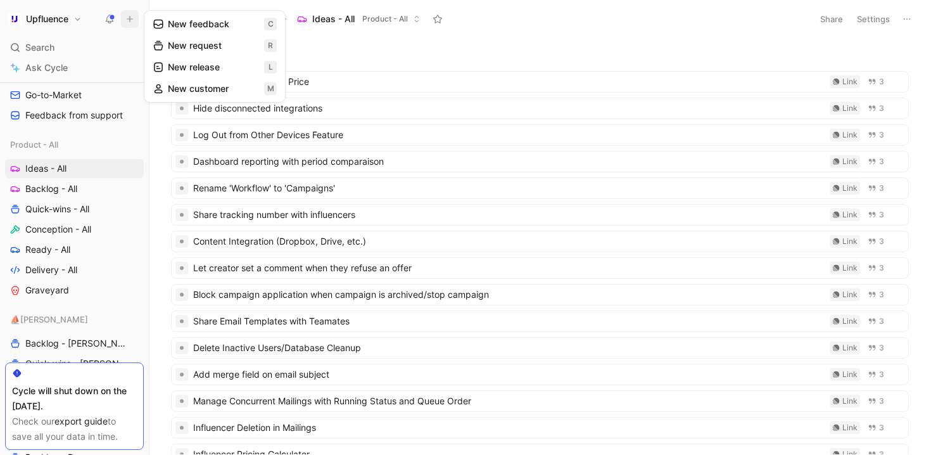
click at [200, 46] on button "New request r" at bounding box center [215, 46] width 136 height 22
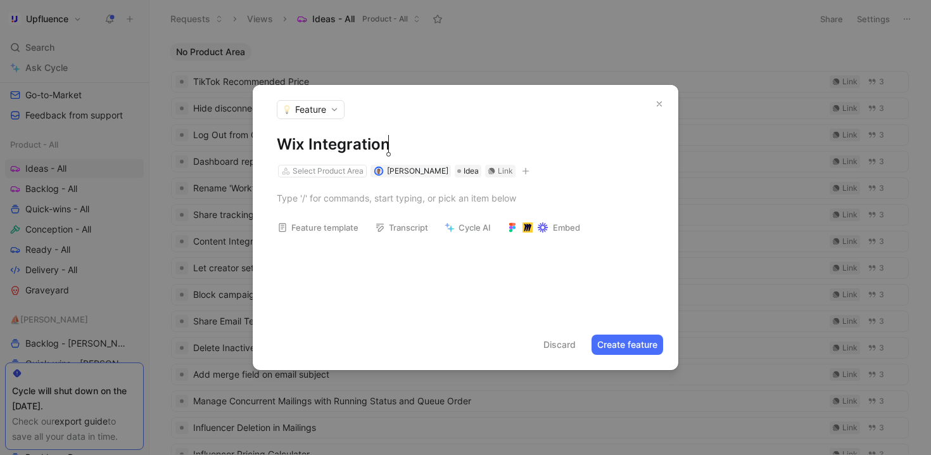
click at [370, 274] on div "Wix Integration Select Product Area Simon Boxus Idea Link Feature template Tran…" at bounding box center [466, 226] width 426 height 185
click at [339, 170] on div "Select Product Area" at bounding box center [328, 171] width 71 height 13
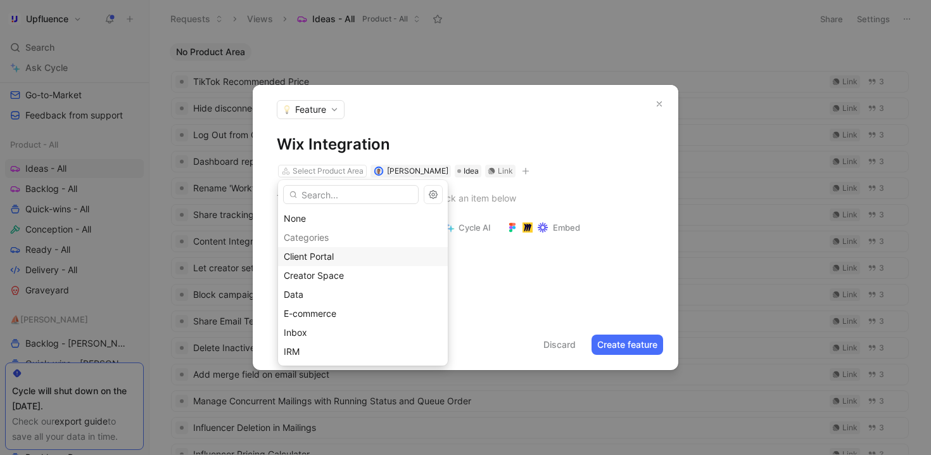
scroll to position [38, 0]
click at [346, 278] on div "E-commerce" at bounding box center [363, 275] width 158 height 15
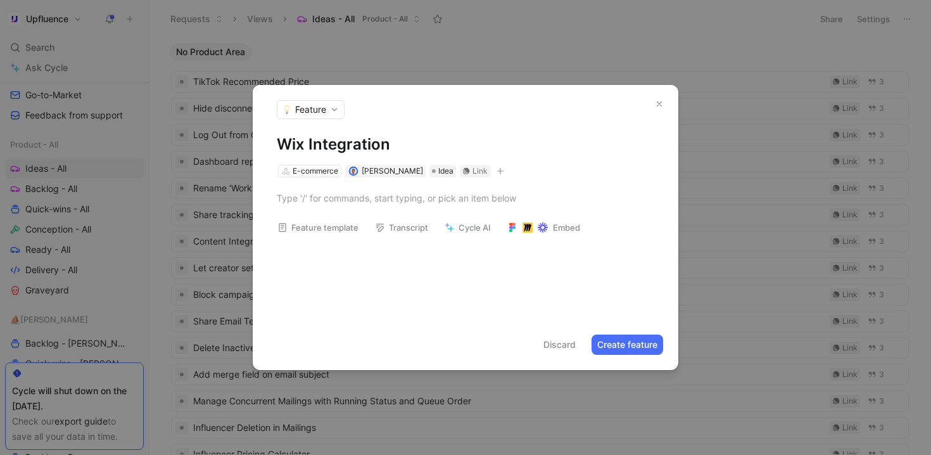
click at [494, 167] on button "button" at bounding box center [500, 171] width 13 height 13
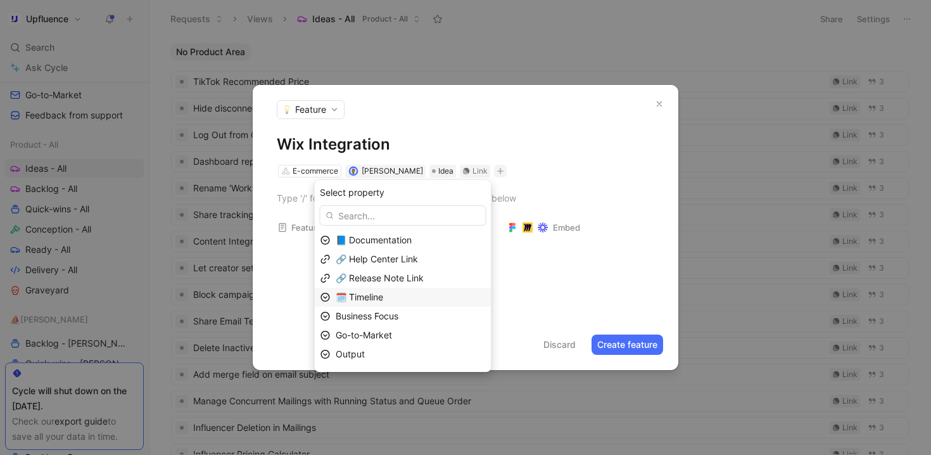
scroll to position [35, 0]
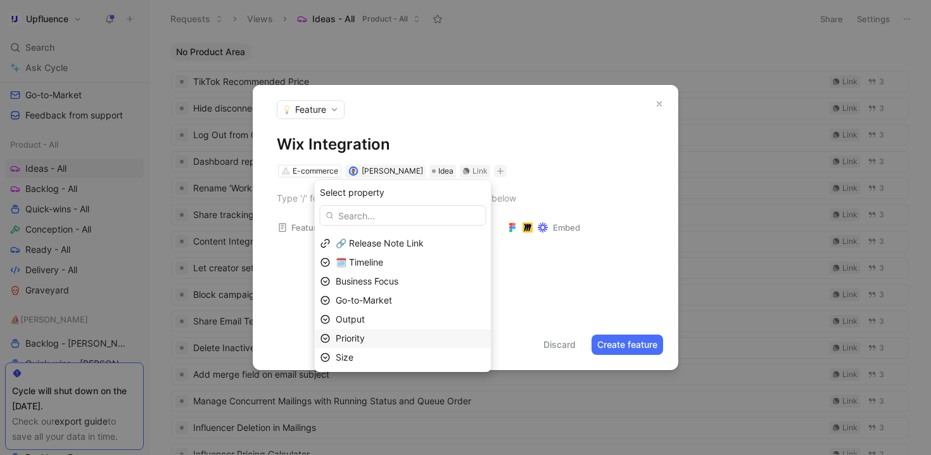
click at [383, 341] on div "Priority" at bounding box center [411, 338] width 150 height 15
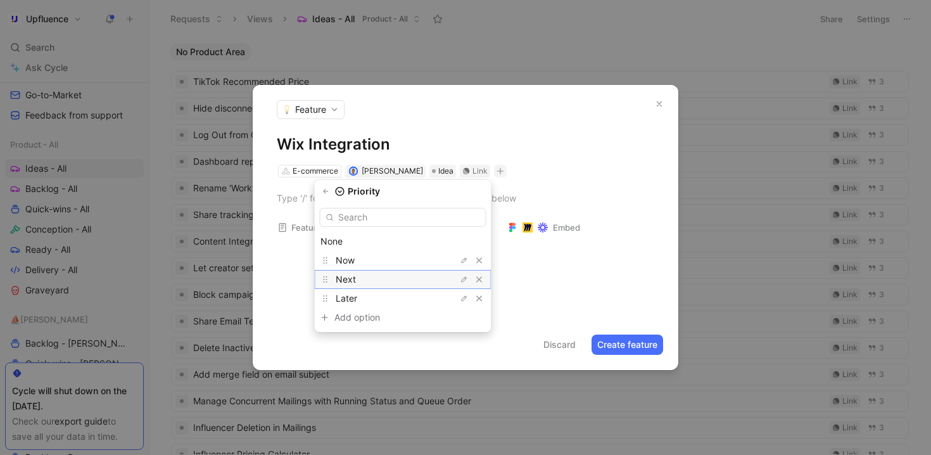
click at [414, 278] on div "Next" at bounding box center [383, 279] width 95 height 15
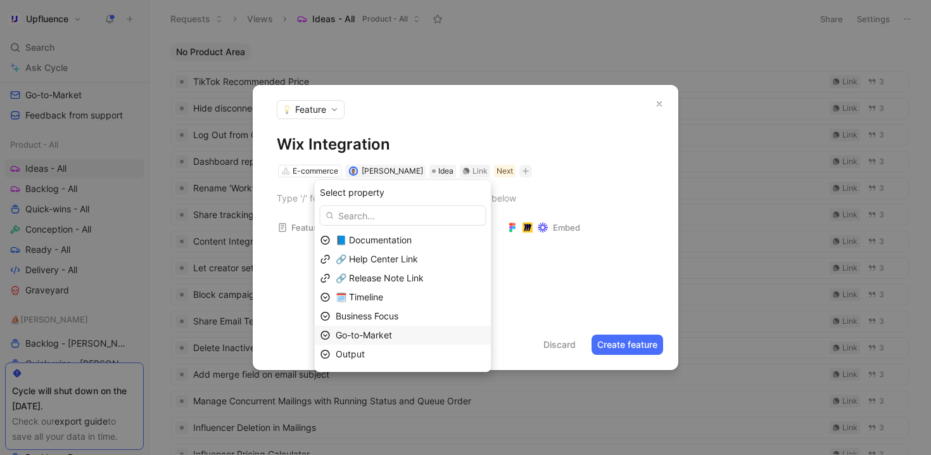
scroll to position [16, 0]
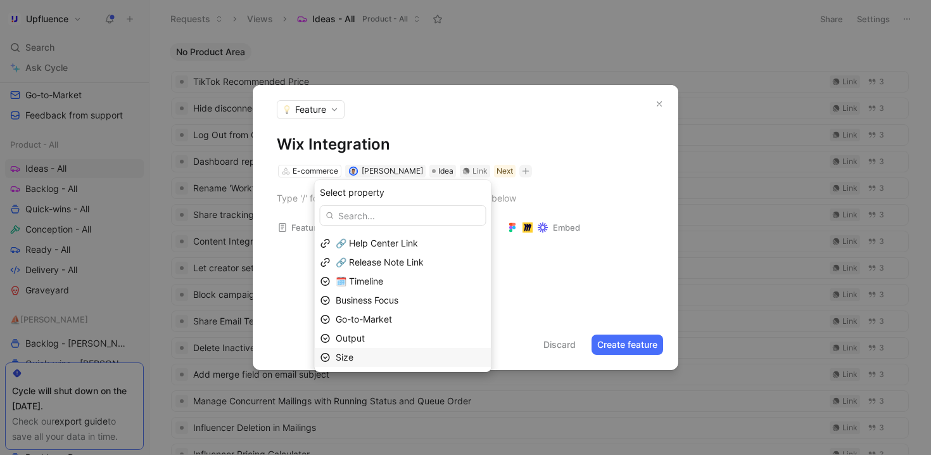
click at [385, 357] on div "Size" at bounding box center [411, 357] width 150 height 15
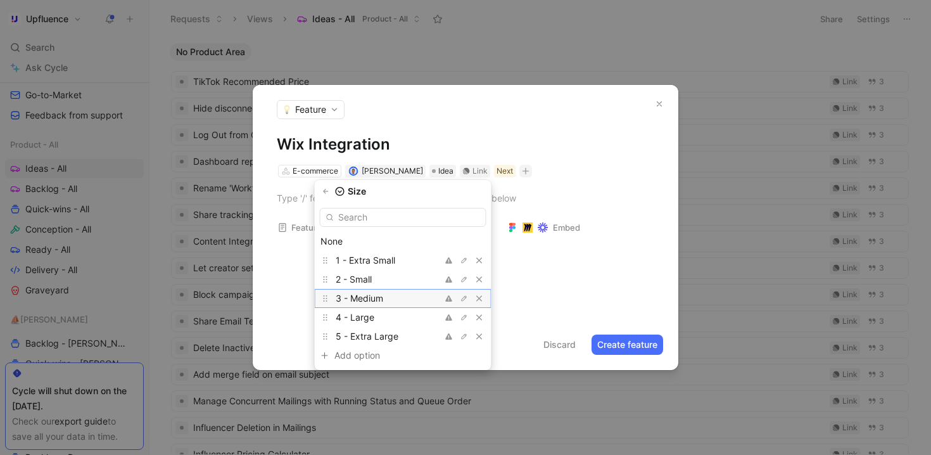
click at [400, 299] on div "3 - Medium" at bounding box center [383, 298] width 95 height 15
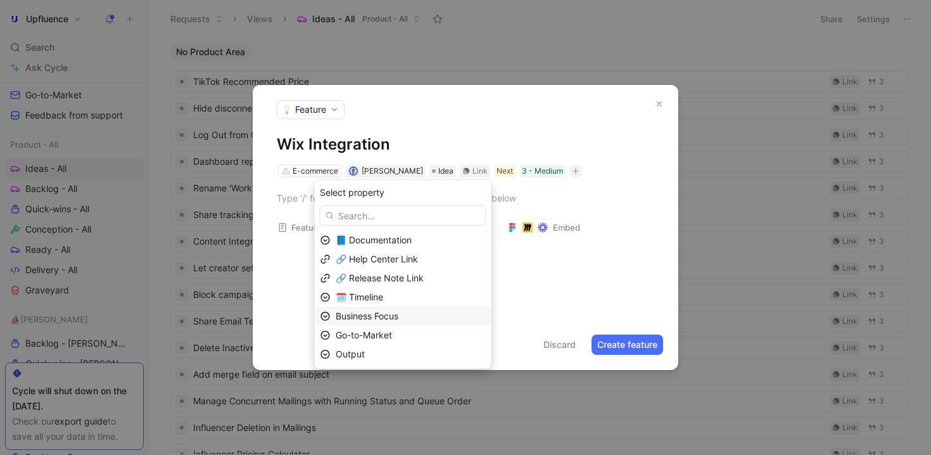
click at [393, 315] on span "Business Focus" at bounding box center [367, 315] width 63 height 11
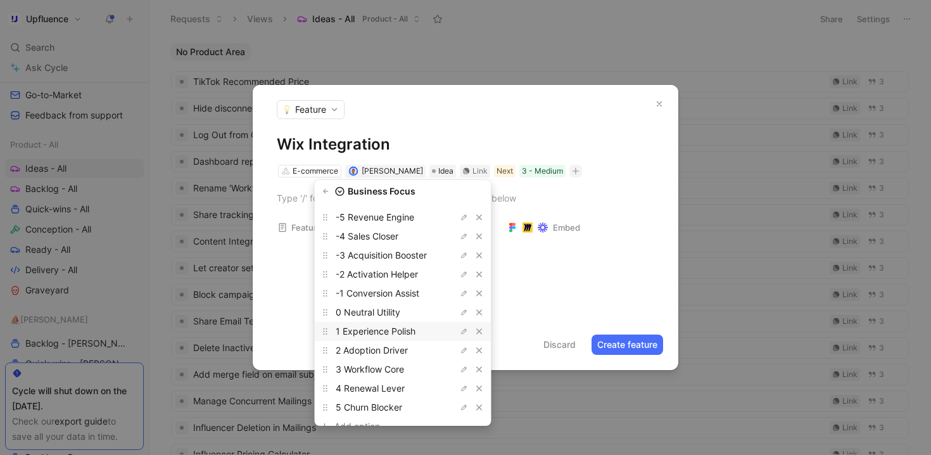
scroll to position [37, 0]
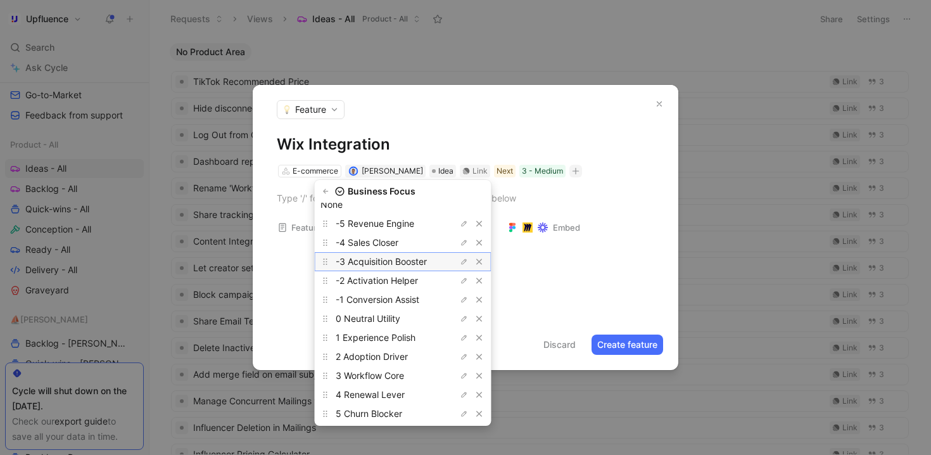
click at [418, 263] on span "-3 Acquisition Booster" at bounding box center [381, 261] width 91 height 11
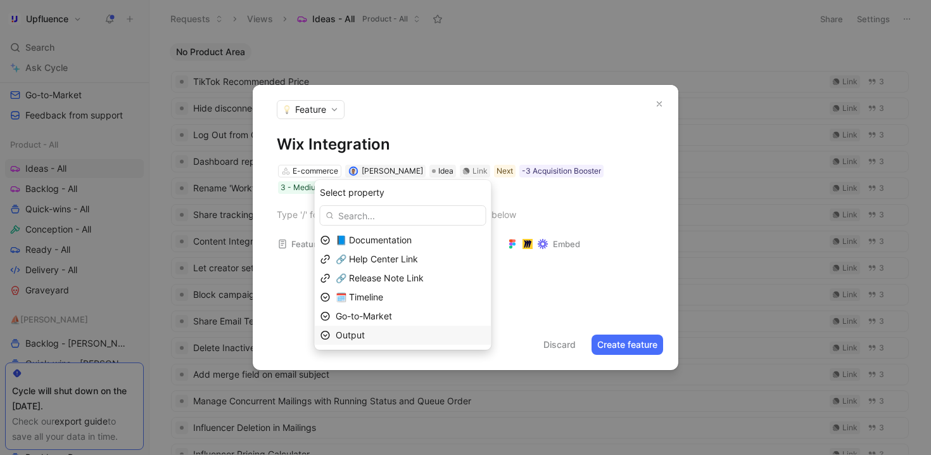
click at [399, 326] on div "Output" at bounding box center [403, 335] width 177 height 19
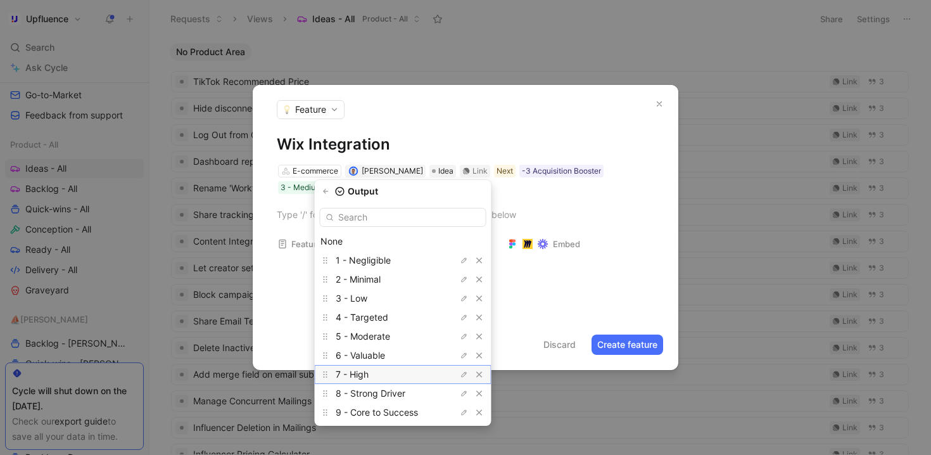
click at [397, 374] on div "7 - High" at bounding box center [383, 374] width 95 height 15
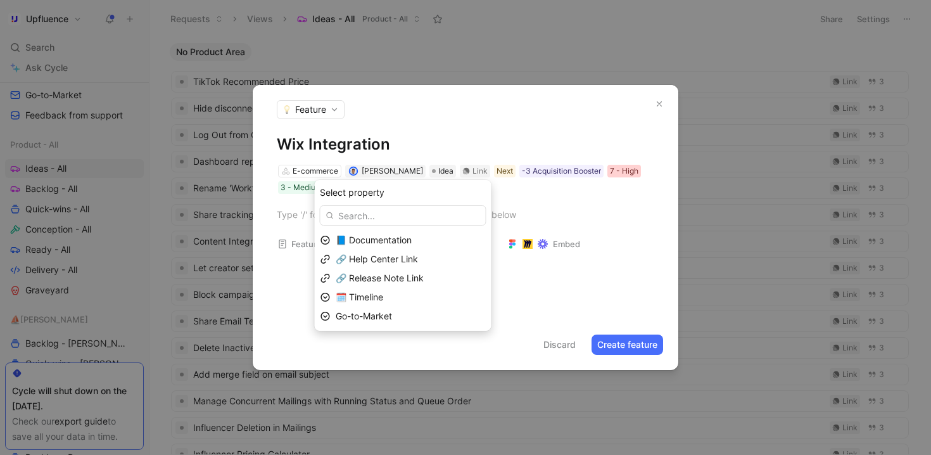
click at [613, 173] on div "7 - High" at bounding box center [624, 171] width 29 height 13
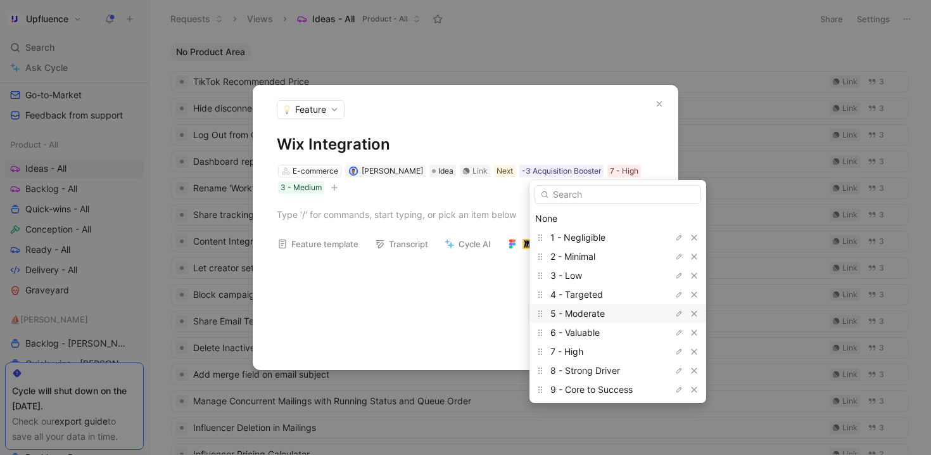
scroll to position [39, 0]
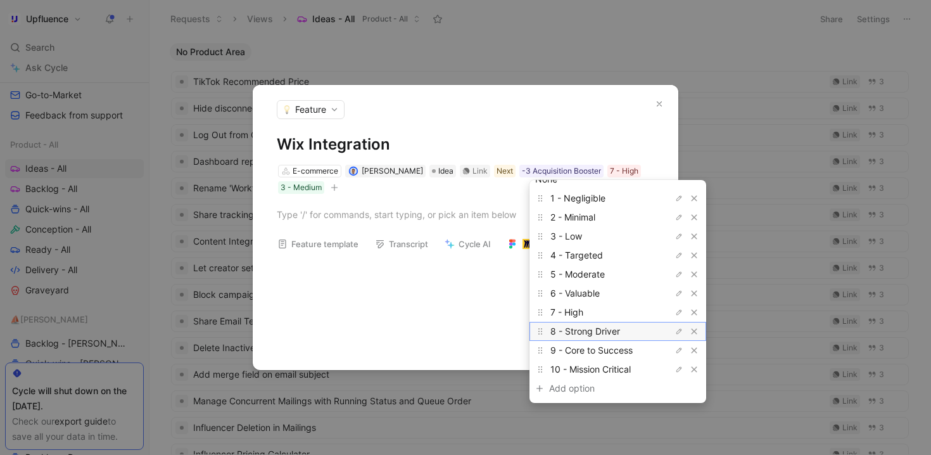
click at [590, 329] on span "8 - Strong Driver" at bounding box center [586, 331] width 70 height 11
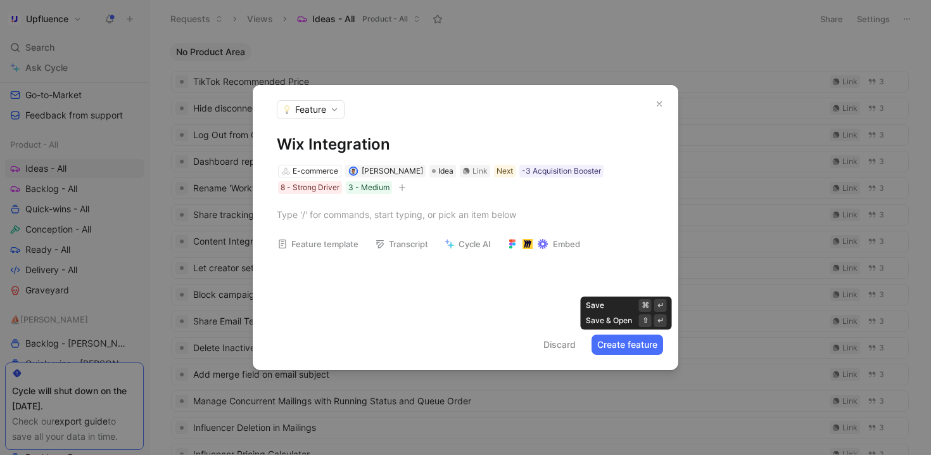
click at [630, 348] on button "Create feature" at bounding box center [628, 345] width 72 height 20
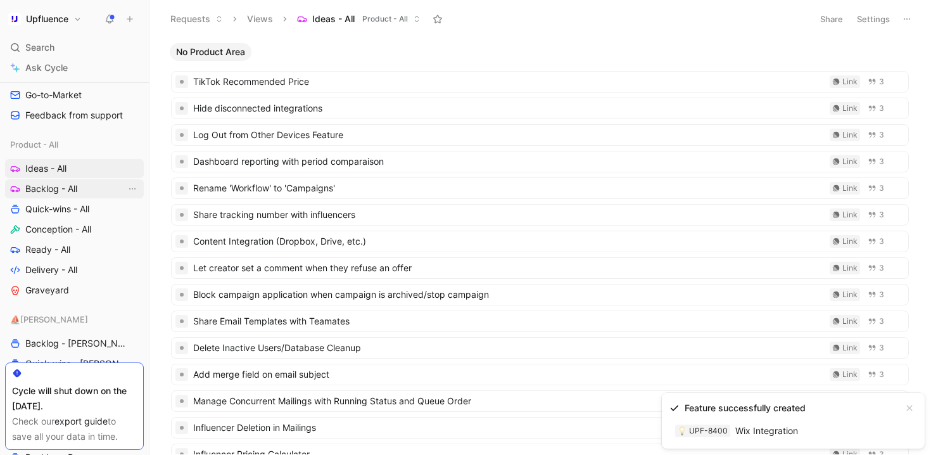
click at [58, 185] on span "Backlog - All" at bounding box center [51, 188] width 52 height 13
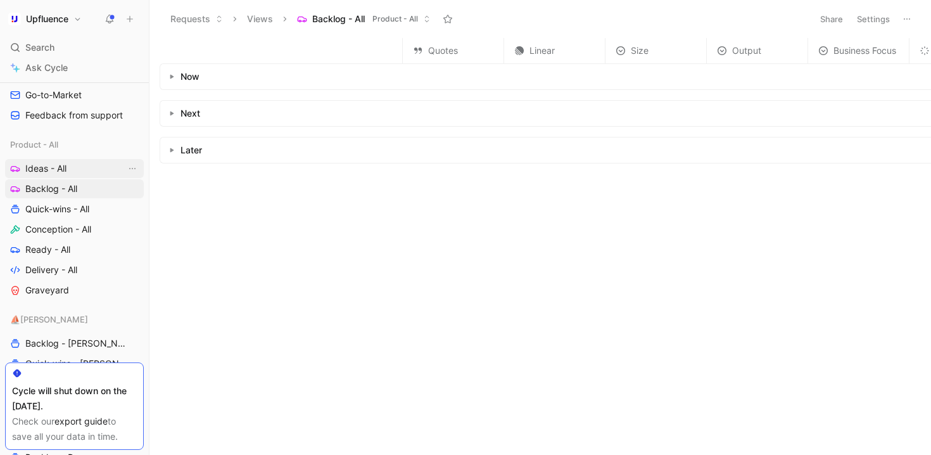
click at [70, 171] on link "Ideas - All" at bounding box center [74, 168] width 139 height 19
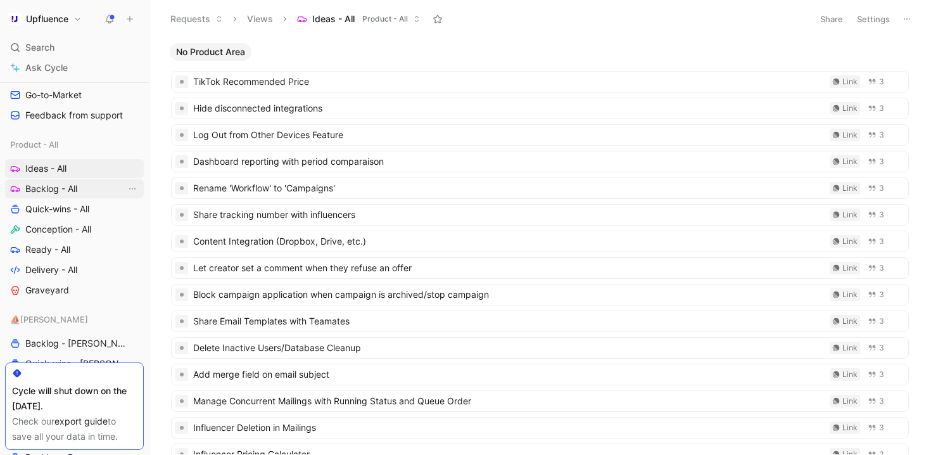
click at [77, 188] on span "Backlog - All" at bounding box center [51, 188] width 52 height 13
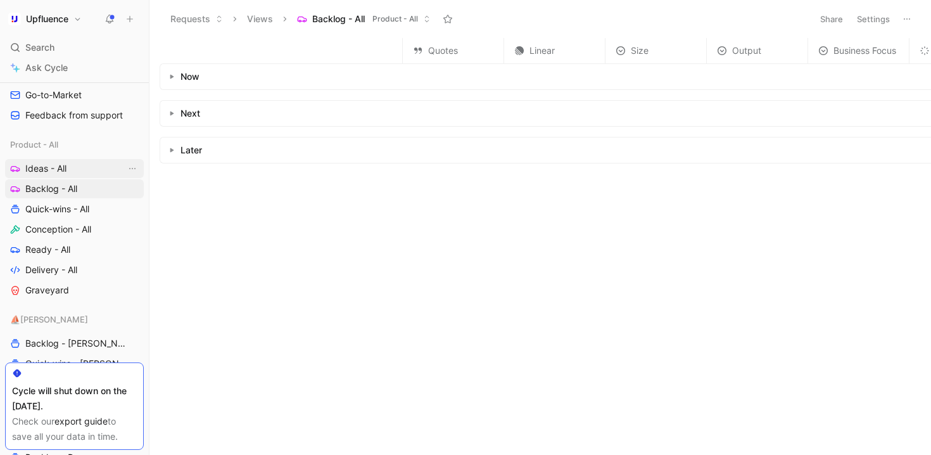
click at [80, 170] on link "Ideas - All" at bounding box center [74, 168] width 139 height 19
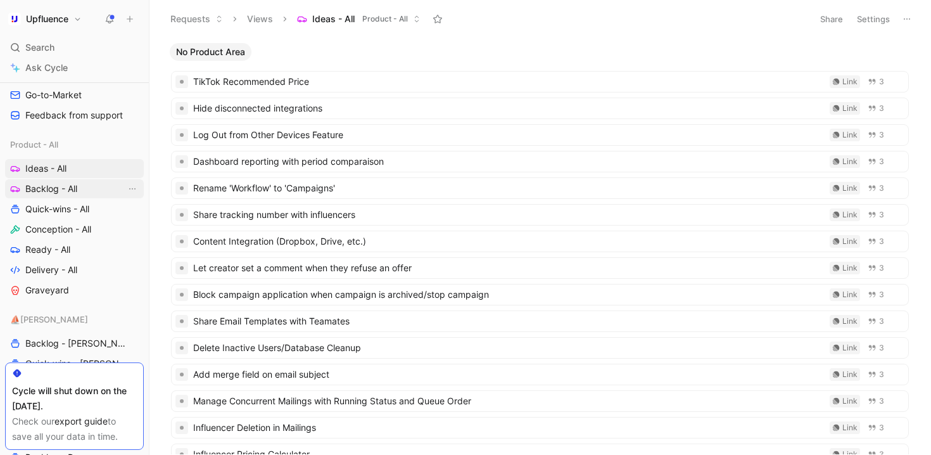
click at [76, 188] on span "Backlog - All" at bounding box center [51, 188] width 52 height 13
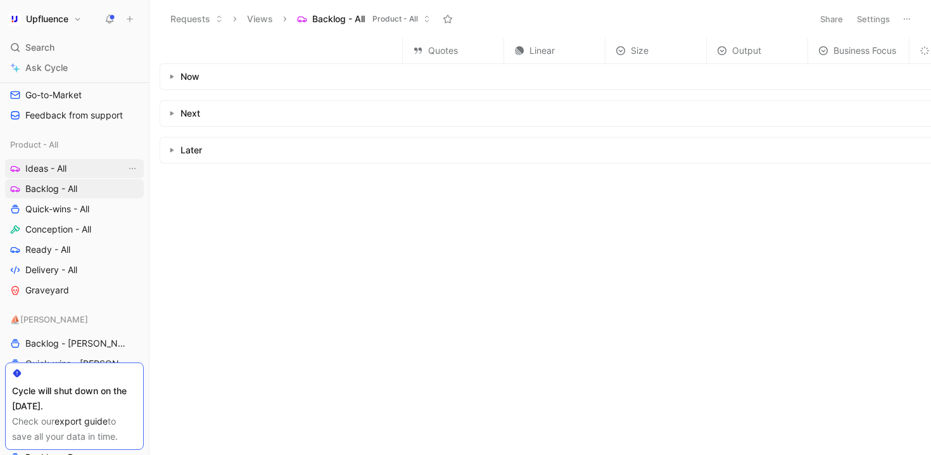
click at [86, 172] on link "Ideas - All" at bounding box center [74, 168] width 139 height 19
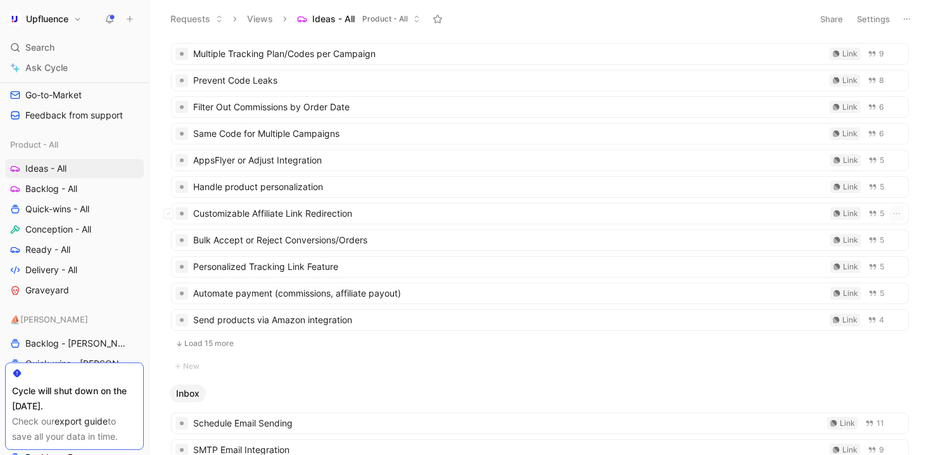
scroll to position [1645, 0]
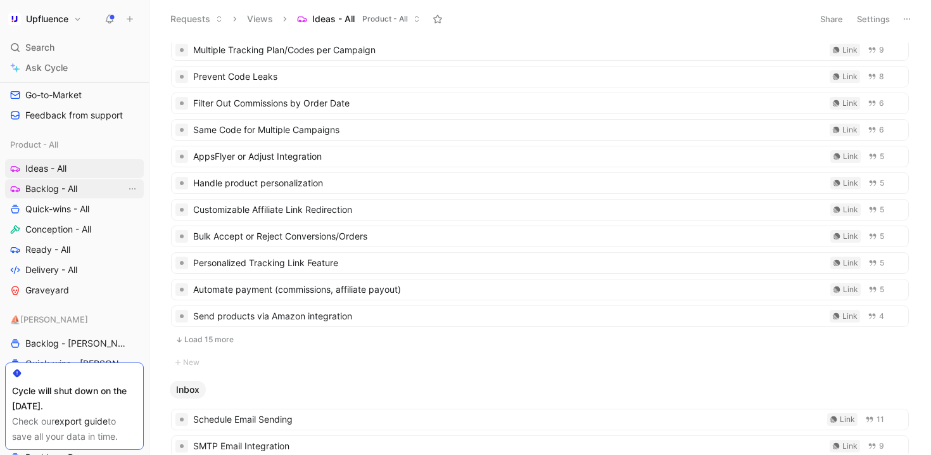
click at [71, 197] on link "Backlog - All" at bounding box center [74, 188] width 139 height 19
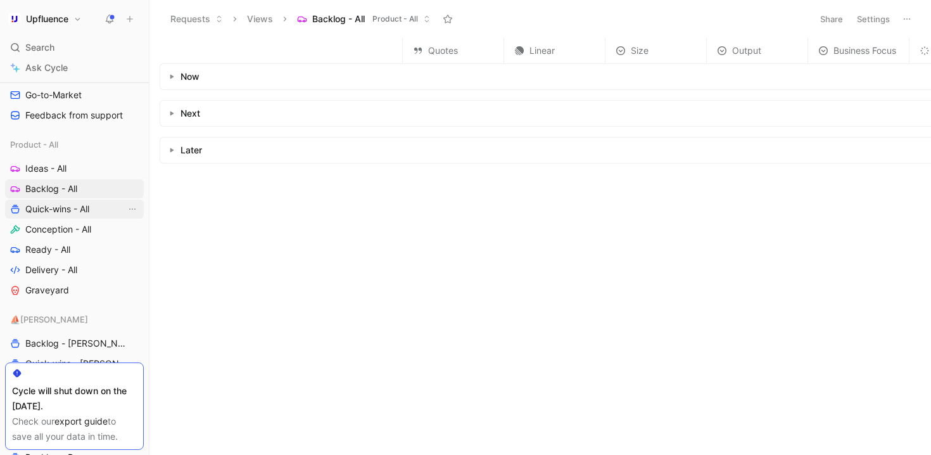
click at [77, 206] on span "Quick-wins - All" at bounding box center [57, 209] width 64 height 13
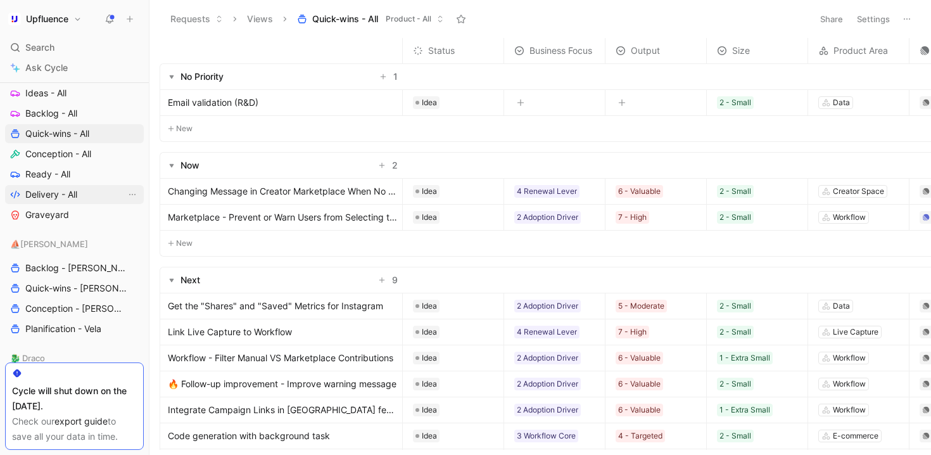
scroll to position [534, 0]
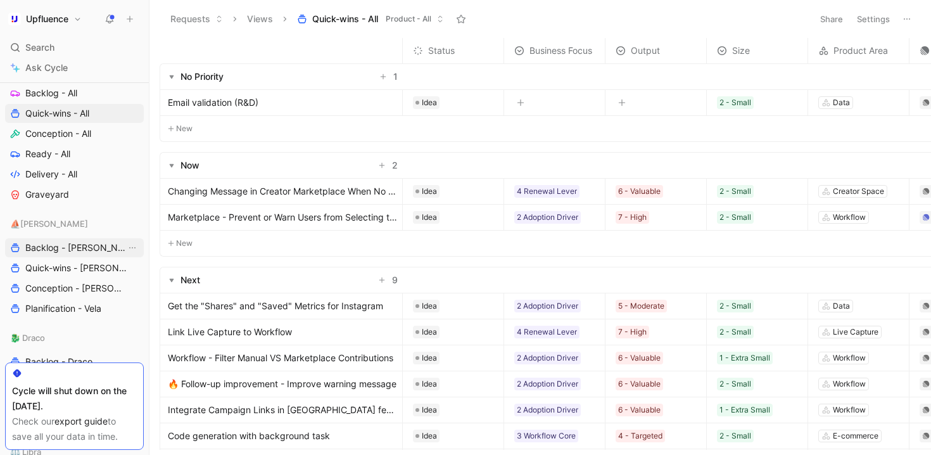
click at [63, 253] on span "Backlog - [PERSON_NAME]" at bounding box center [75, 247] width 101 height 13
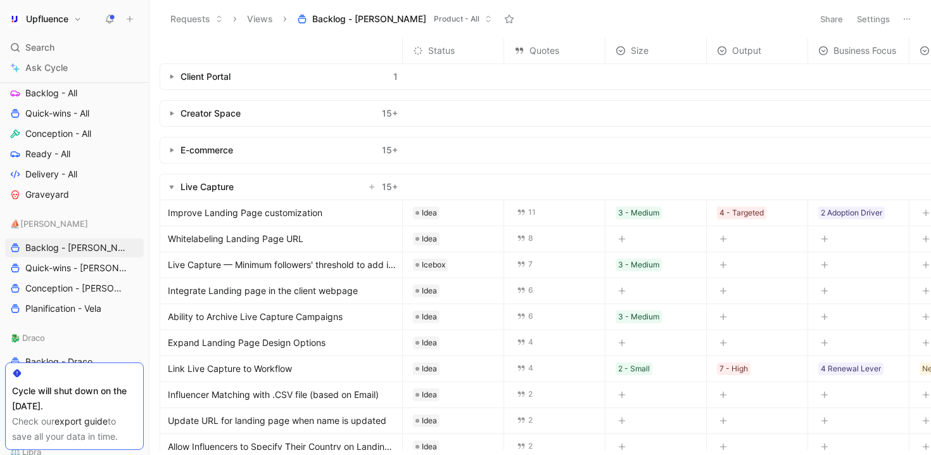
click at [872, 20] on button "Settings" at bounding box center [874, 19] width 44 height 18
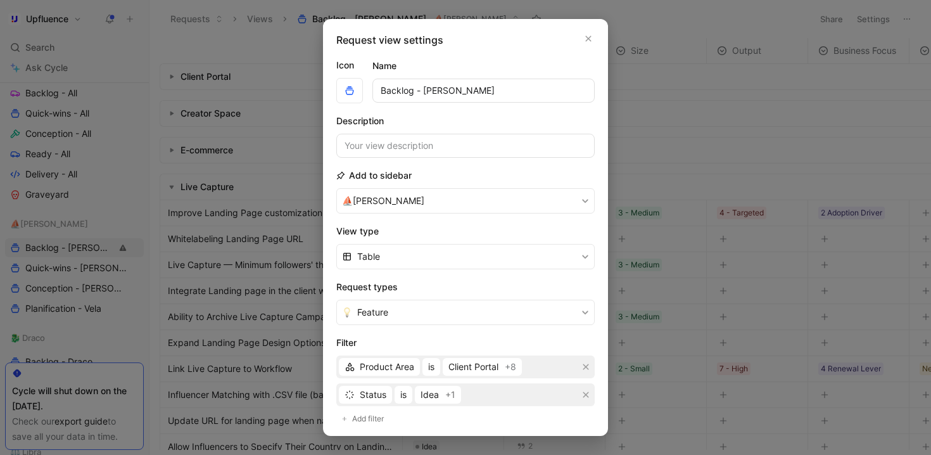
scroll to position [68, 0]
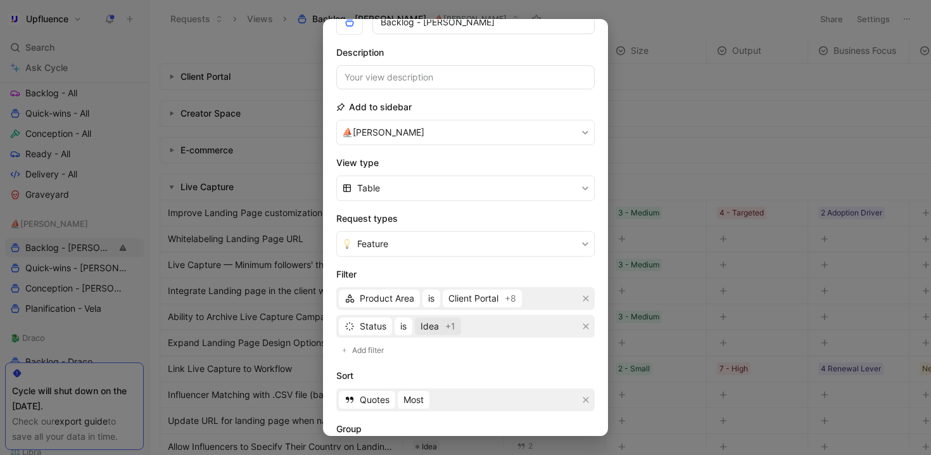
click at [435, 328] on span "Idea" at bounding box center [430, 326] width 18 height 15
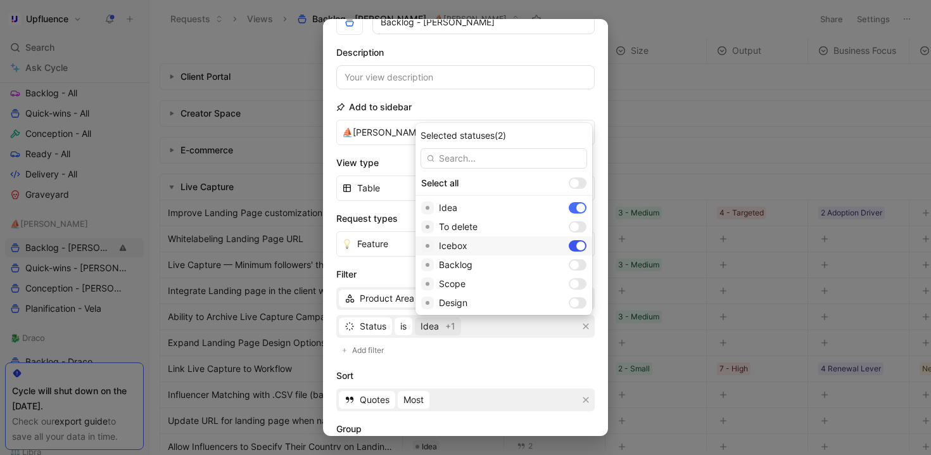
click at [577, 245] on div at bounding box center [581, 245] width 9 height 9
click at [569, 263] on div at bounding box center [578, 264] width 18 height 11
click at [569, 210] on div at bounding box center [578, 207] width 18 height 11
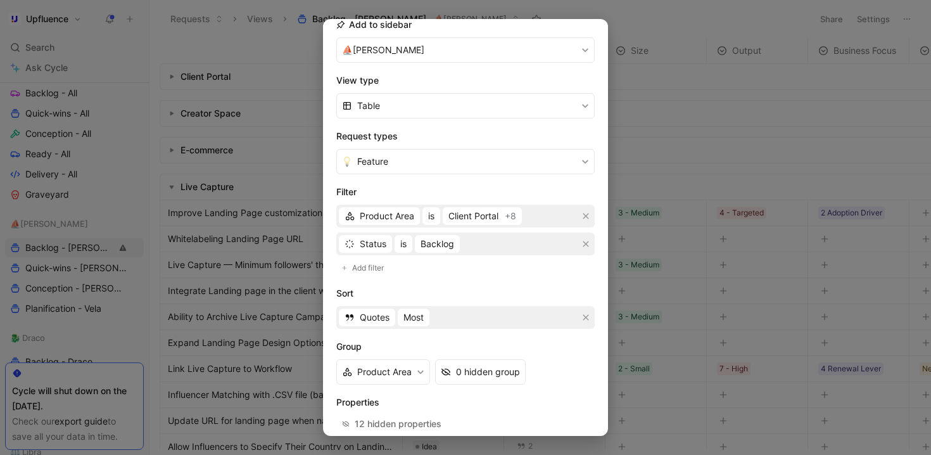
scroll to position [214, 0]
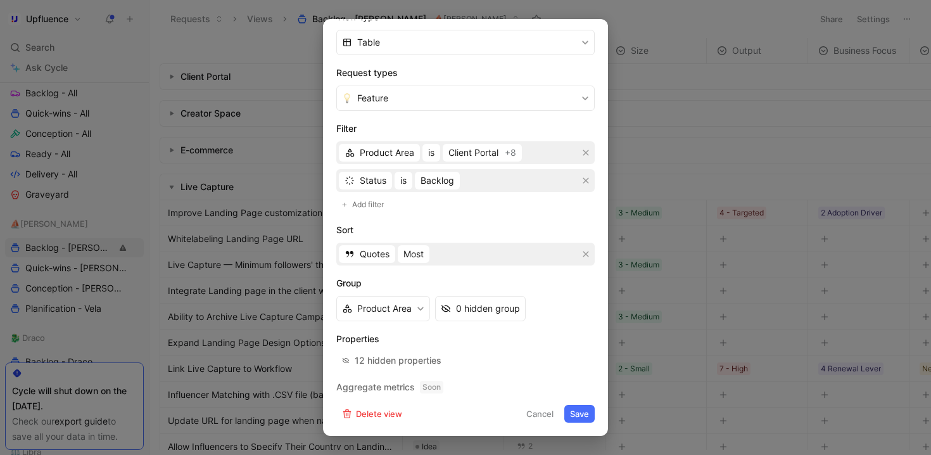
click at [581, 416] on button "Save" at bounding box center [580, 414] width 30 height 18
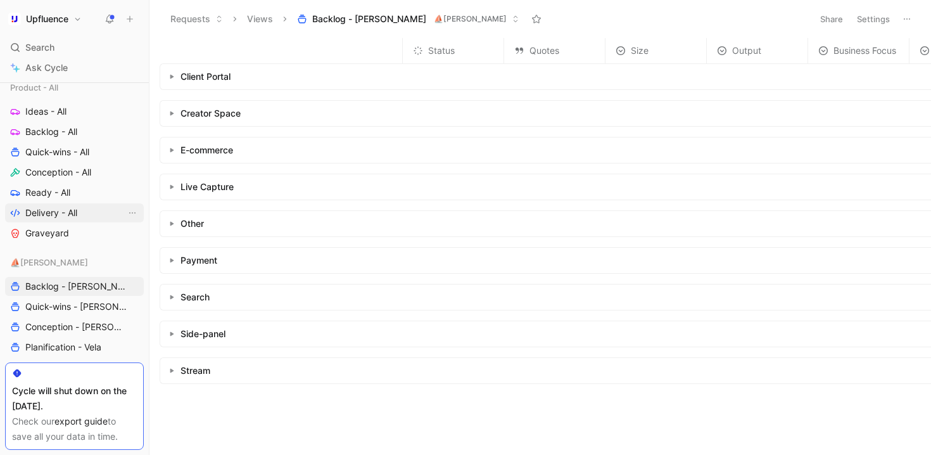
scroll to position [485, 0]
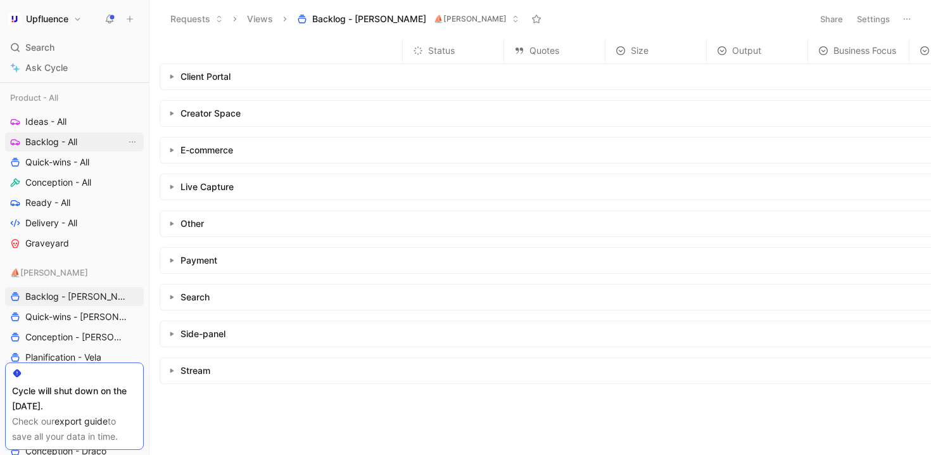
click at [65, 146] on span "Backlog - All" at bounding box center [51, 142] width 52 height 13
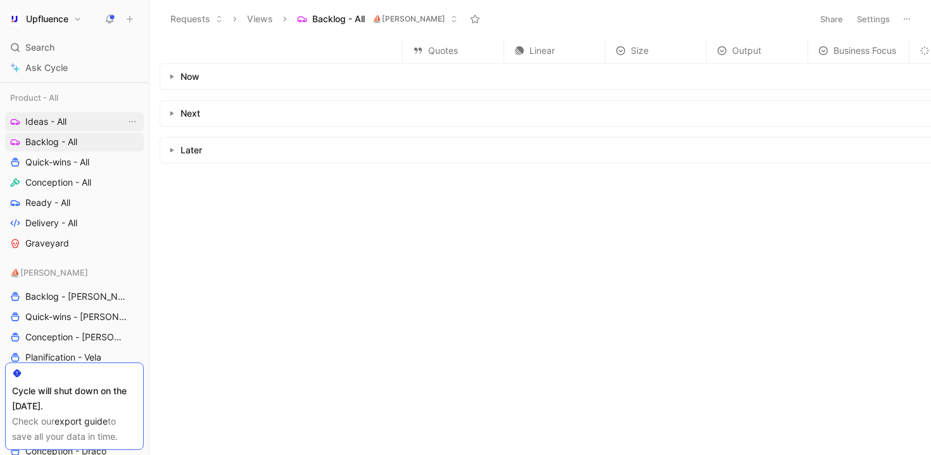
click at [59, 124] on span "Ideas - All" at bounding box center [45, 121] width 41 height 13
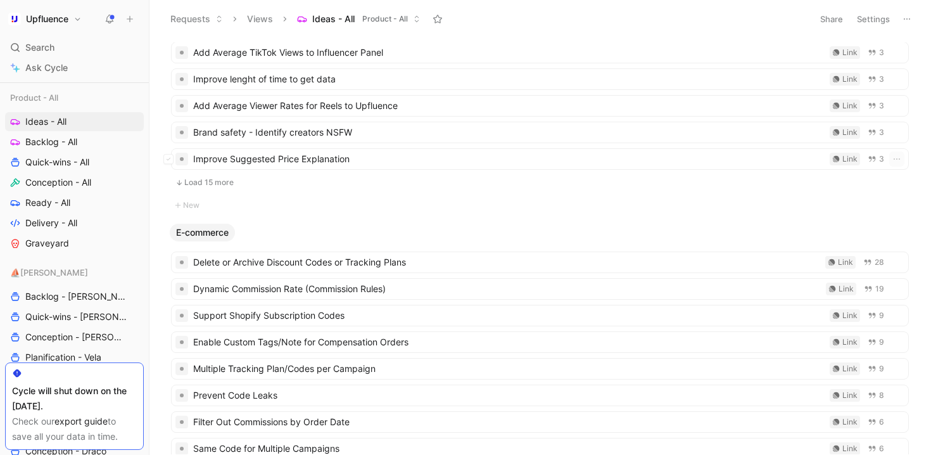
scroll to position [1326, 0]
click at [297, 186] on button "Load 15 more" at bounding box center [540, 182] width 738 height 15
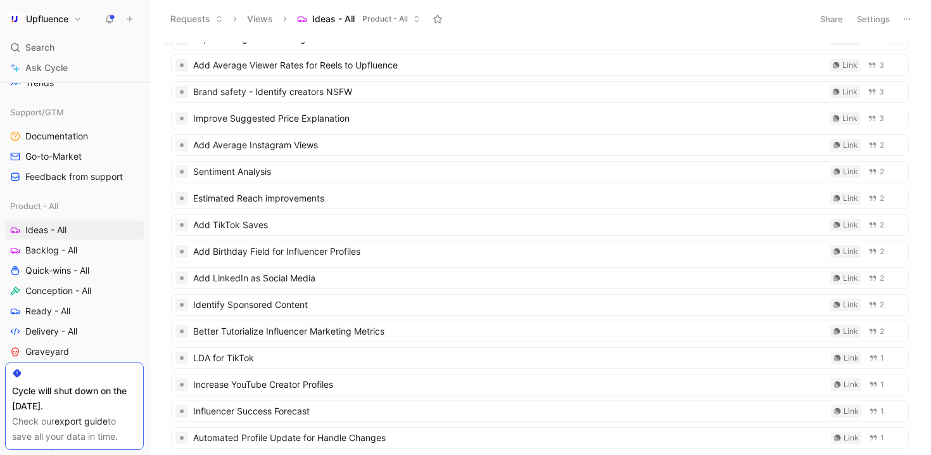
scroll to position [1052, 0]
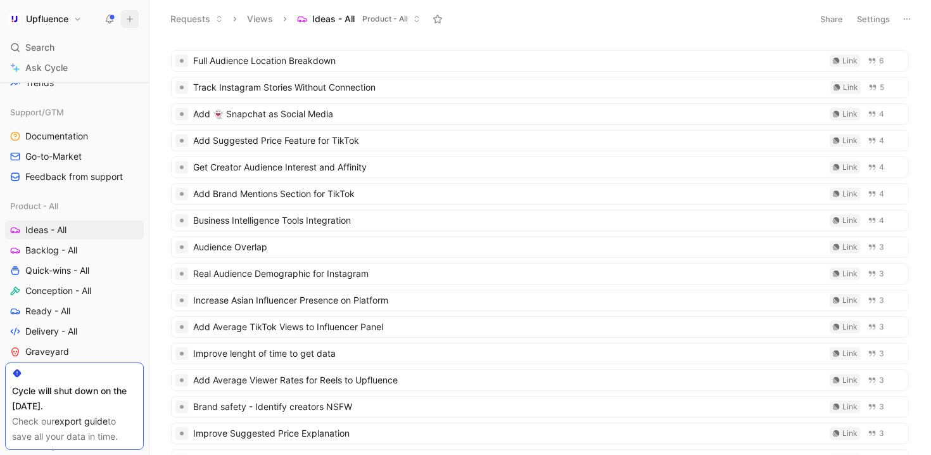
click at [129, 18] on icon at bounding box center [129, 19] width 9 height 9
click at [454, 42] on div "No Product Area Load 15 more New Client Portal New Creator Space Enable Support…" at bounding box center [541, 246] width 782 height 417
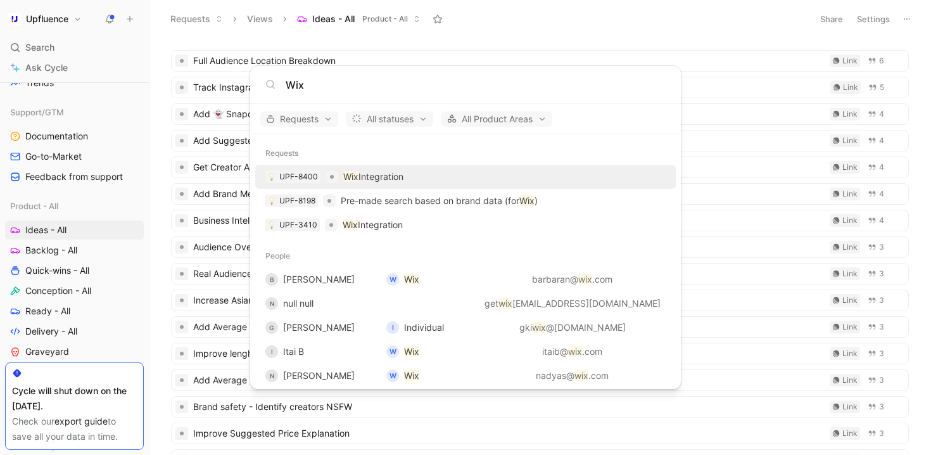
type input "Wix"
click at [442, 179] on div "UPF-8400 Wix Integration" at bounding box center [465, 176] width 413 height 23
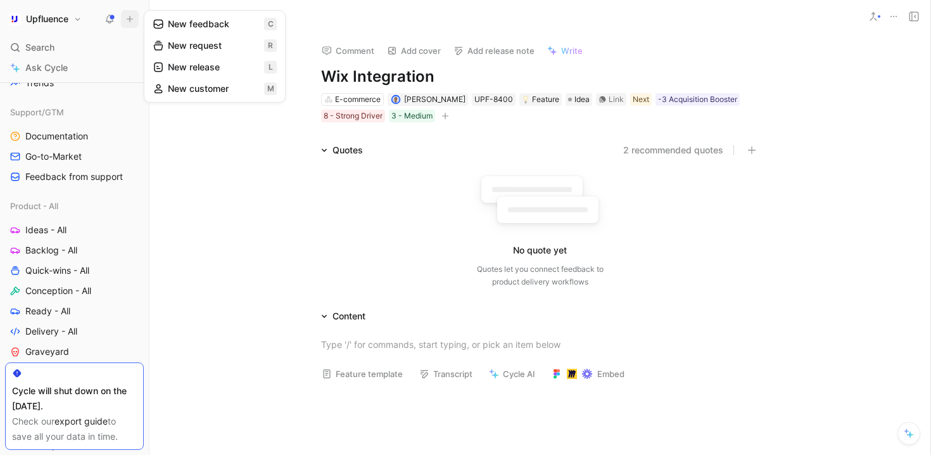
click at [873, 20] on icon at bounding box center [874, 16] width 10 height 10
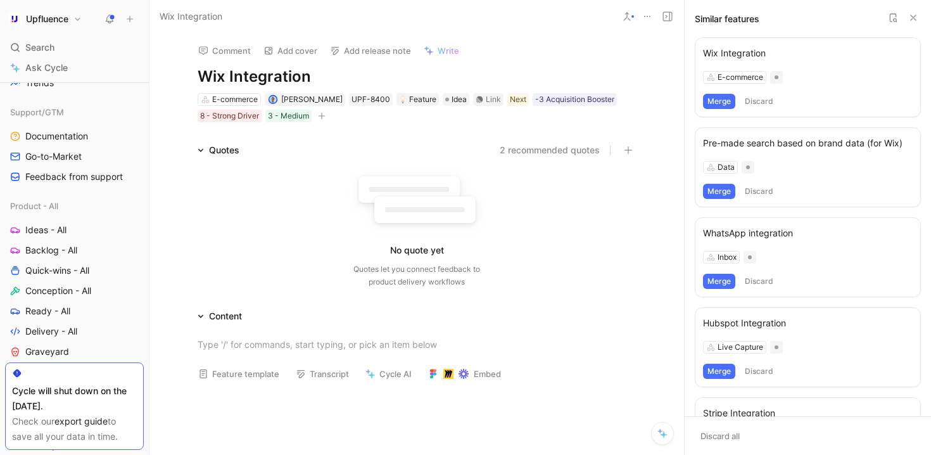
click at [731, 101] on button "Merge" at bounding box center [719, 101] width 32 height 15
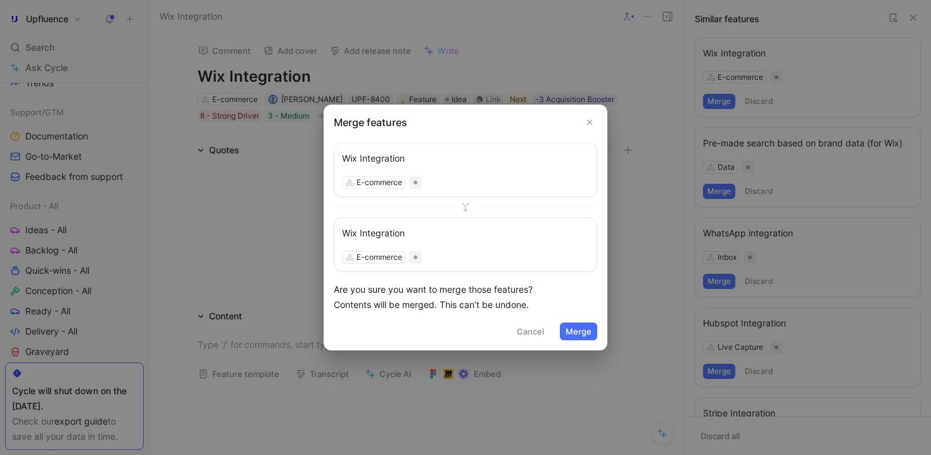
click at [582, 328] on button "Merge" at bounding box center [578, 331] width 37 height 18
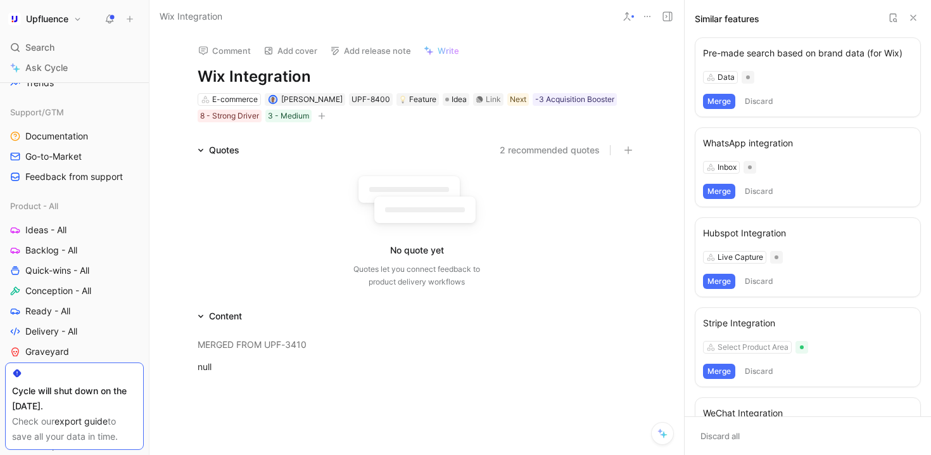
click at [566, 148] on button "2 recommended quotes" at bounding box center [550, 150] width 100 height 15
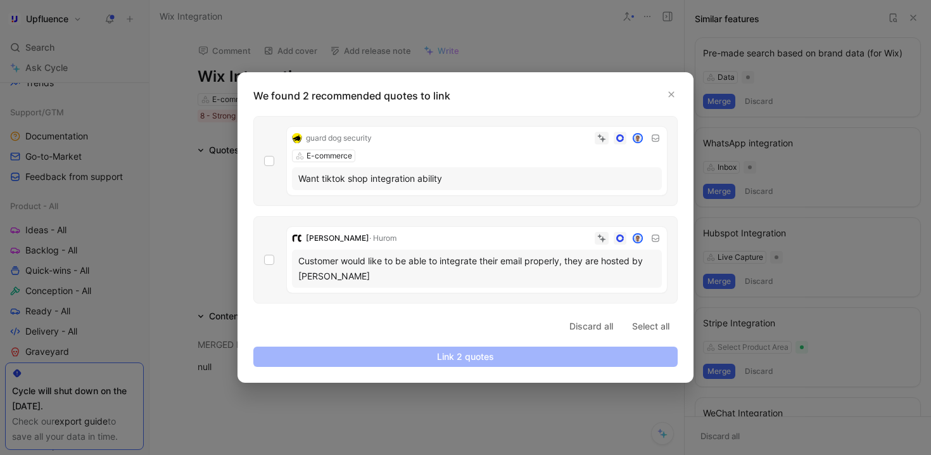
click at [447, 410] on div at bounding box center [465, 227] width 931 height 455
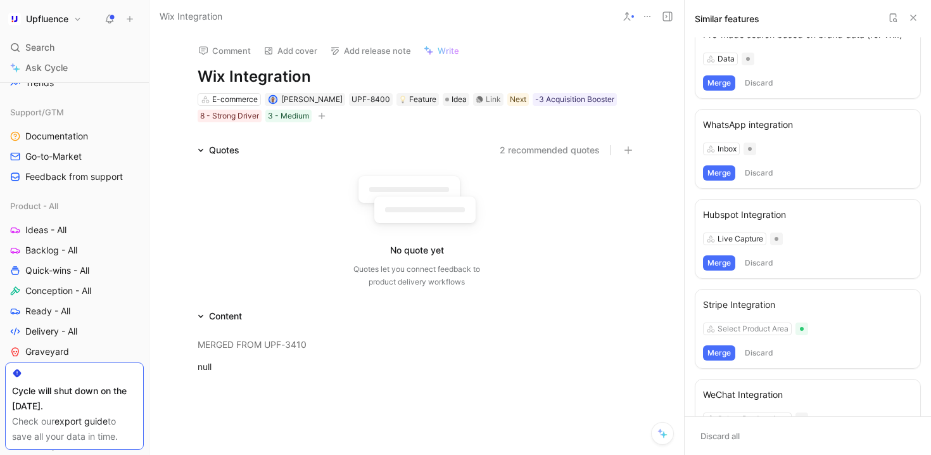
scroll to position [26, 0]
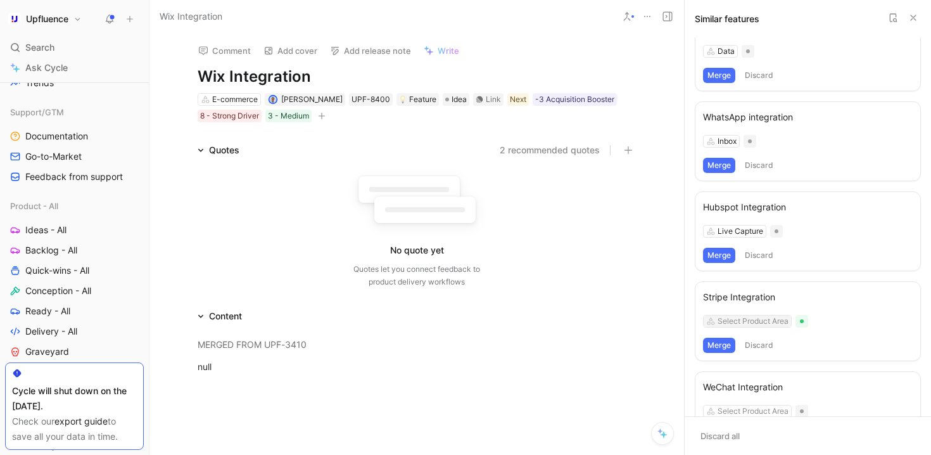
click at [760, 324] on div "Select Product Area" at bounding box center [753, 321] width 71 height 13
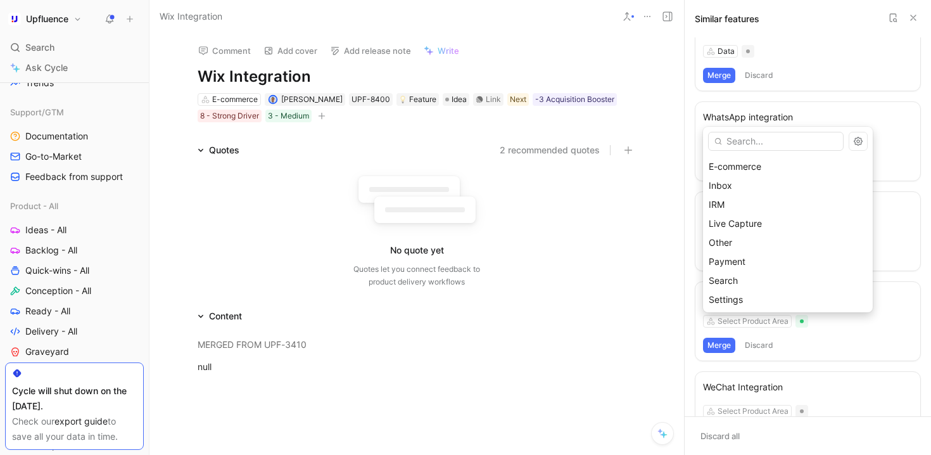
scroll to position [101, 0]
click at [760, 257] on div "Payment" at bounding box center [788, 253] width 158 height 15
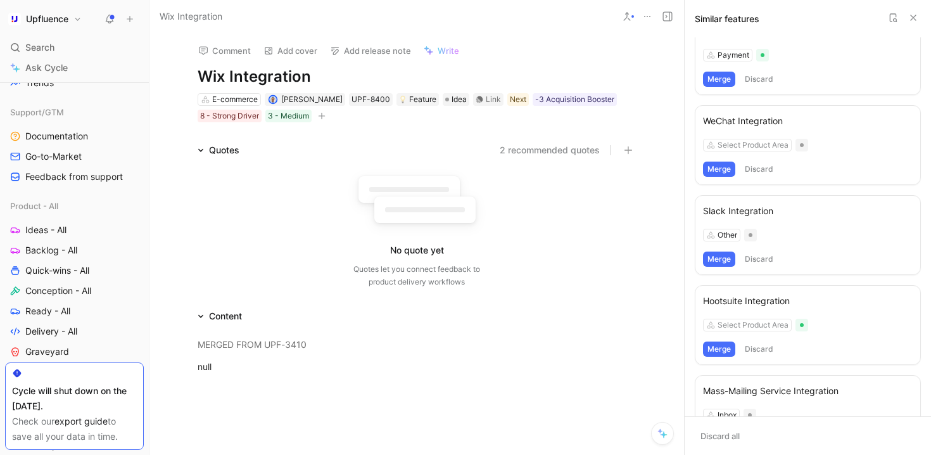
scroll to position [293, 0]
click at [755, 141] on div "Select Product Area" at bounding box center [753, 143] width 71 height 13
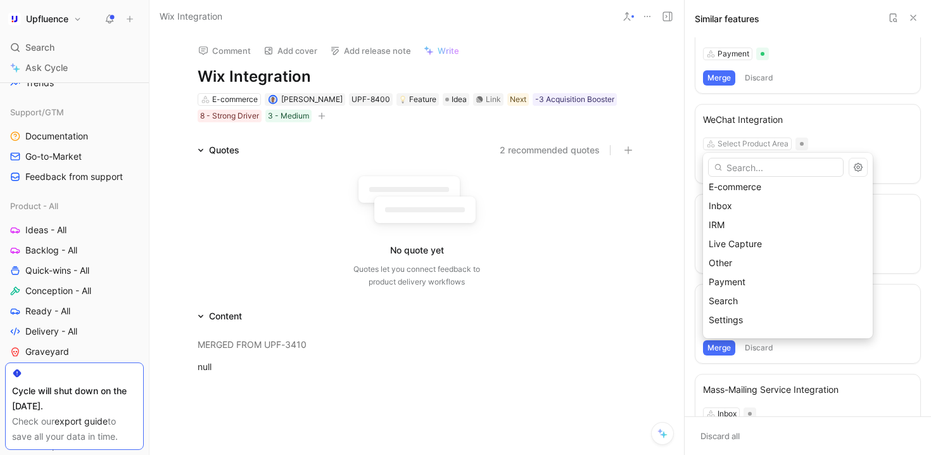
scroll to position [100, 0]
click at [735, 205] on div "Inbox" at bounding box center [788, 205] width 158 height 15
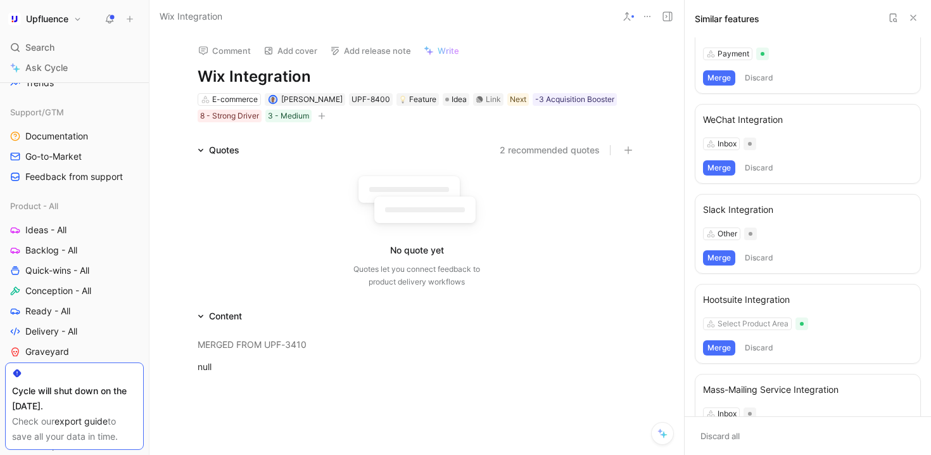
scroll to position [390, 0]
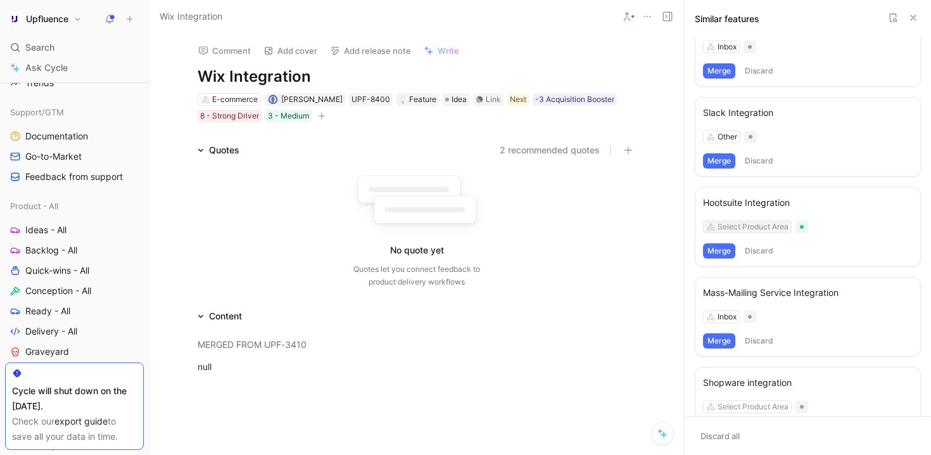
click at [758, 230] on div "Select Product Area" at bounding box center [753, 226] width 71 height 13
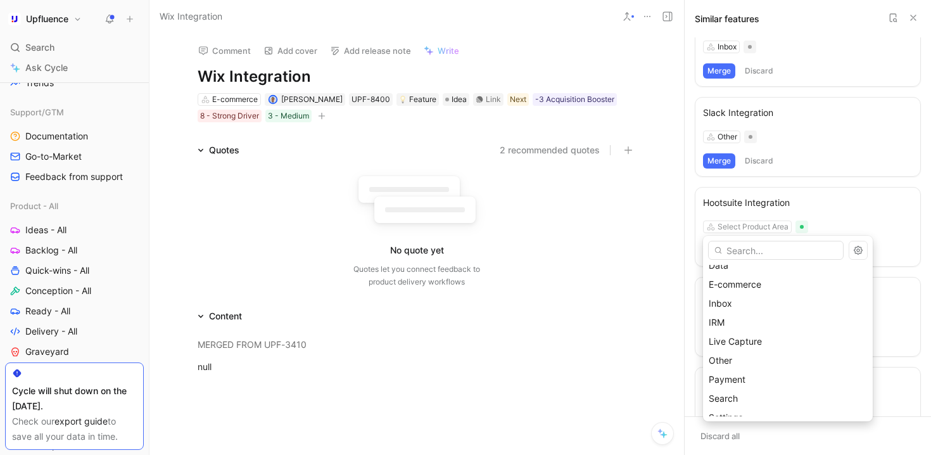
scroll to position [84, 0]
click at [752, 357] on div "Other" at bounding box center [788, 361] width 158 height 15
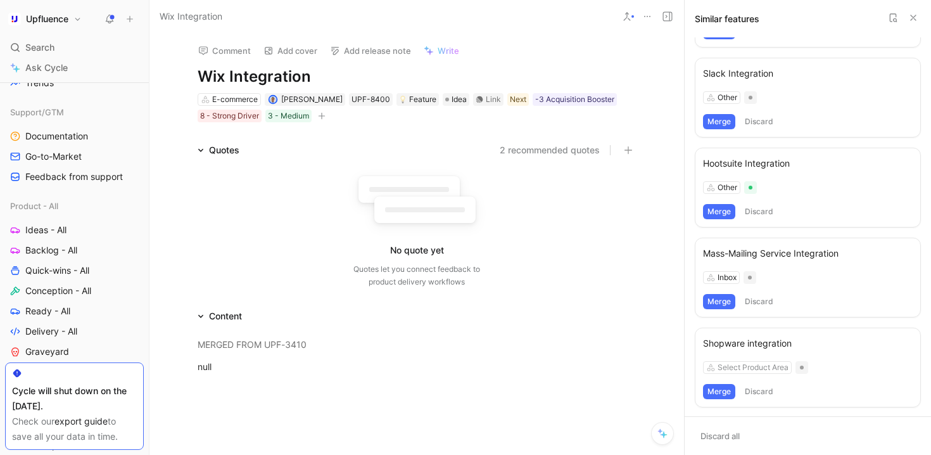
scroll to position [445, 0]
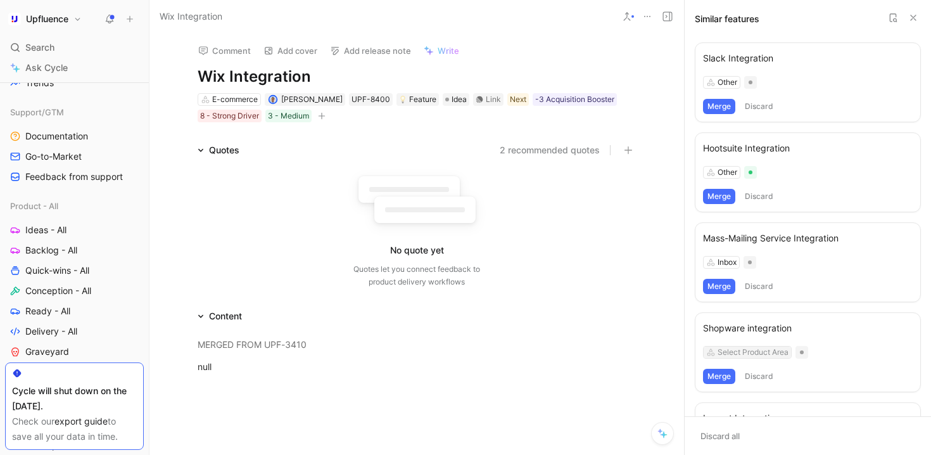
click at [761, 349] on div "Select Product Area" at bounding box center [753, 352] width 71 height 13
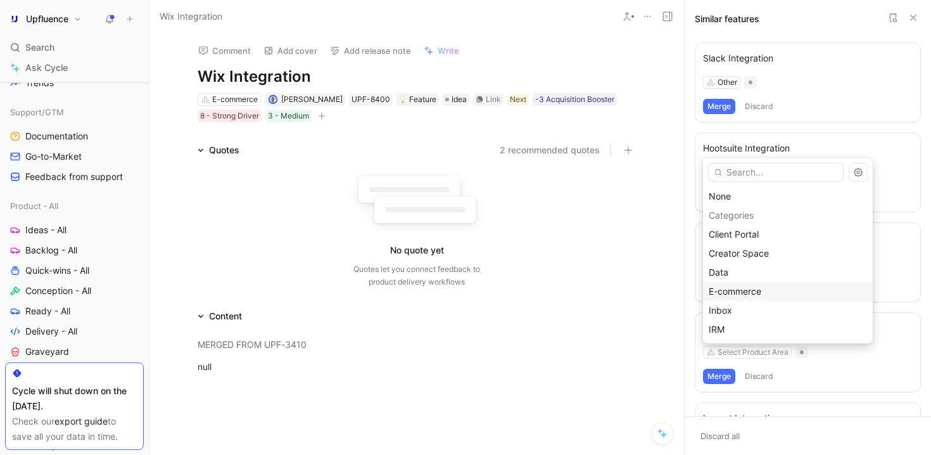
scroll to position [2, 0]
click at [755, 284] on span "E-commerce" at bounding box center [735, 289] width 53 height 11
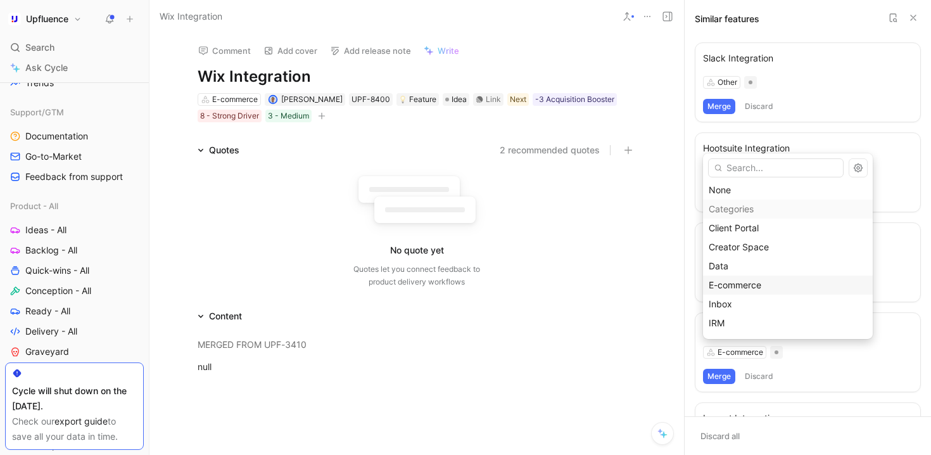
scroll to position [521, 0]
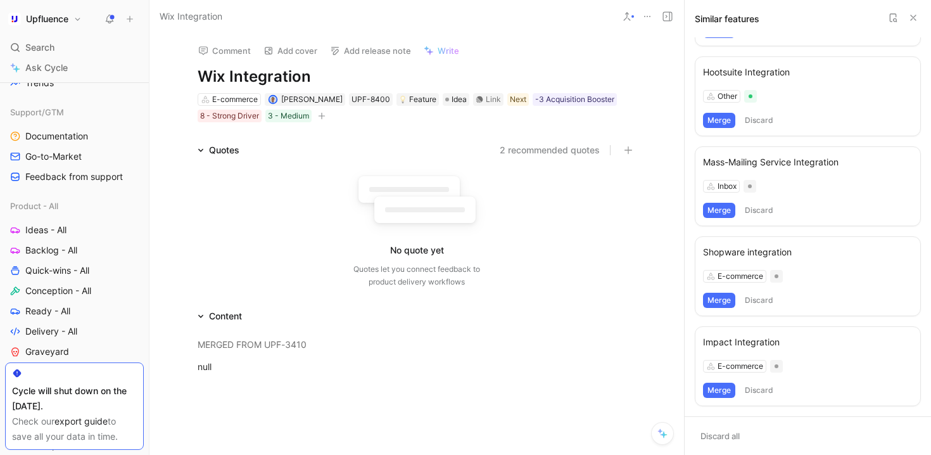
click at [912, 15] on icon at bounding box center [914, 18] width 10 height 10
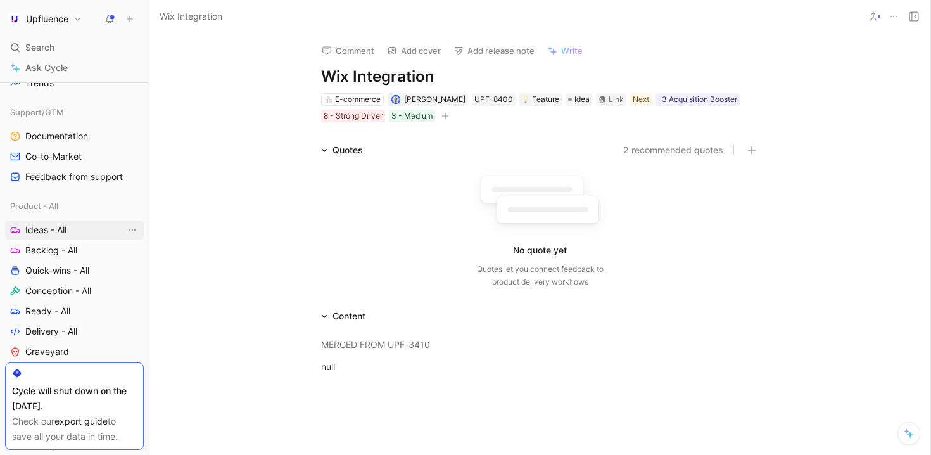
click at [46, 233] on span "Ideas - All" at bounding box center [45, 230] width 41 height 13
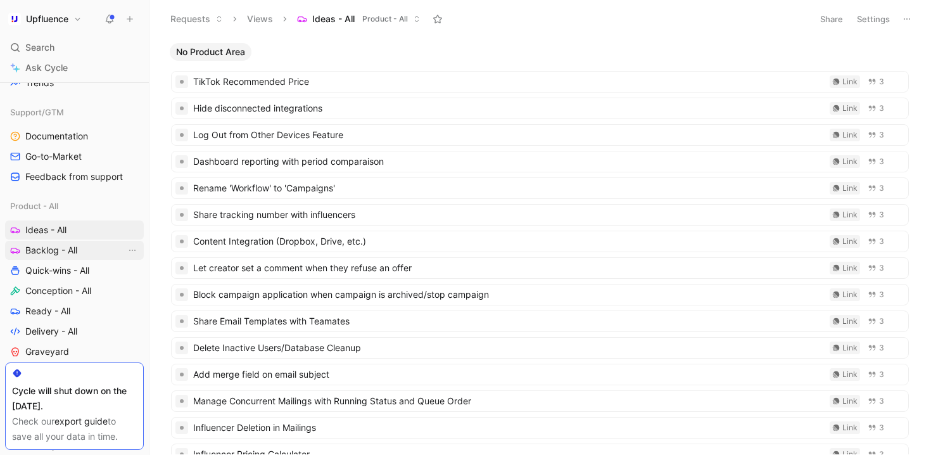
click at [54, 249] on span "Backlog - All" at bounding box center [51, 250] width 52 height 13
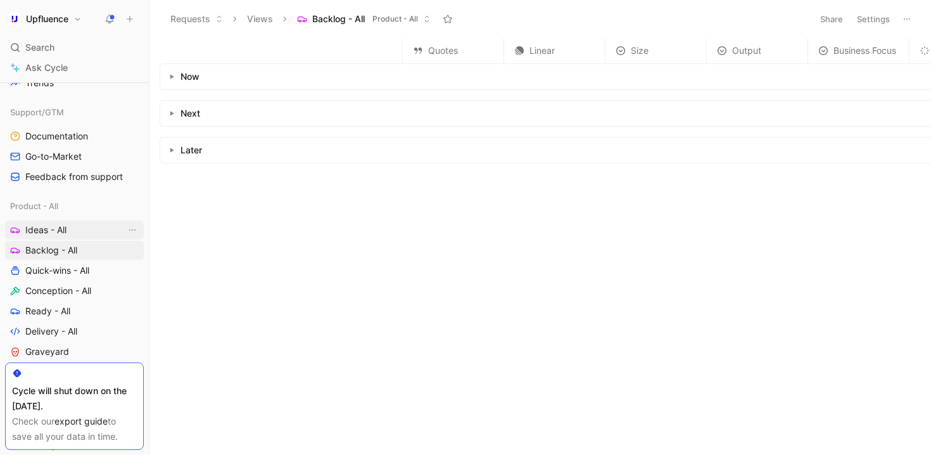
click at [67, 236] on link "Ideas - All" at bounding box center [74, 229] width 139 height 19
